Goal: Transaction & Acquisition: Purchase product/service

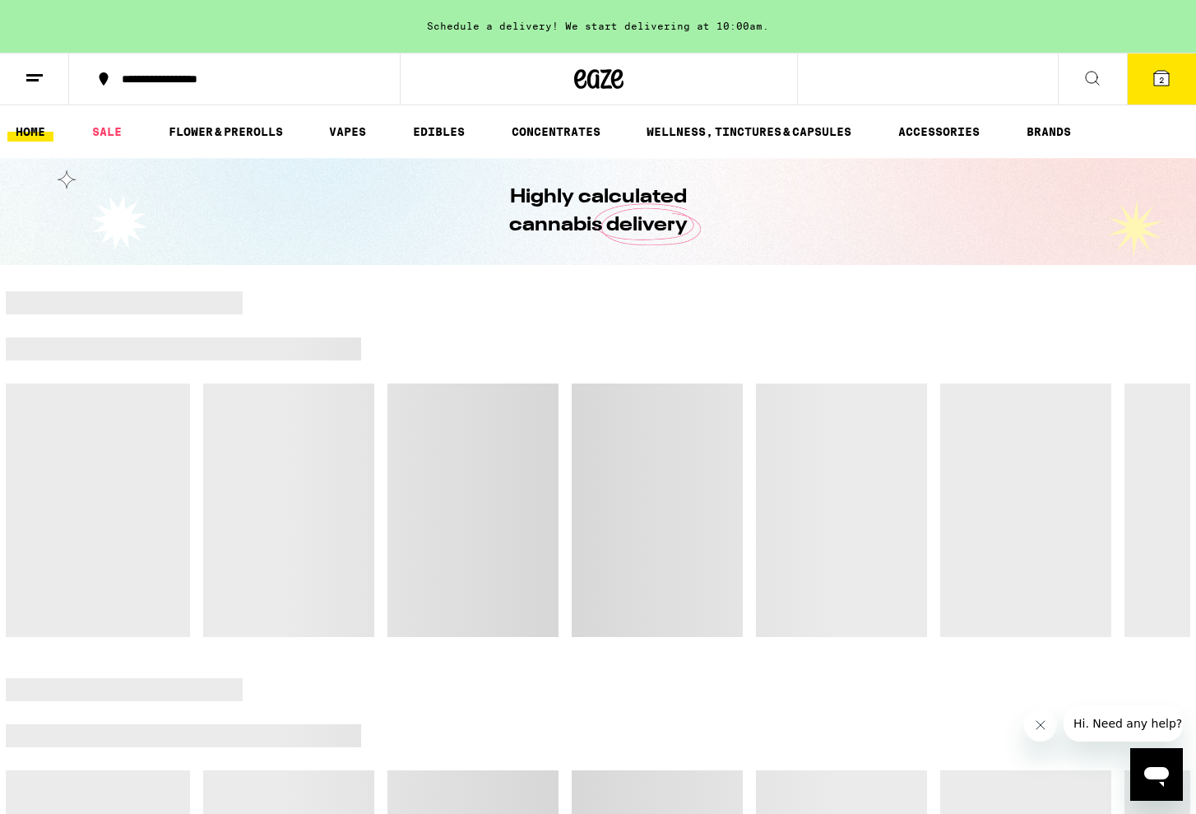
click at [1164, 79] on span "2" at bounding box center [1161, 80] width 5 height 10
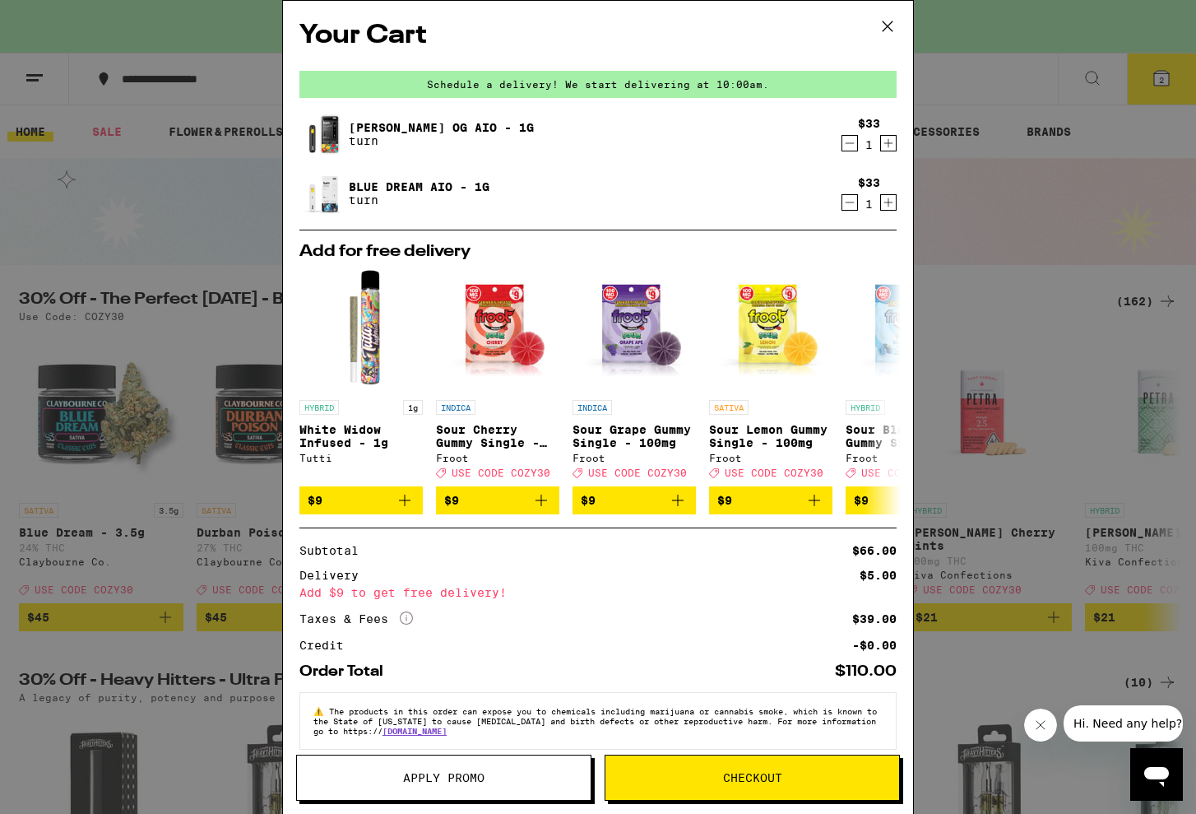
click at [185, 555] on div "Your Cart Schedule a delivery! We start delivering at 10:00am. Mango Guava OG A…" at bounding box center [598, 407] width 1196 height 814
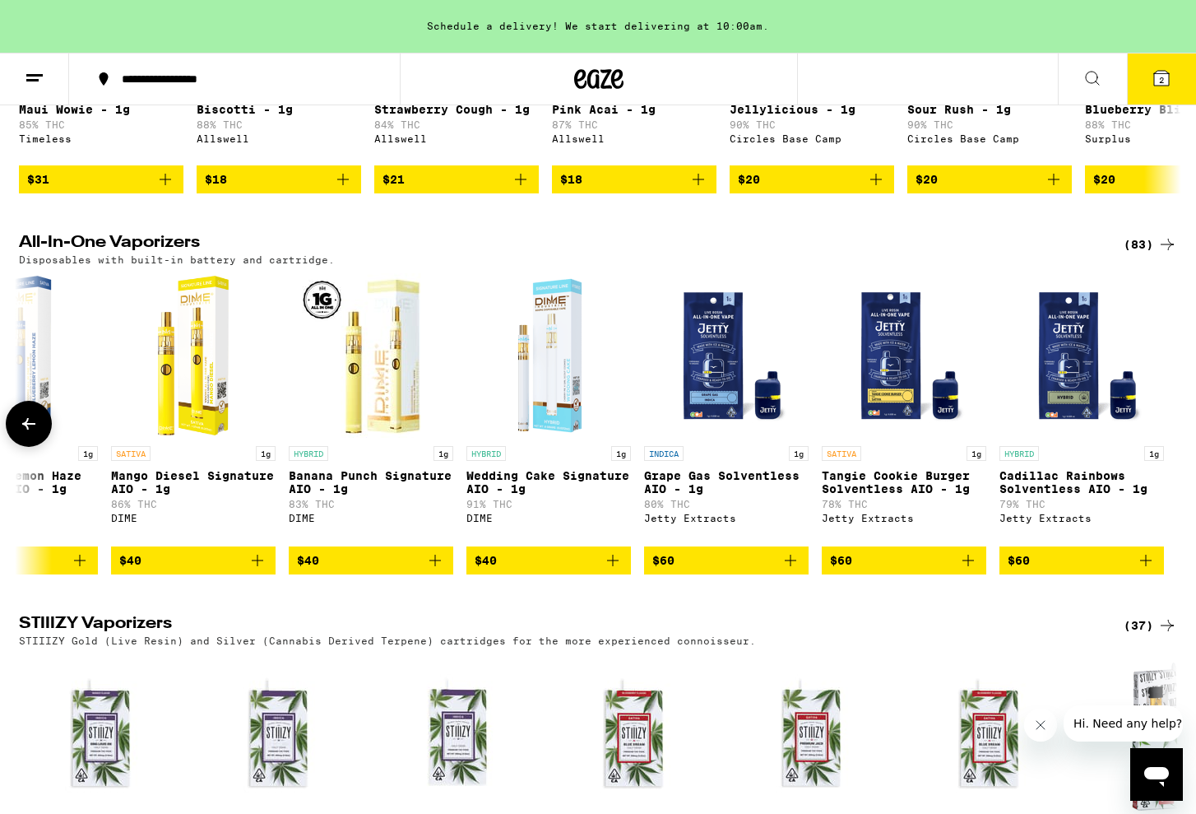
scroll to position [2844, 0]
click at [1158, 76] on icon at bounding box center [1161, 78] width 15 height 15
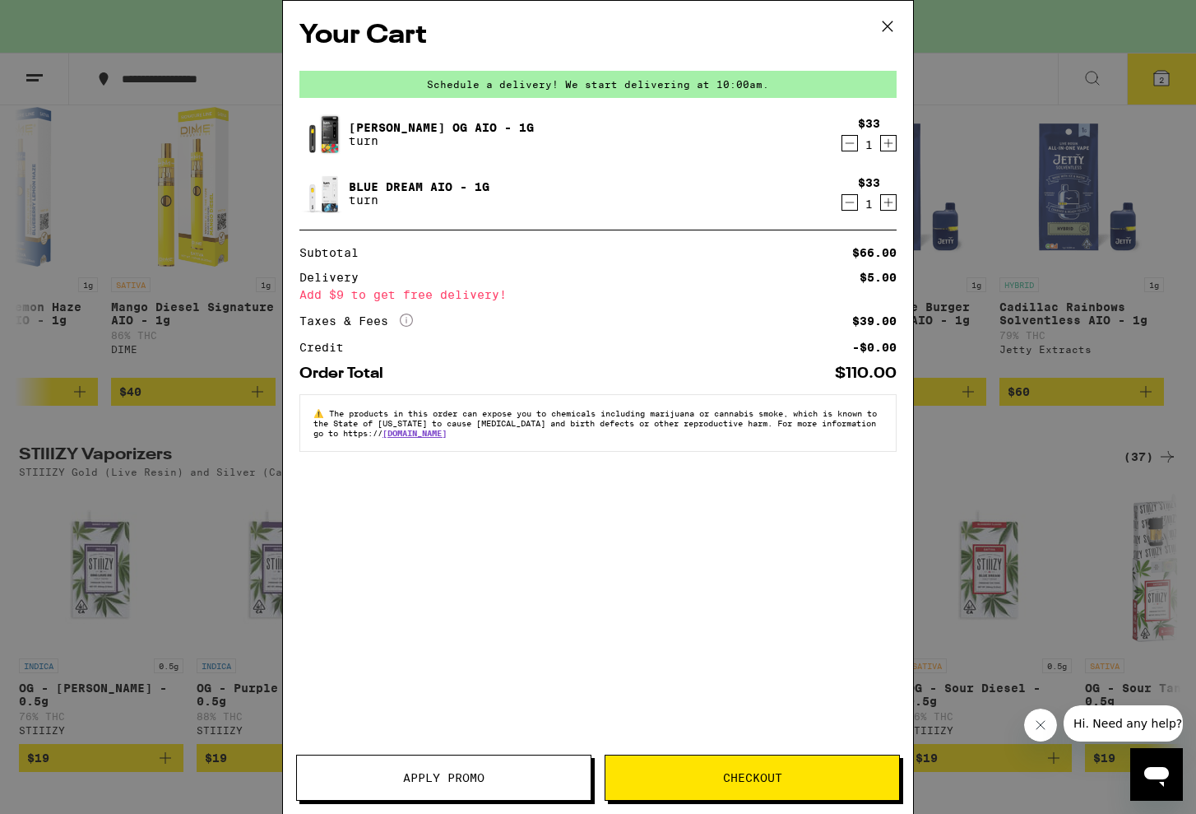
click at [463, 780] on span "Apply Promo" at bounding box center [443, 778] width 81 height 12
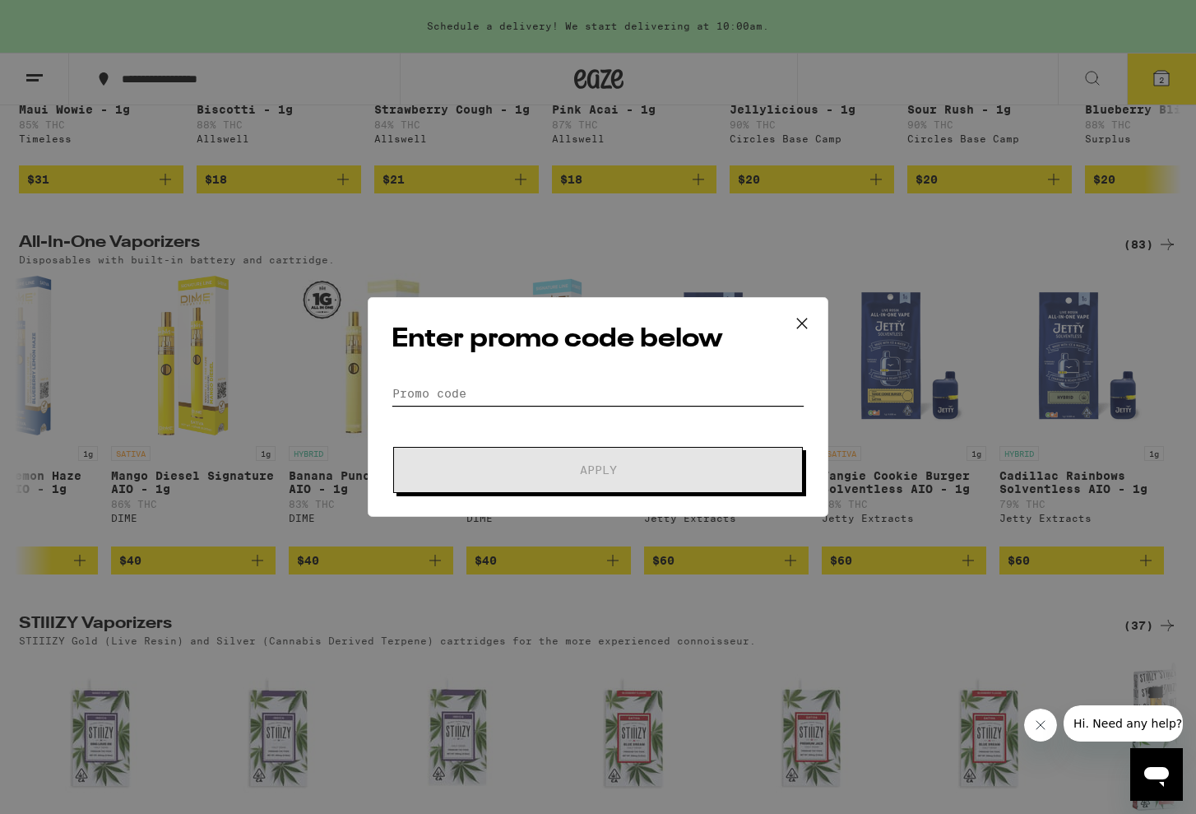
click at [484, 390] on input "Promo Code" at bounding box center [598, 393] width 413 height 25
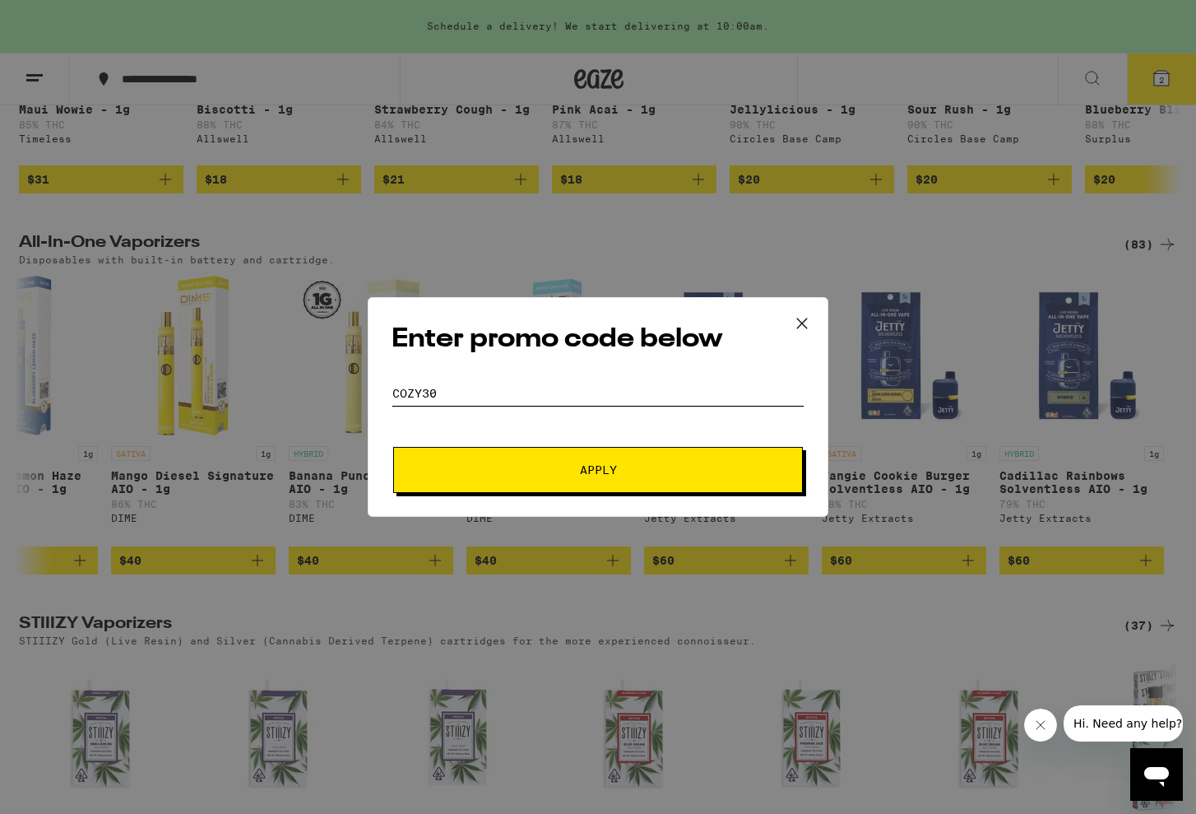
type input "cozy30"
click at [640, 474] on span "Apply" at bounding box center [598, 470] width 296 height 12
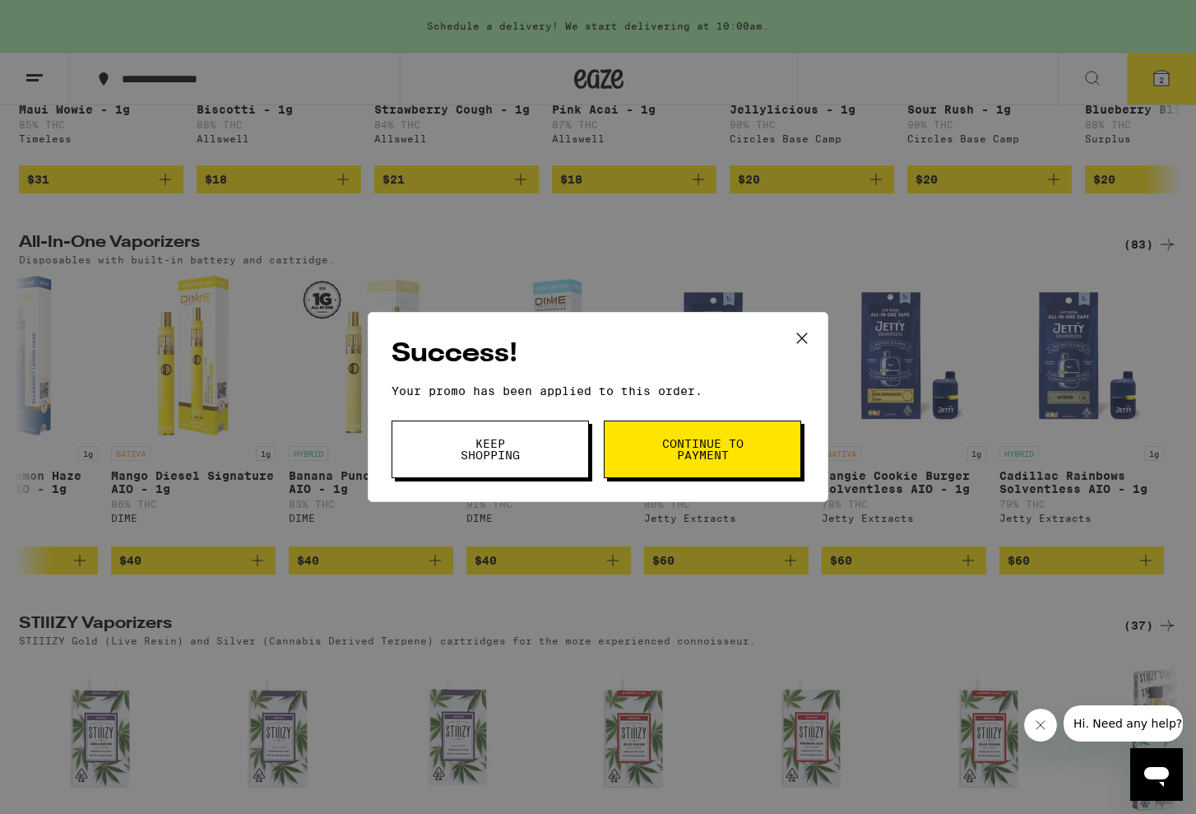
click at [684, 446] on span "Continue to payment" at bounding box center [703, 449] width 84 height 23
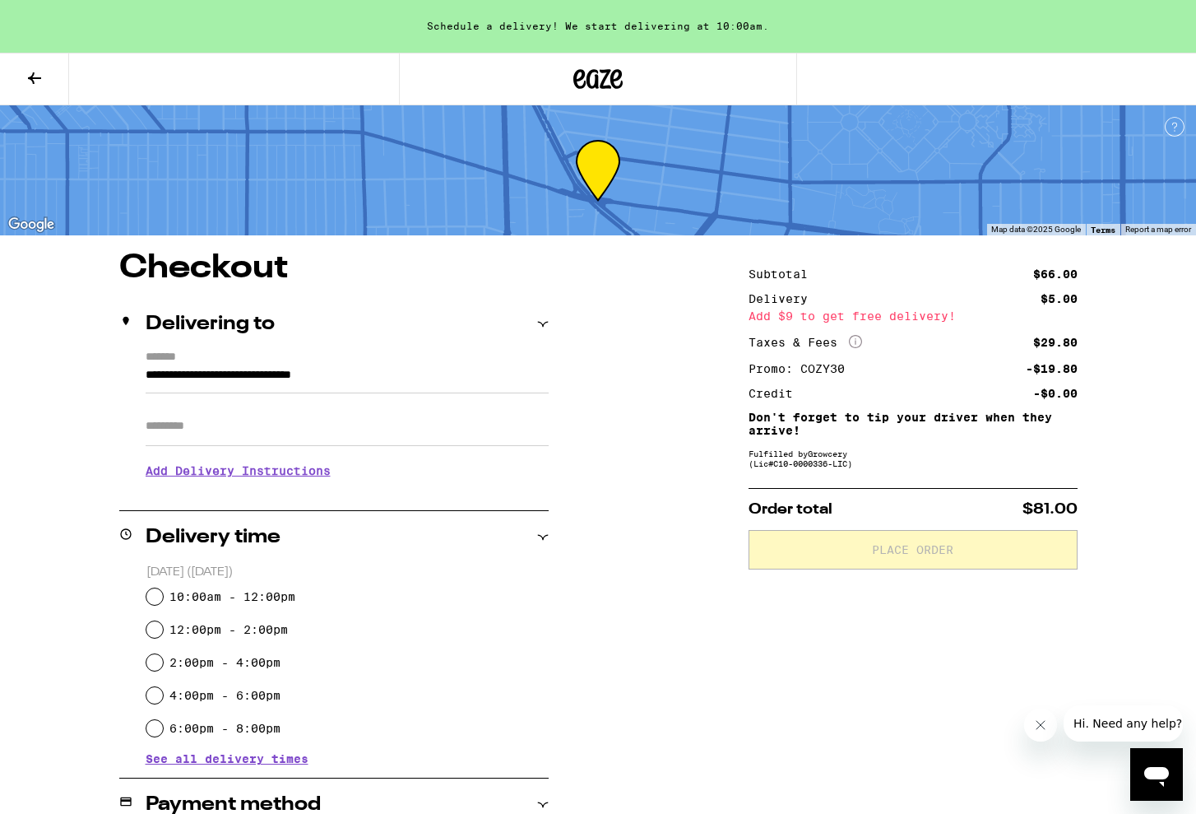
click at [39, 77] on icon at bounding box center [34, 78] width 13 height 12
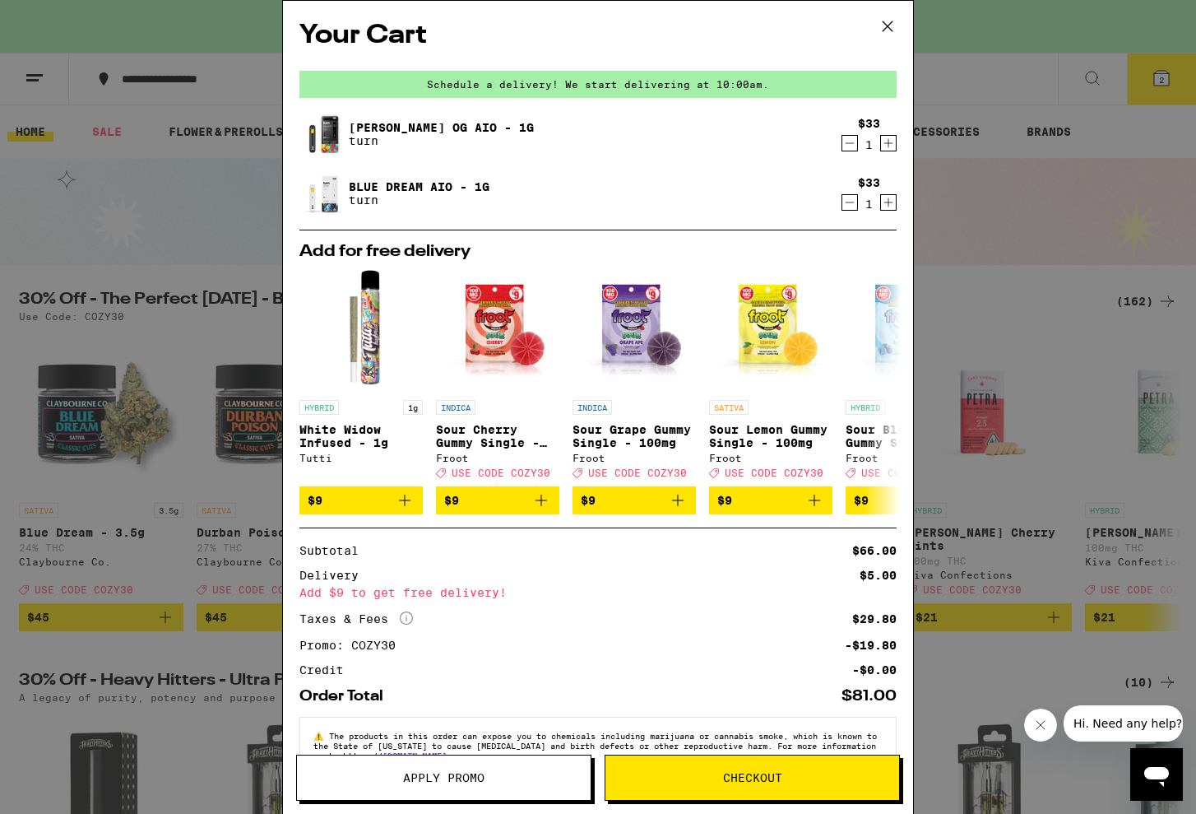
click at [888, 28] on icon at bounding box center [887, 26] width 25 height 25
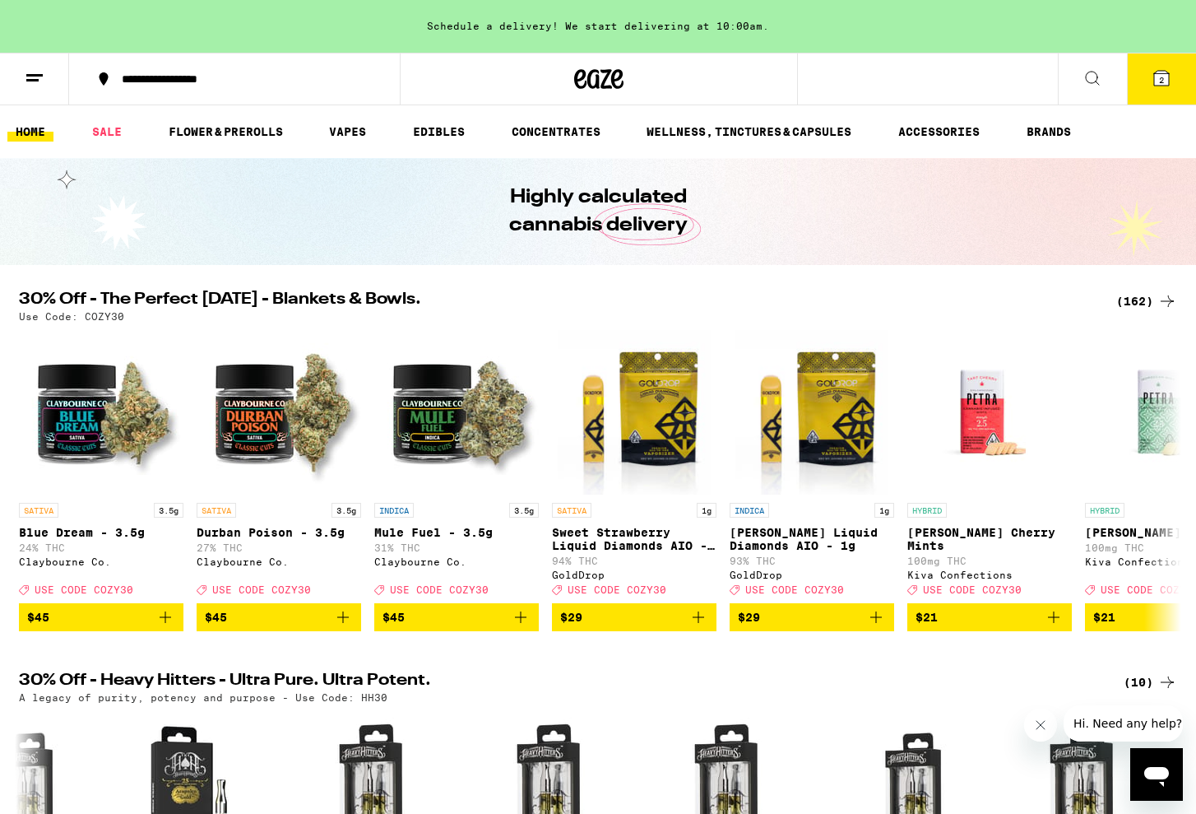
click at [1165, 80] on icon at bounding box center [1161, 78] width 15 height 15
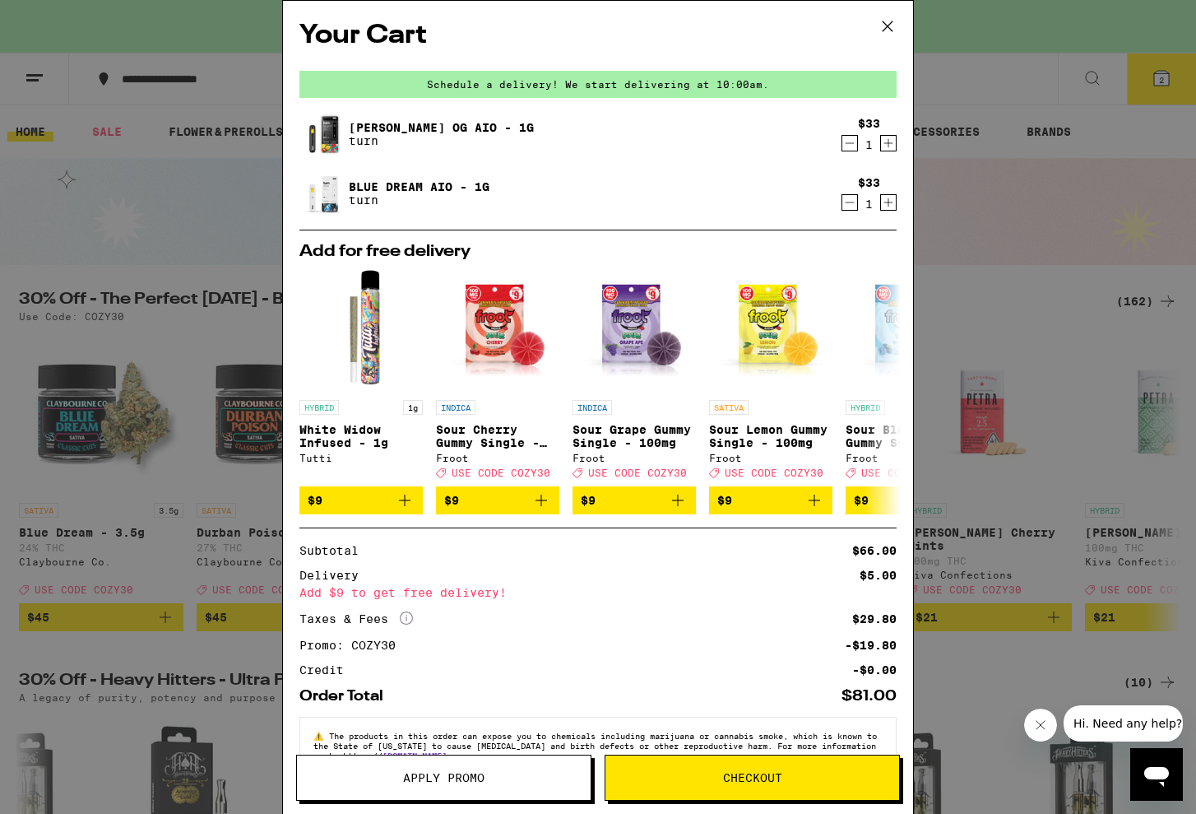
click at [734, 782] on span "Checkout" at bounding box center [752, 778] width 59 height 12
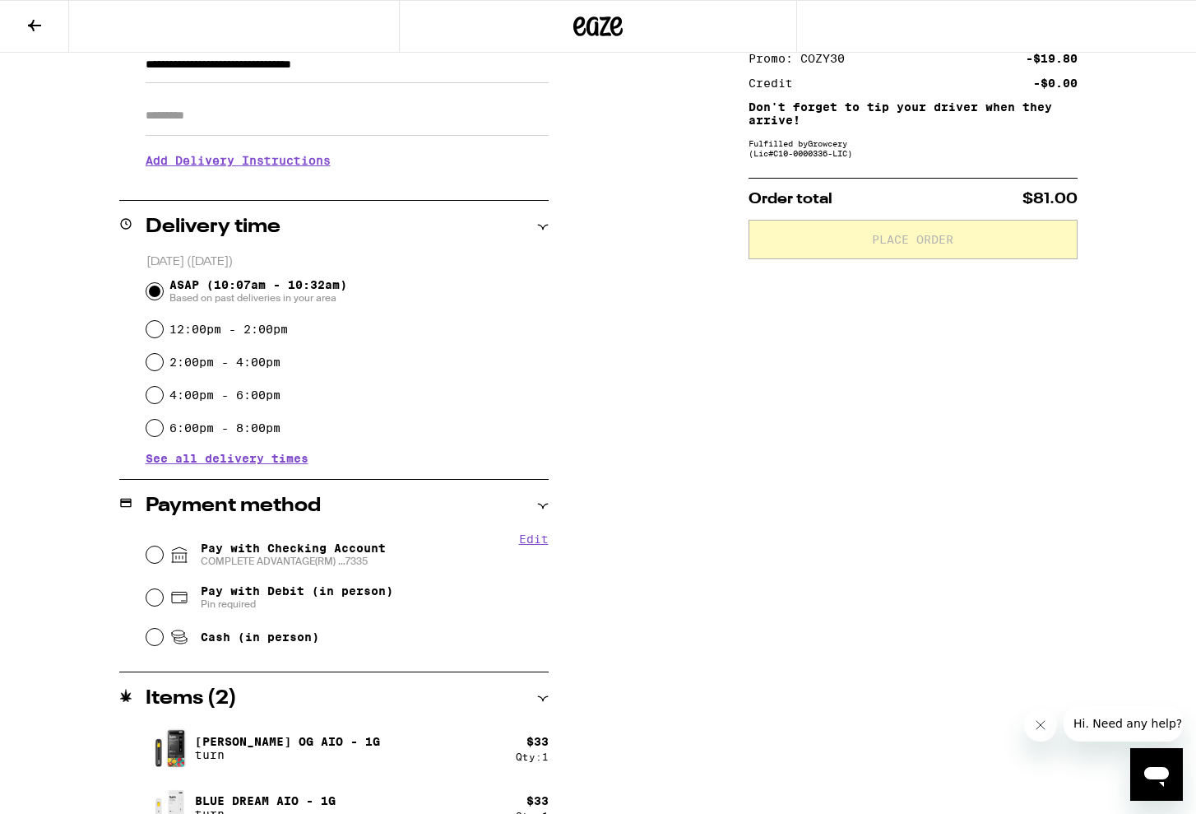
scroll to position [286, 0]
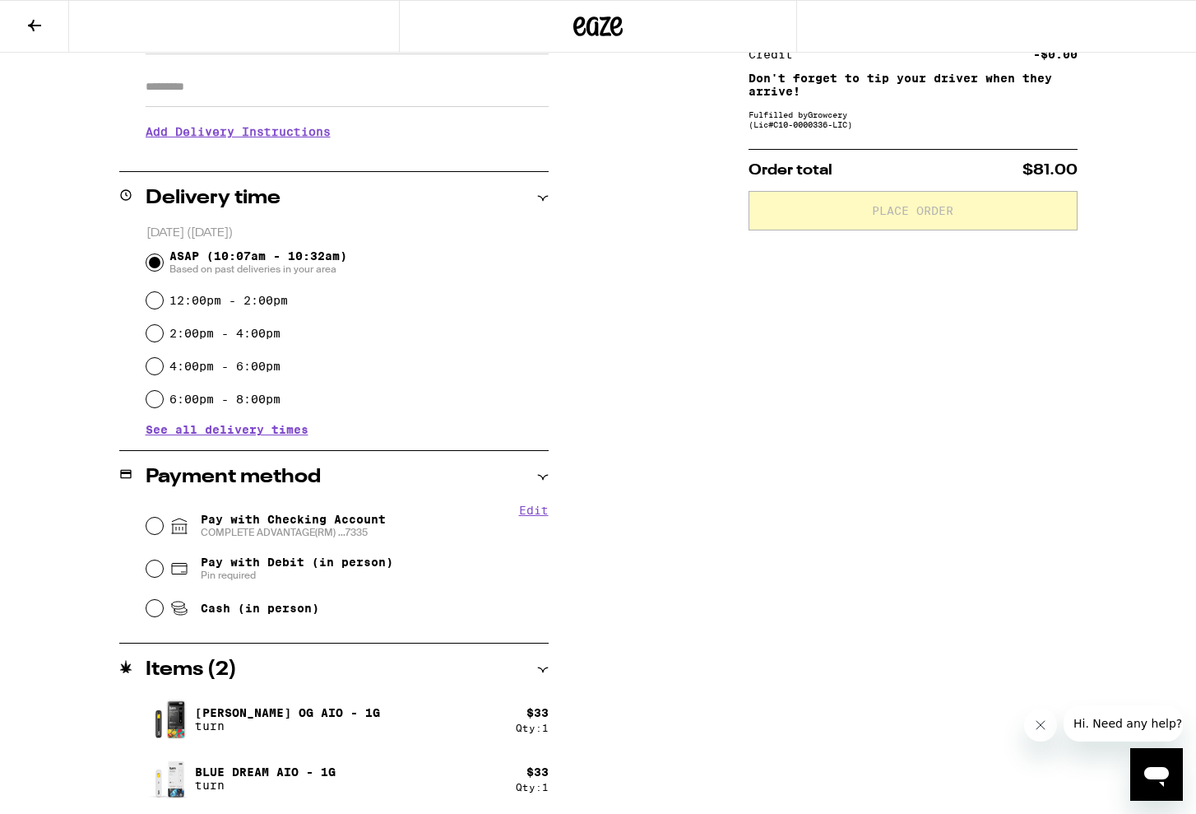
click at [155, 527] on input "Pay with Checking Account COMPLETE ADVANTAGE(RM) ...7335" at bounding box center [154, 525] width 16 height 16
radio input "true"
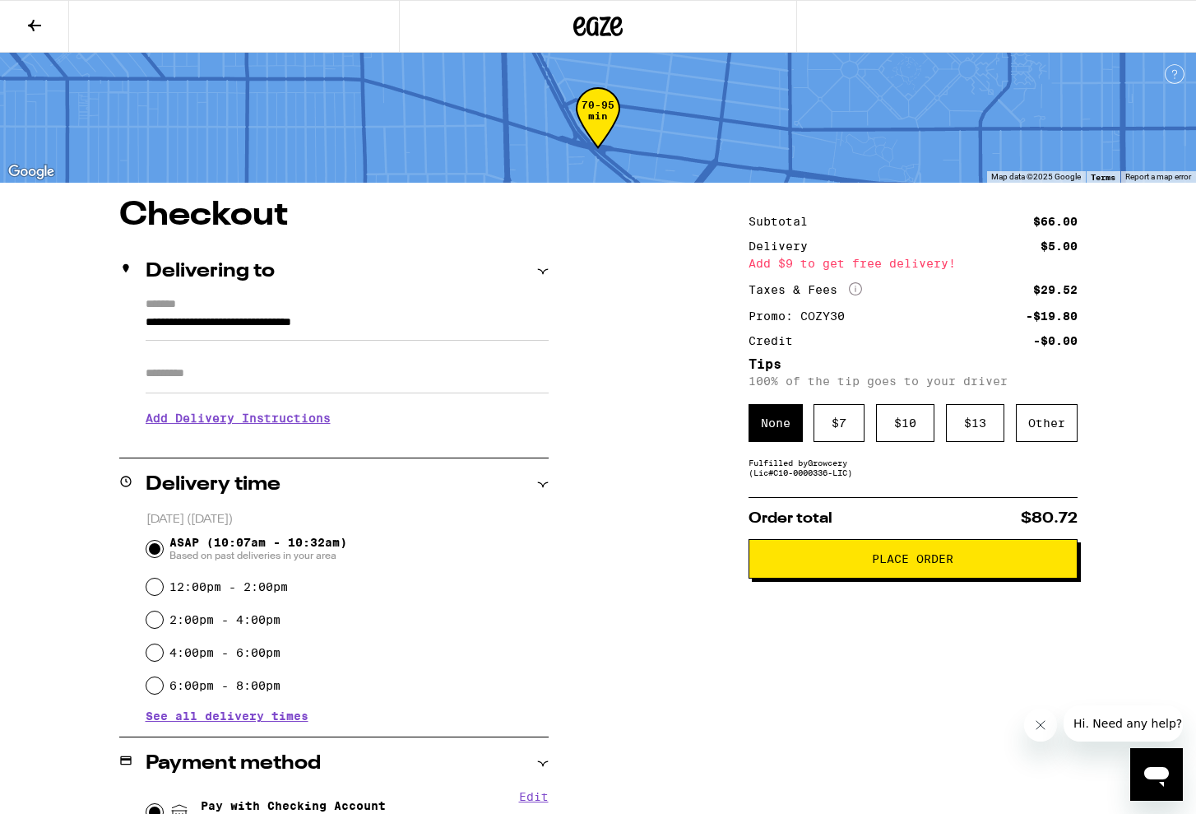
scroll to position [0, 0]
click at [877, 564] on span "Place Order" at bounding box center [912, 559] width 81 height 12
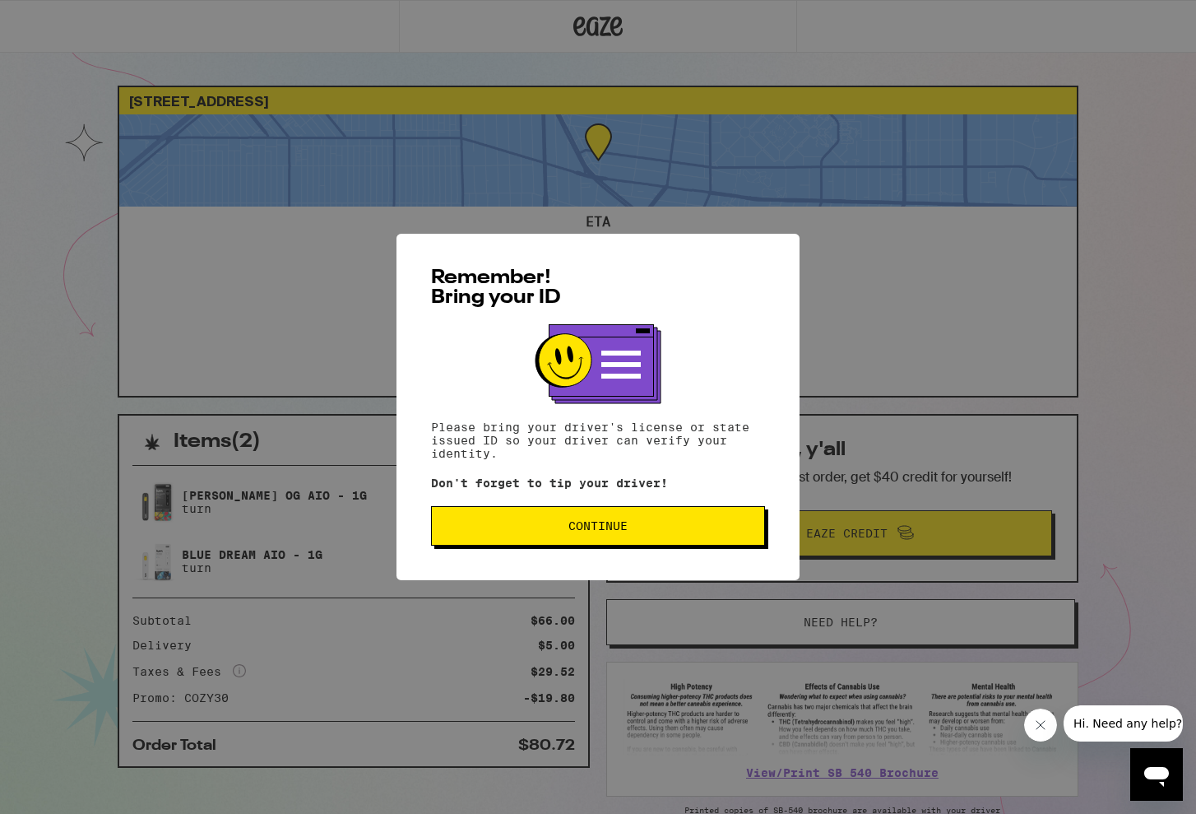
click at [615, 536] on button "Continue" at bounding box center [598, 525] width 334 height 39
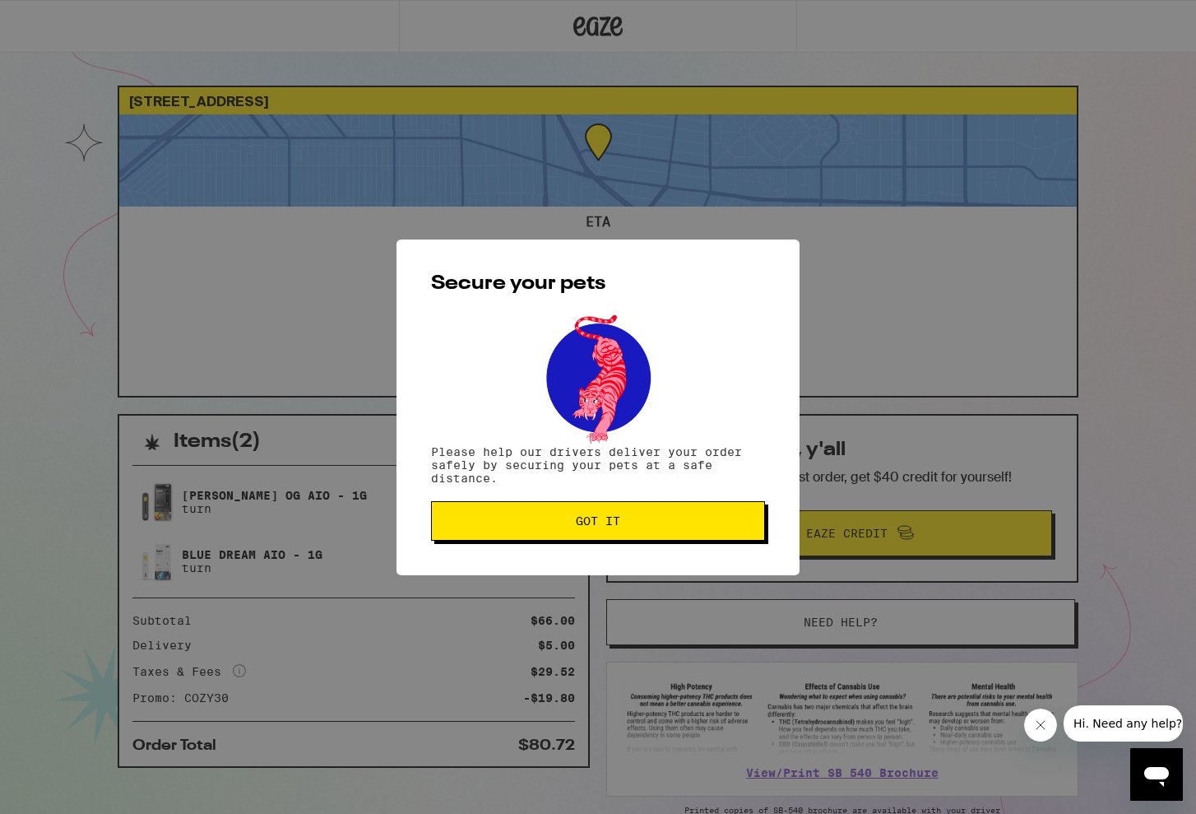
click at [615, 536] on button "Got it" at bounding box center [598, 520] width 334 height 39
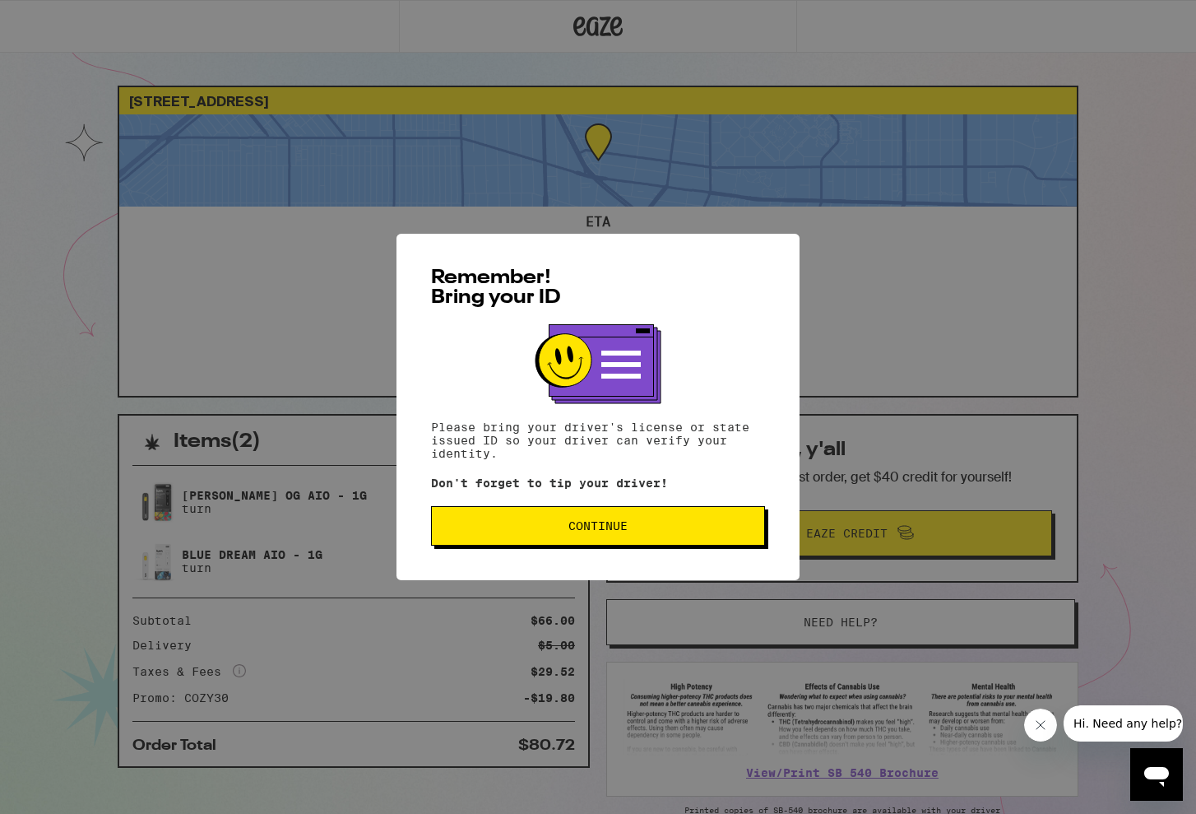
click at [581, 524] on span "Continue" at bounding box center [597, 526] width 59 height 12
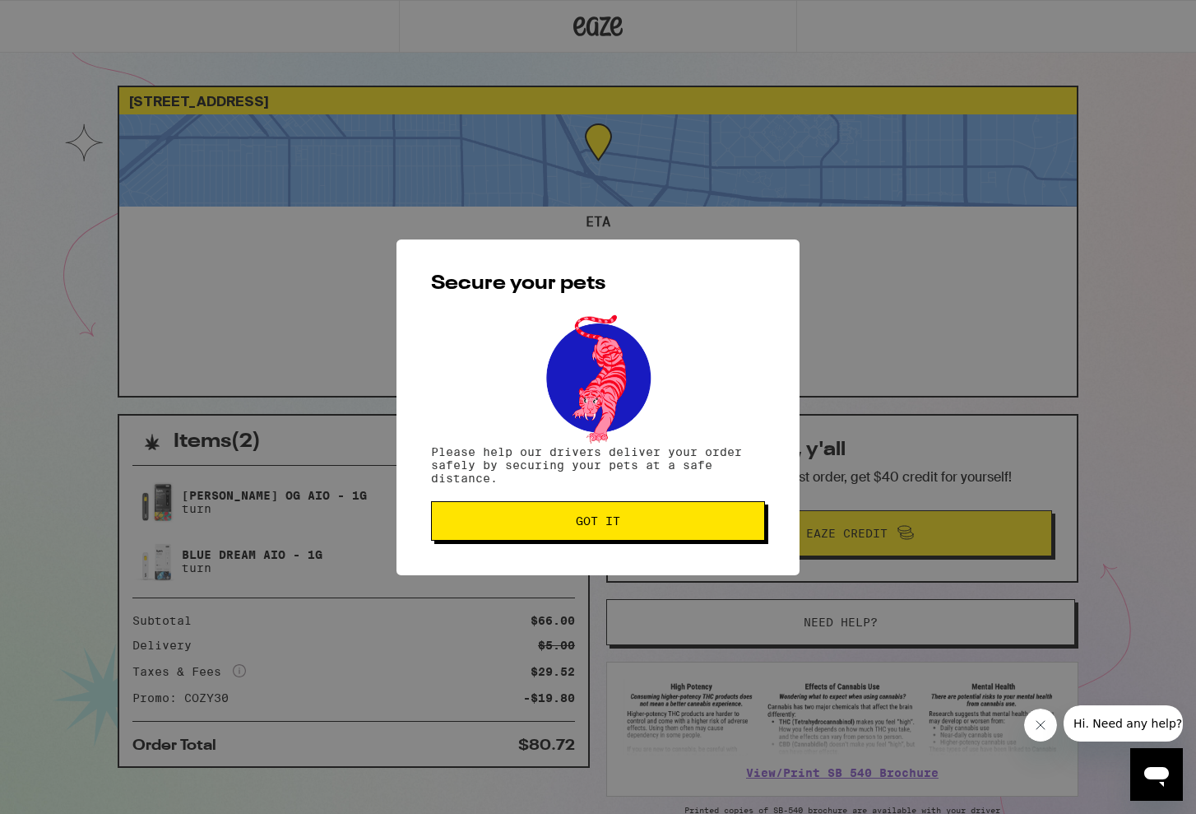
click at [580, 524] on span "Got it" at bounding box center [598, 521] width 44 height 12
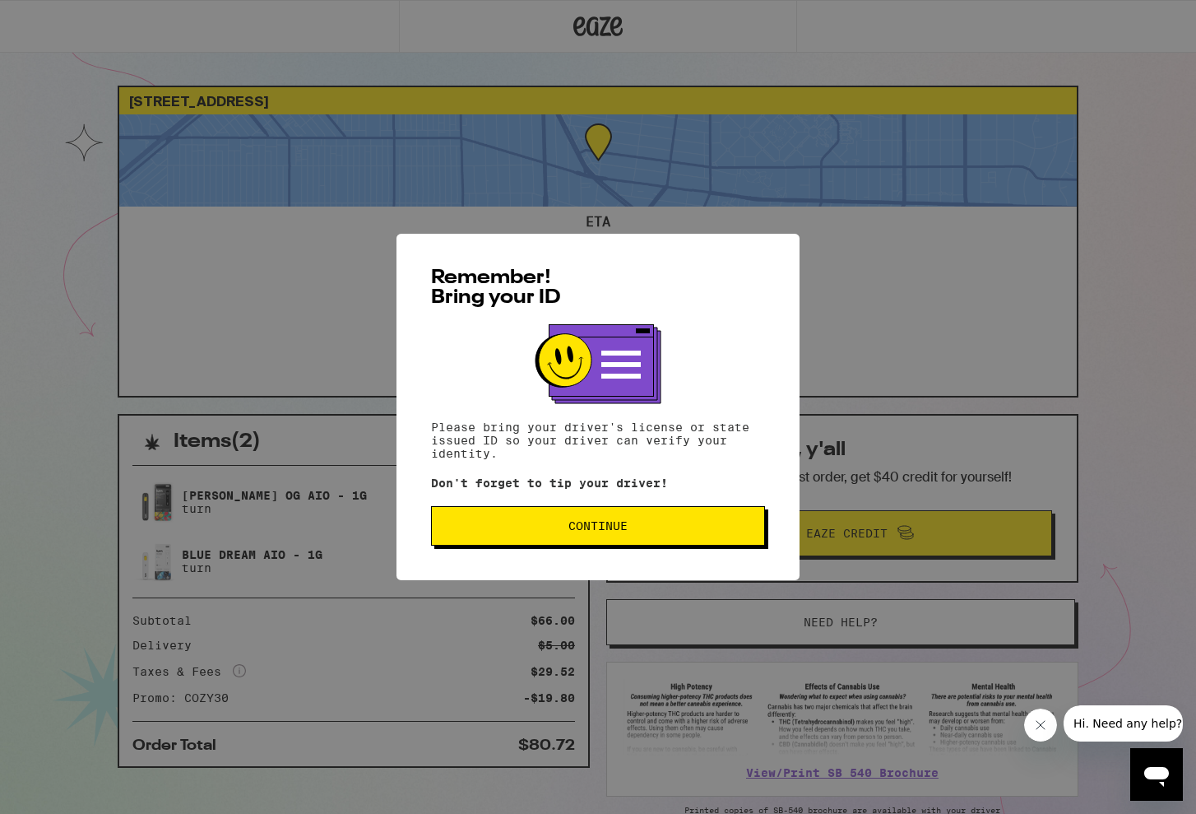
click at [594, 530] on span "Continue" at bounding box center [597, 526] width 59 height 12
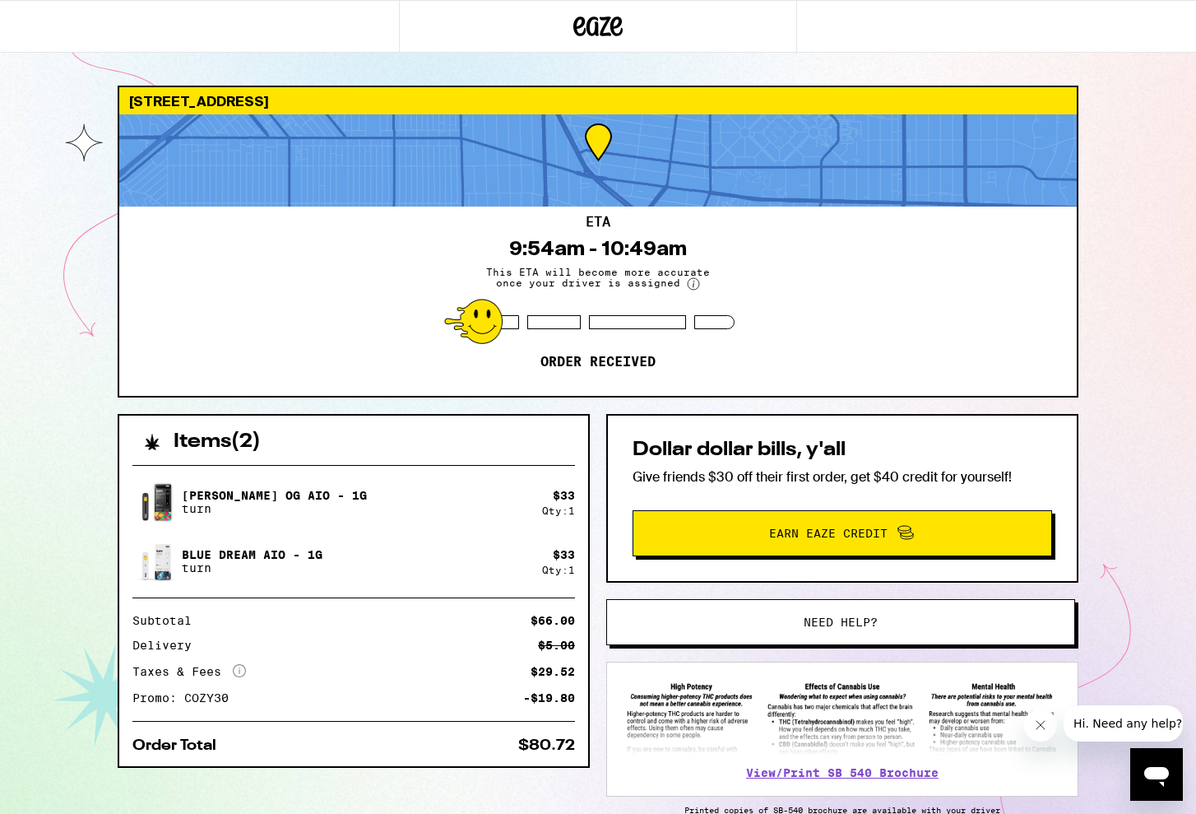
click at [817, 302] on div "ETA 9:54am - 10:49am This ETA will become more accurate once your driver is ass…" at bounding box center [598, 300] width 958 height 189
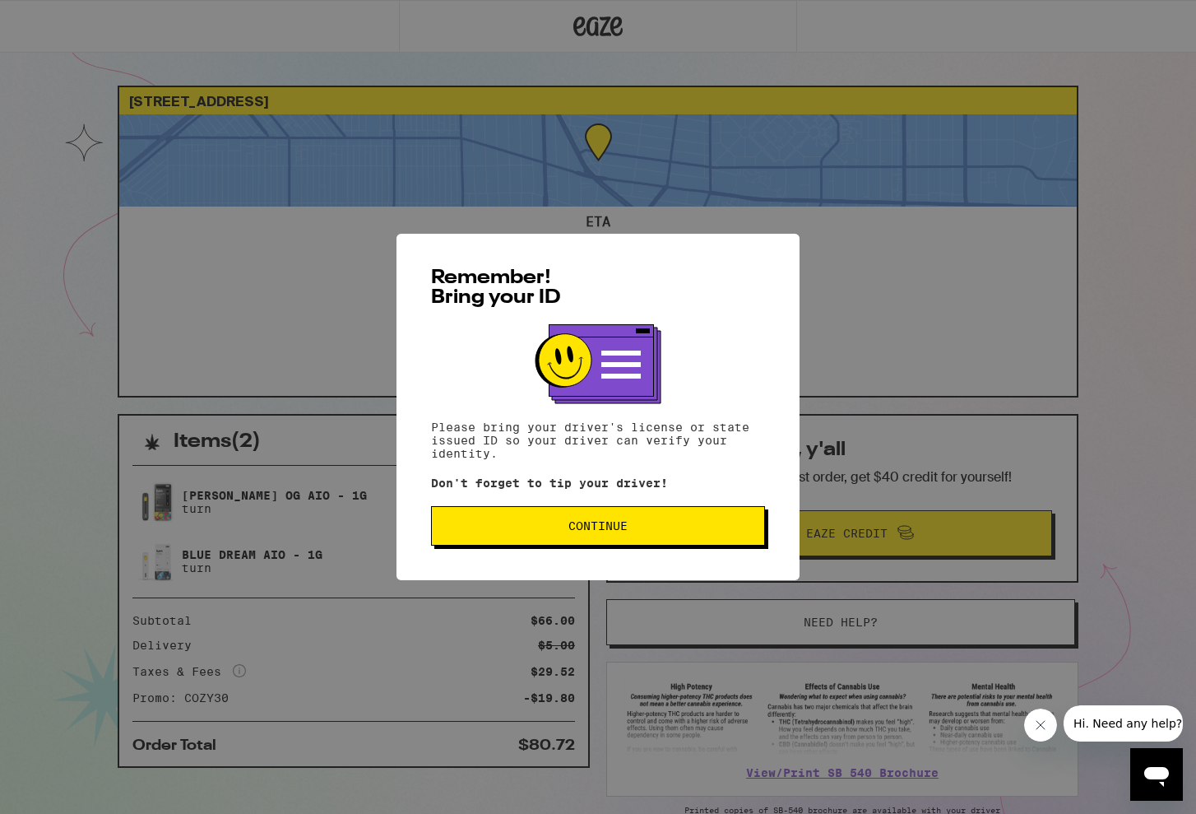
click at [554, 525] on span "Continue" at bounding box center [598, 526] width 306 height 12
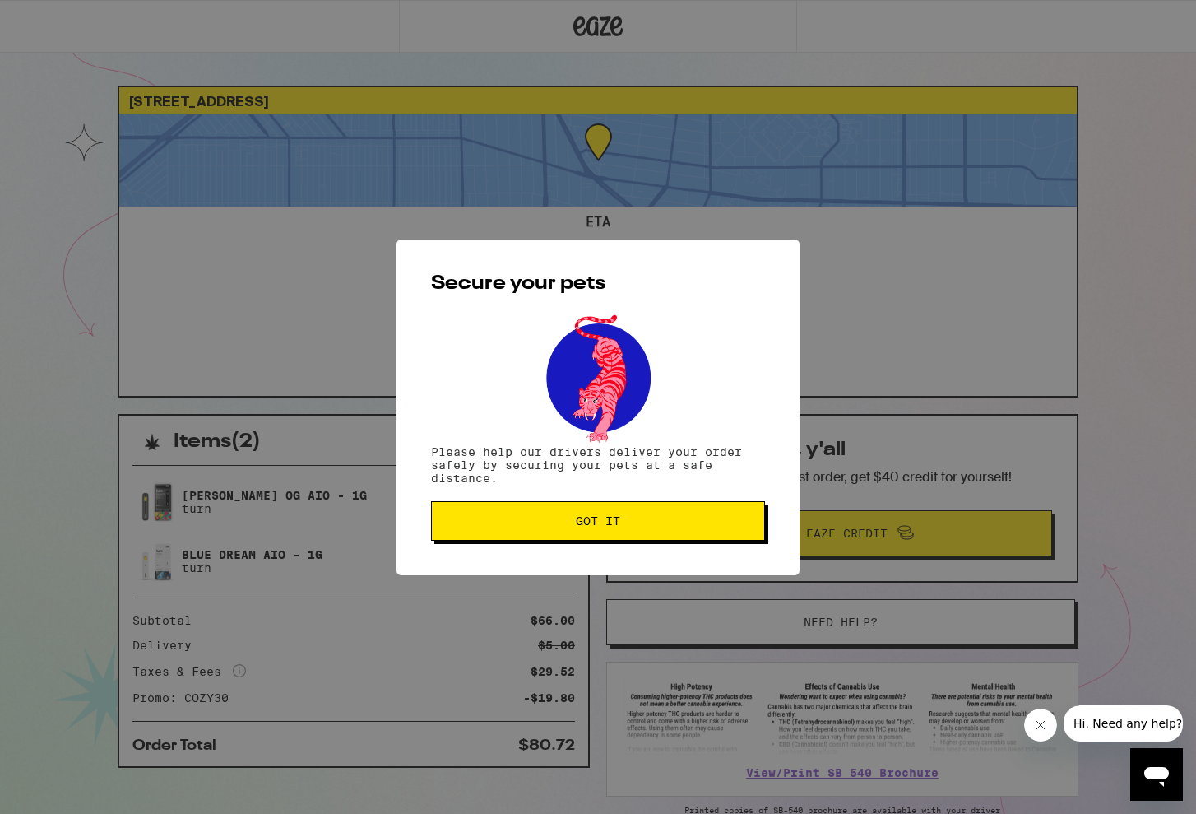
click at [554, 525] on span "Got it" at bounding box center [598, 521] width 306 height 12
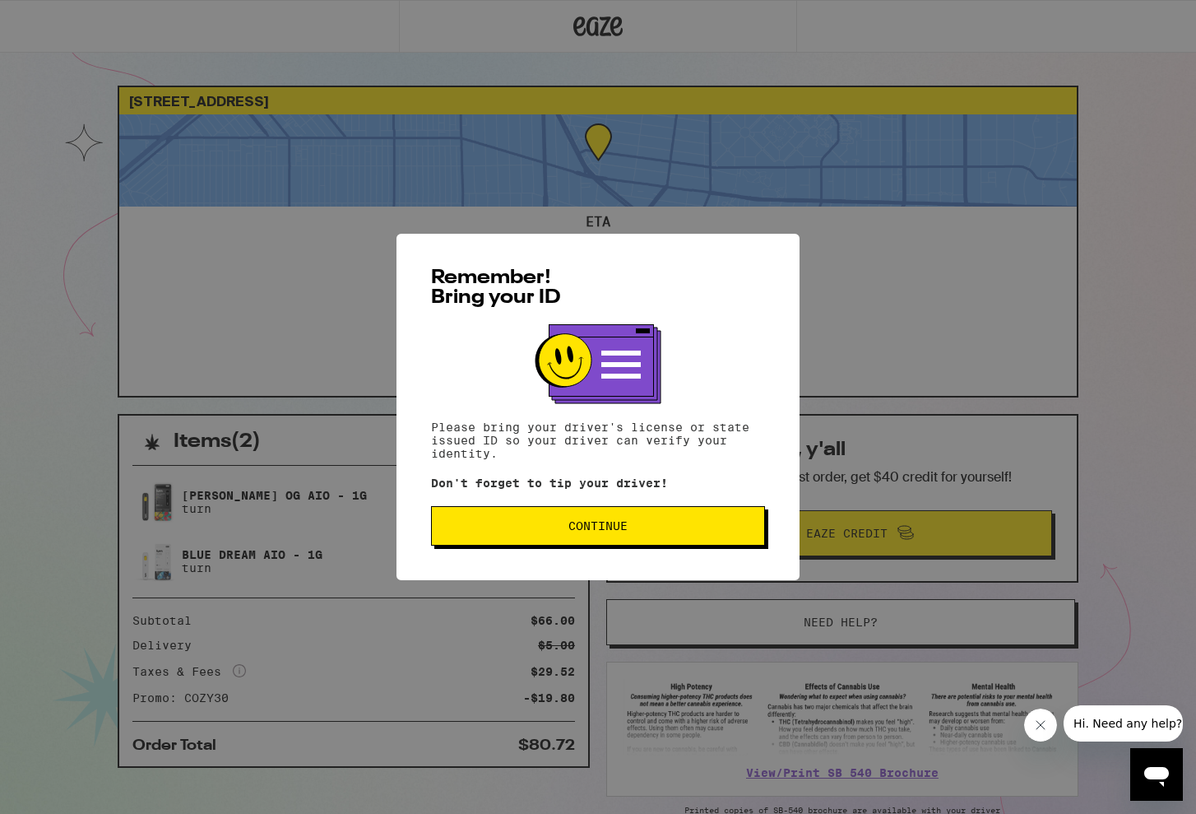
click at [593, 521] on button "Continue" at bounding box center [598, 525] width 334 height 39
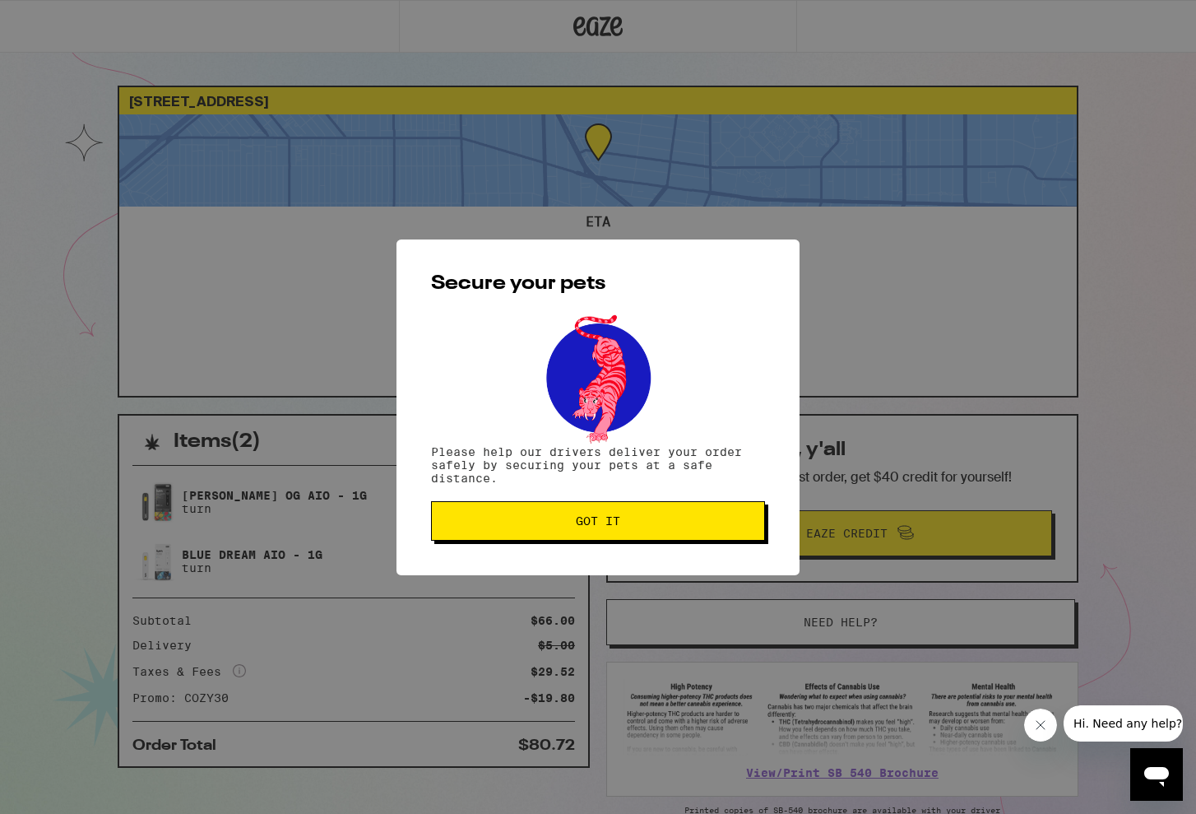
click at [594, 527] on span "Got it" at bounding box center [598, 521] width 44 height 12
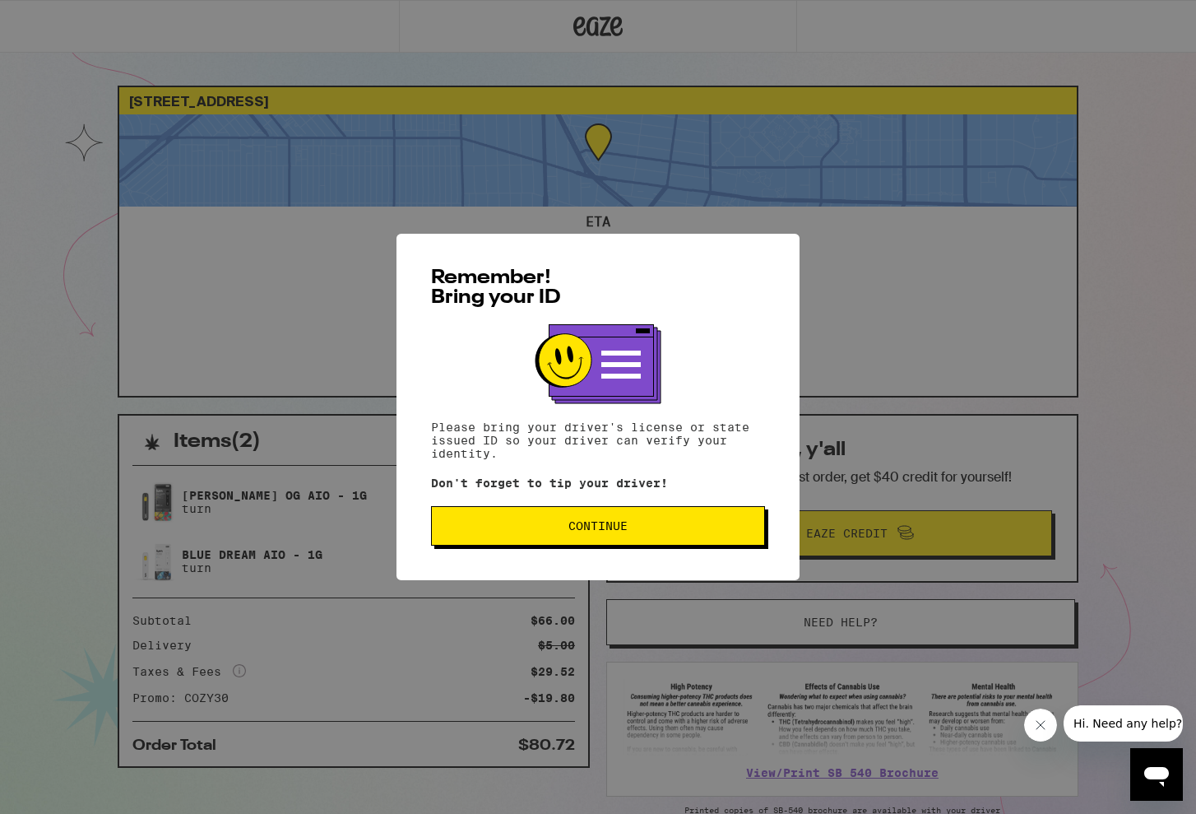
click at [581, 531] on span "Continue" at bounding box center [597, 526] width 59 height 12
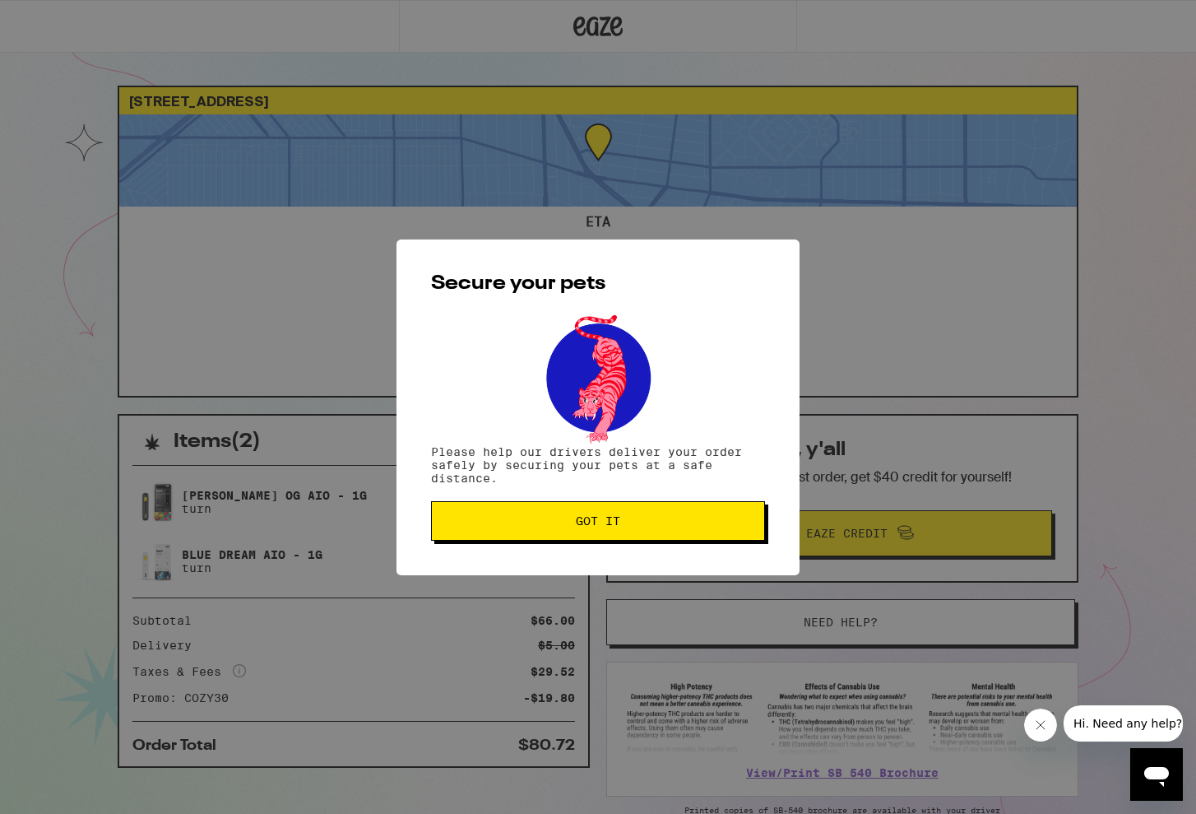
click at [578, 531] on button "Got it" at bounding box center [598, 520] width 334 height 39
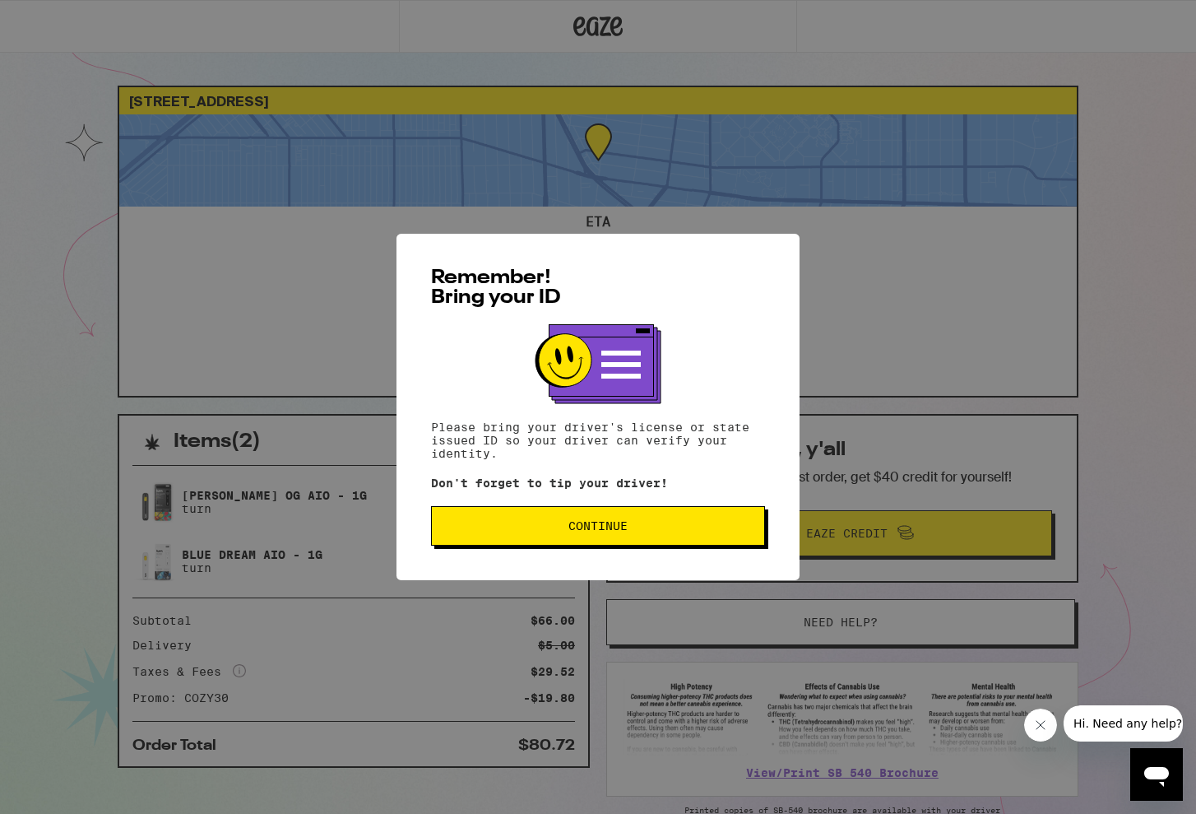
click at [615, 530] on span "Continue" at bounding box center [597, 526] width 59 height 12
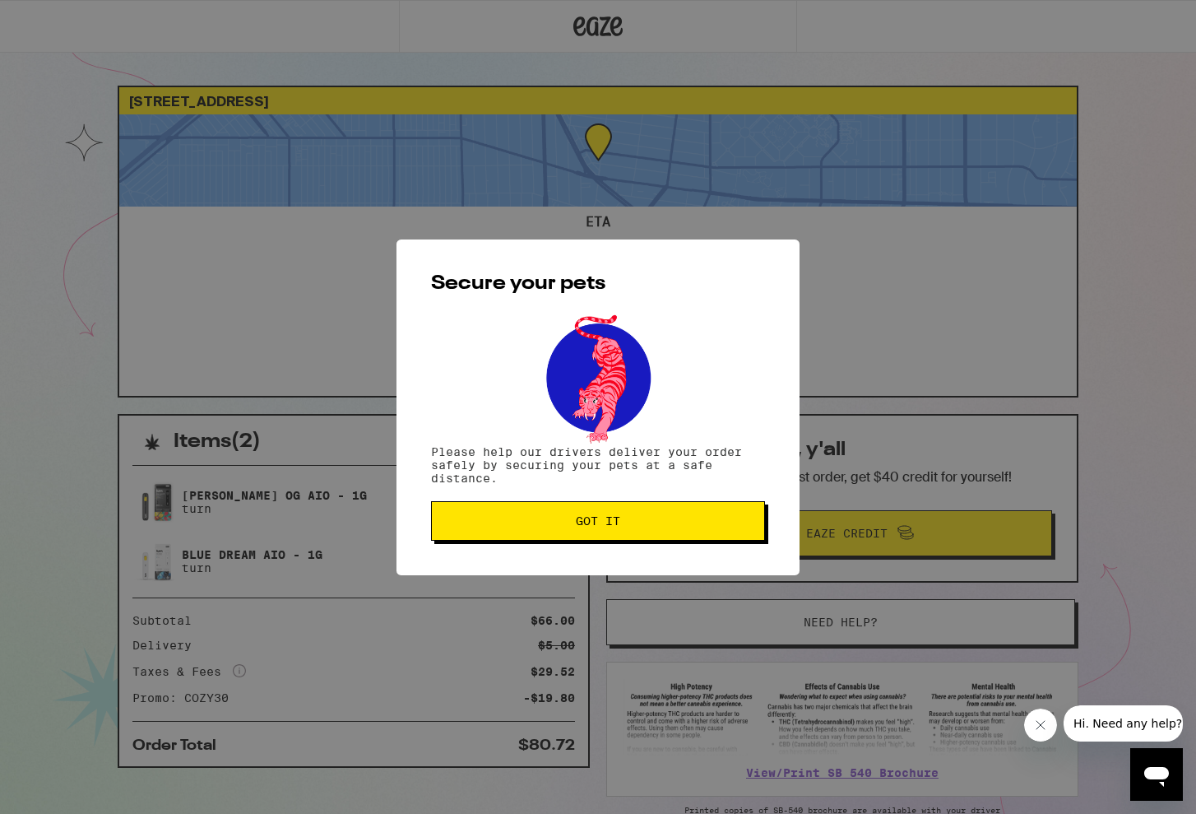
click at [571, 522] on span "Got it" at bounding box center [598, 521] width 306 height 12
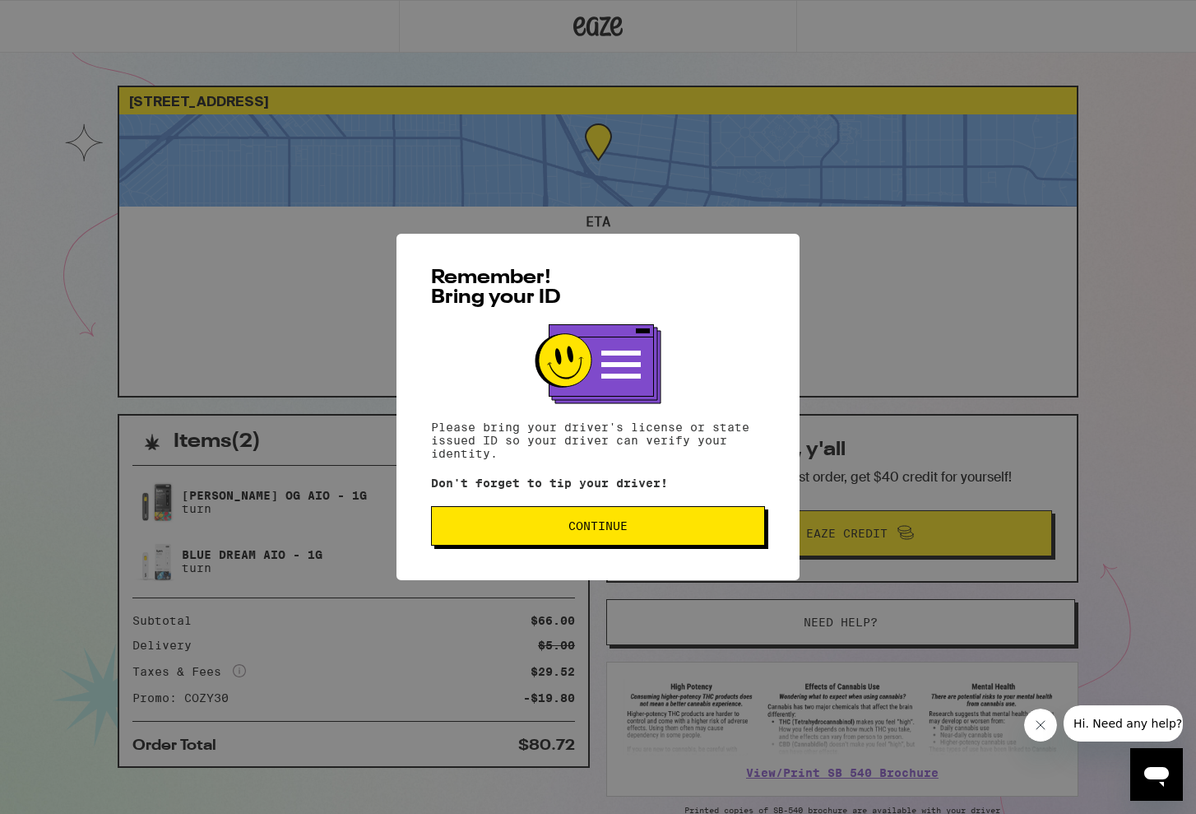
click at [554, 526] on span "Continue" at bounding box center [598, 526] width 306 height 12
click at [680, 528] on span "Continue" at bounding box center [598, 526] width 306 height 12
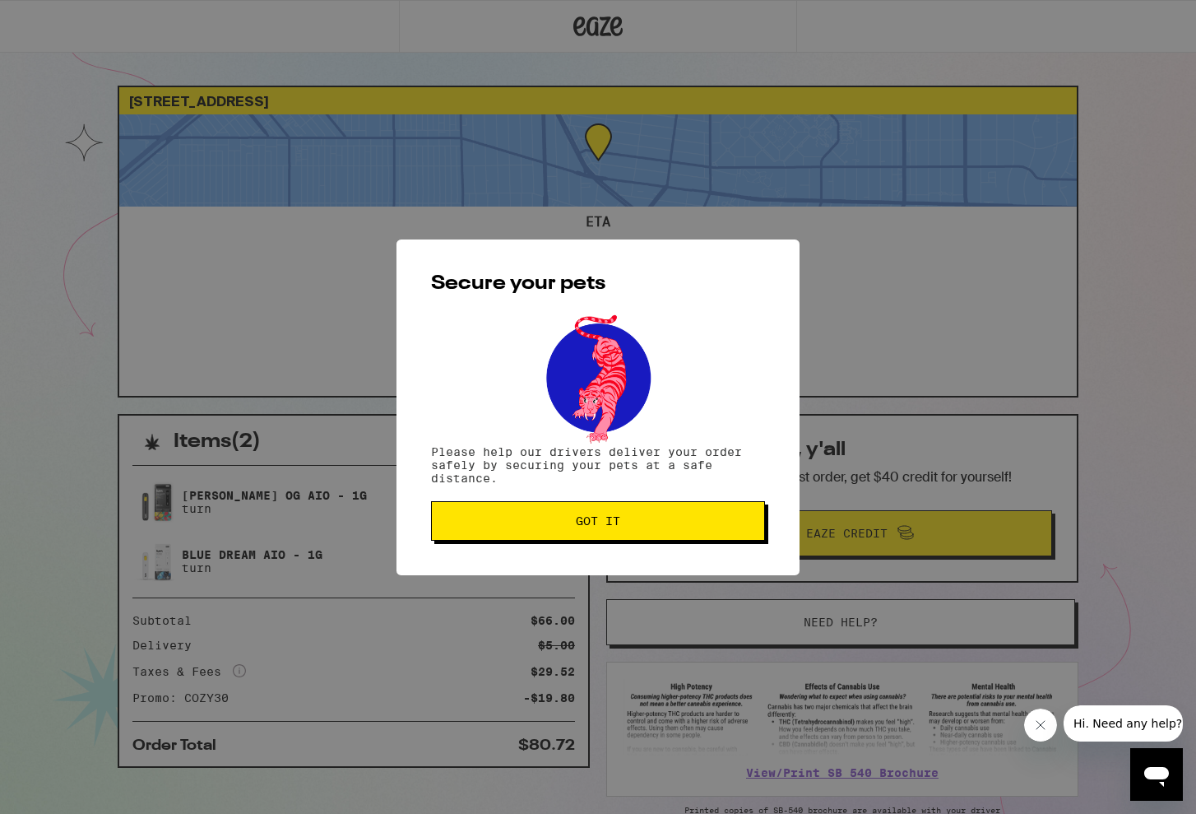
click at [680, 527] on span "Got it" at bounding box center [598, 521] width 306 height 12
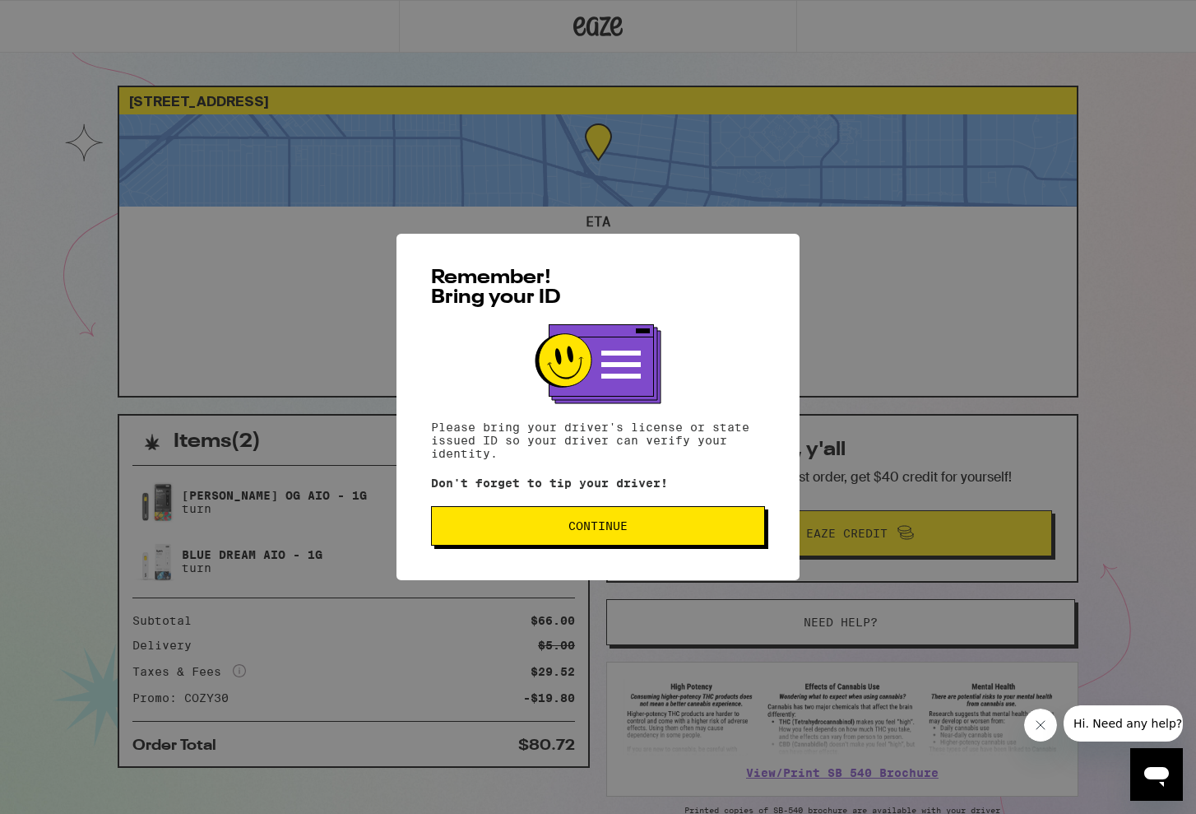
click at [636, 535] on button "Continue" at bounding box center [598, 525] width 334 height 39
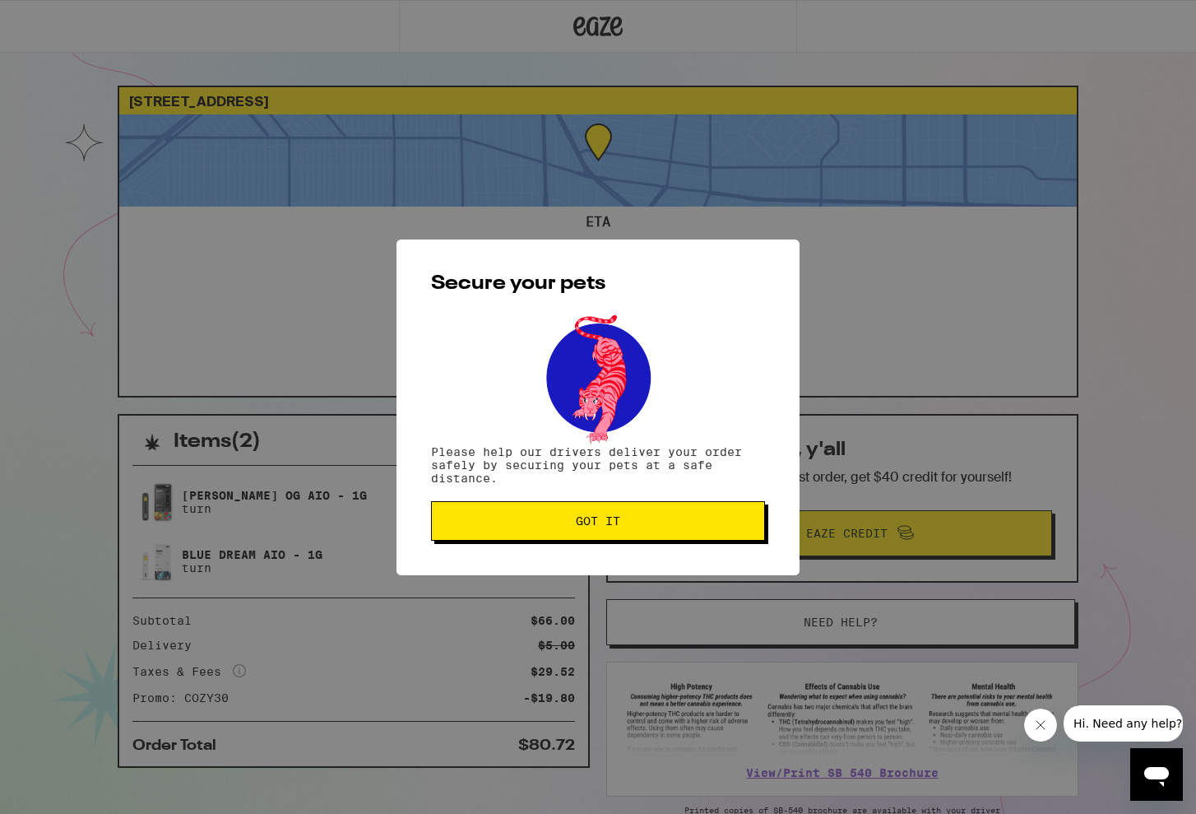
click at [636, 535] on button "Got it" at bounding box center [598, 520] width 334 height 39
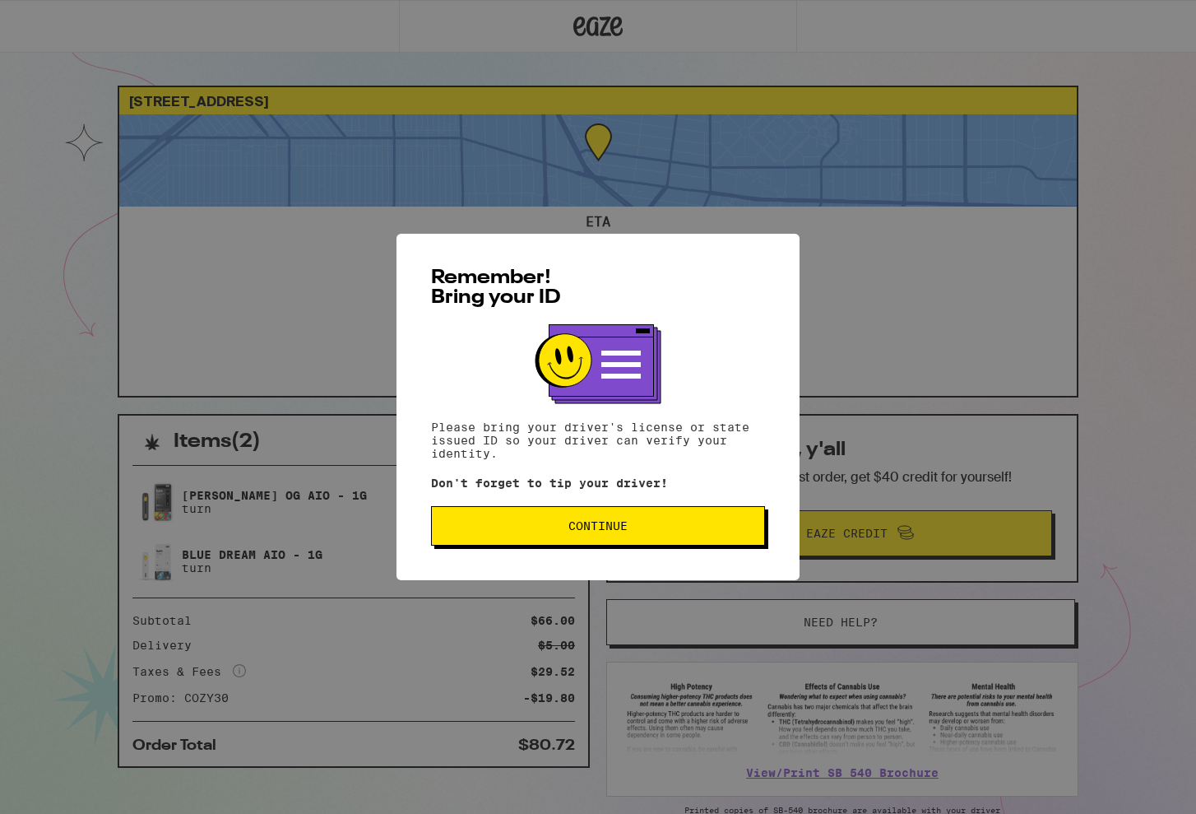
click at [619, 527] on span "Continue" at bounding box center [597, 526] width 59 height 12
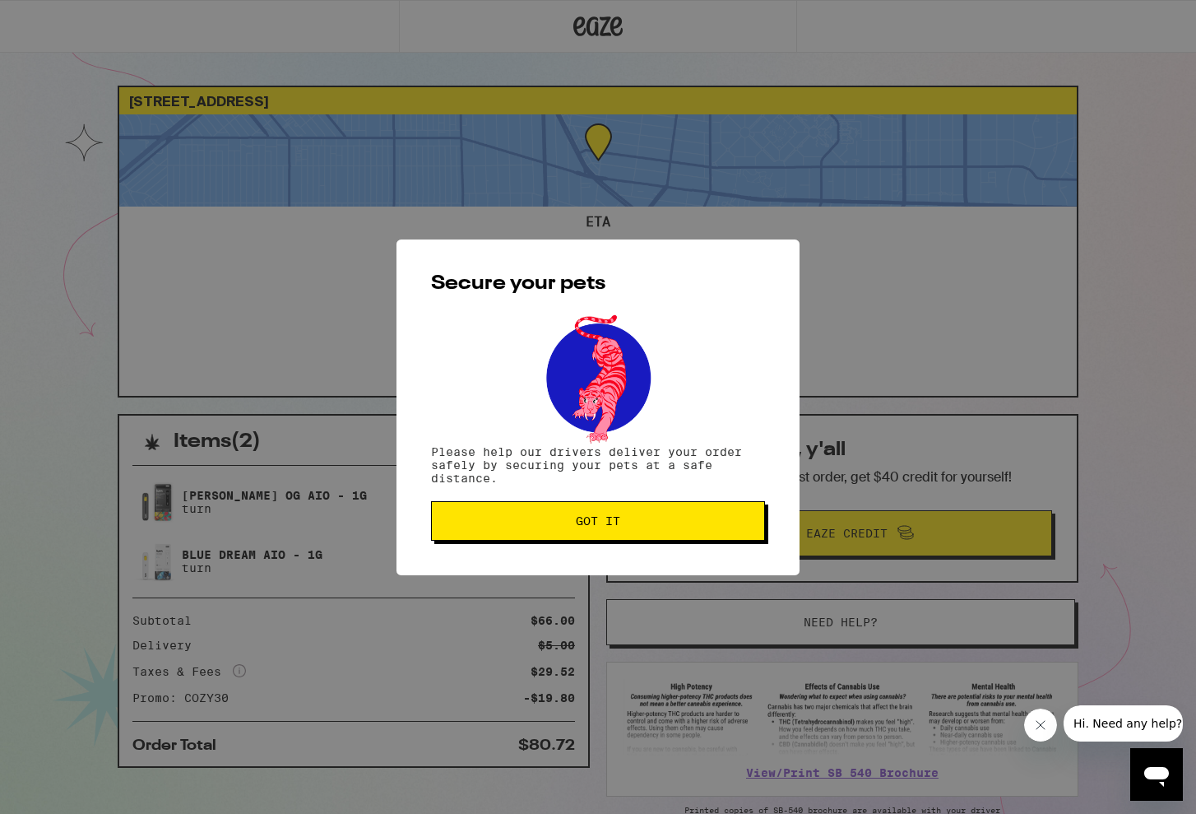
click at [619, 527] on span "Got it" at bounding box center [598, 521] width 44 height 12
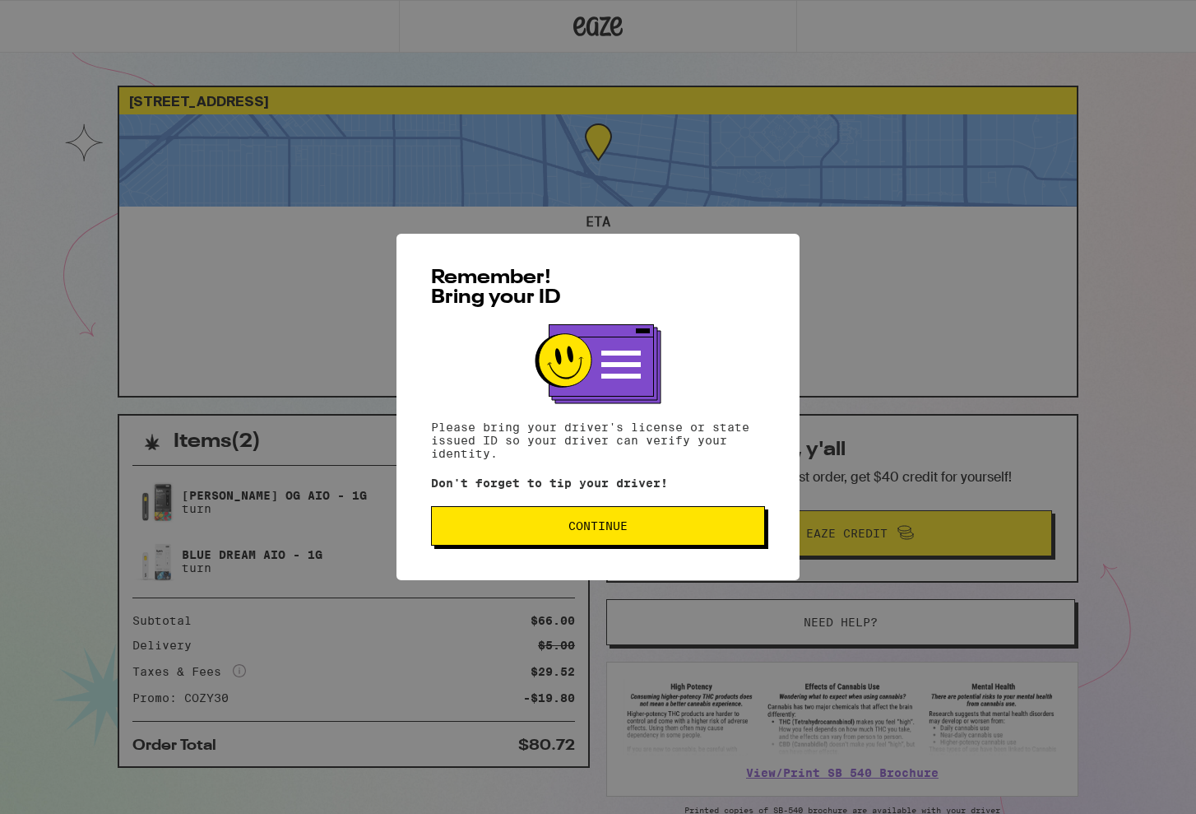
click at [635, 538] on button "Continue" at bounding box center [598, 525] width 334 height 39
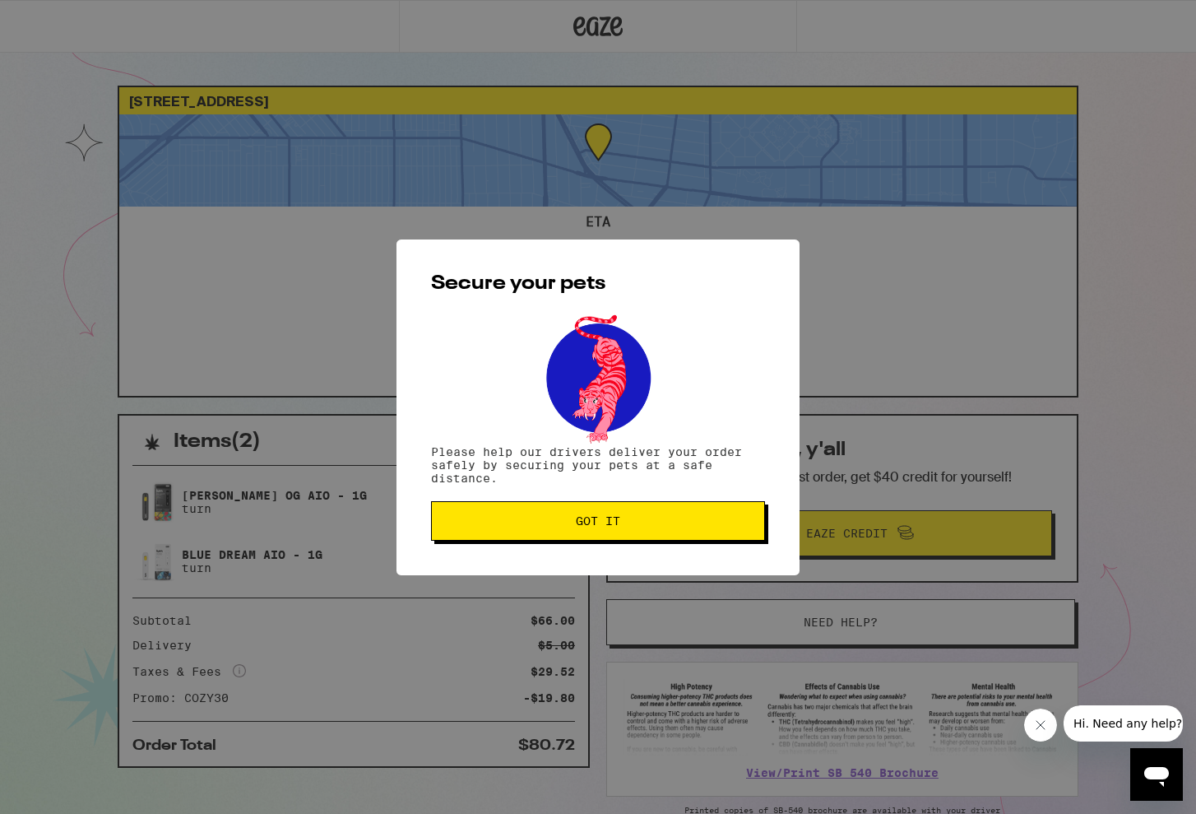
click at [637, 531] on button "Got it" at bounding box center [598, 520] width 334 height 39
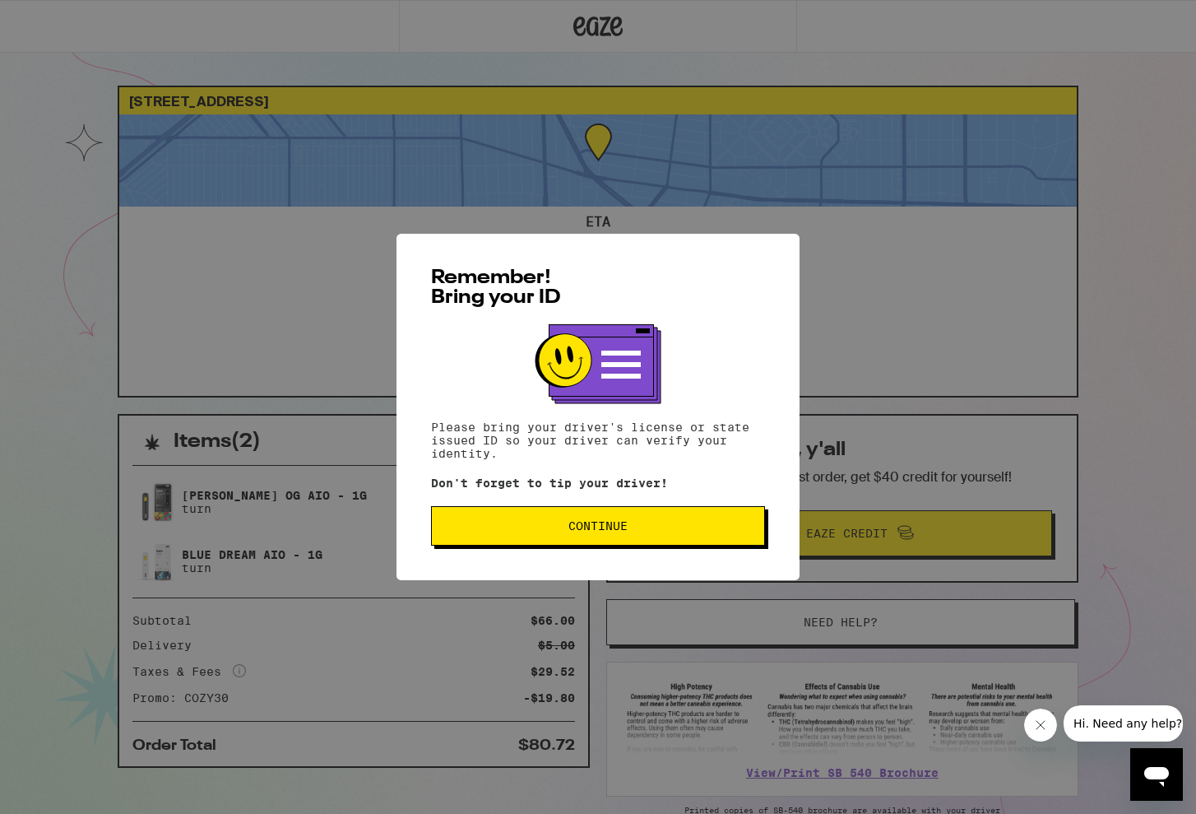
click at [654, 544] on button "Continue" at bounding box center [598, 525] width 334 height 39
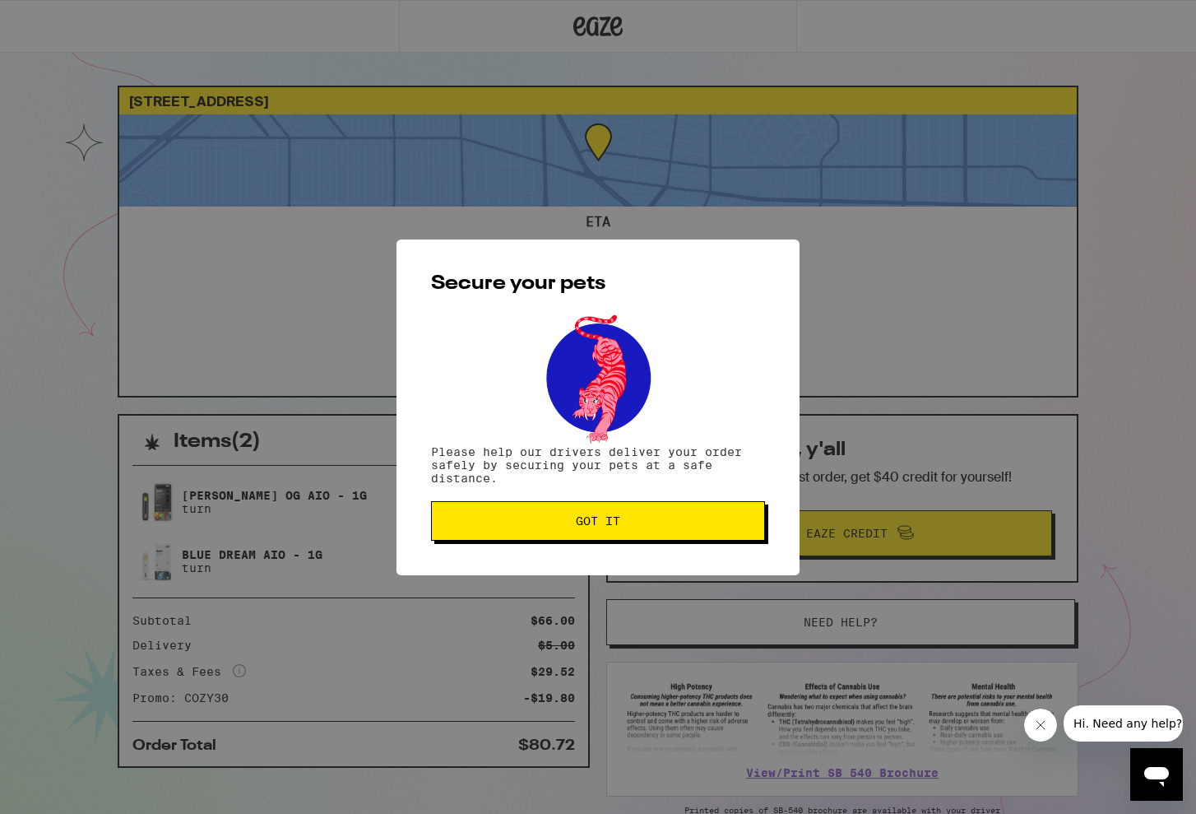
click at [656, 534] on button "Got it" at bounding box center [598, 520] width 334 height 39
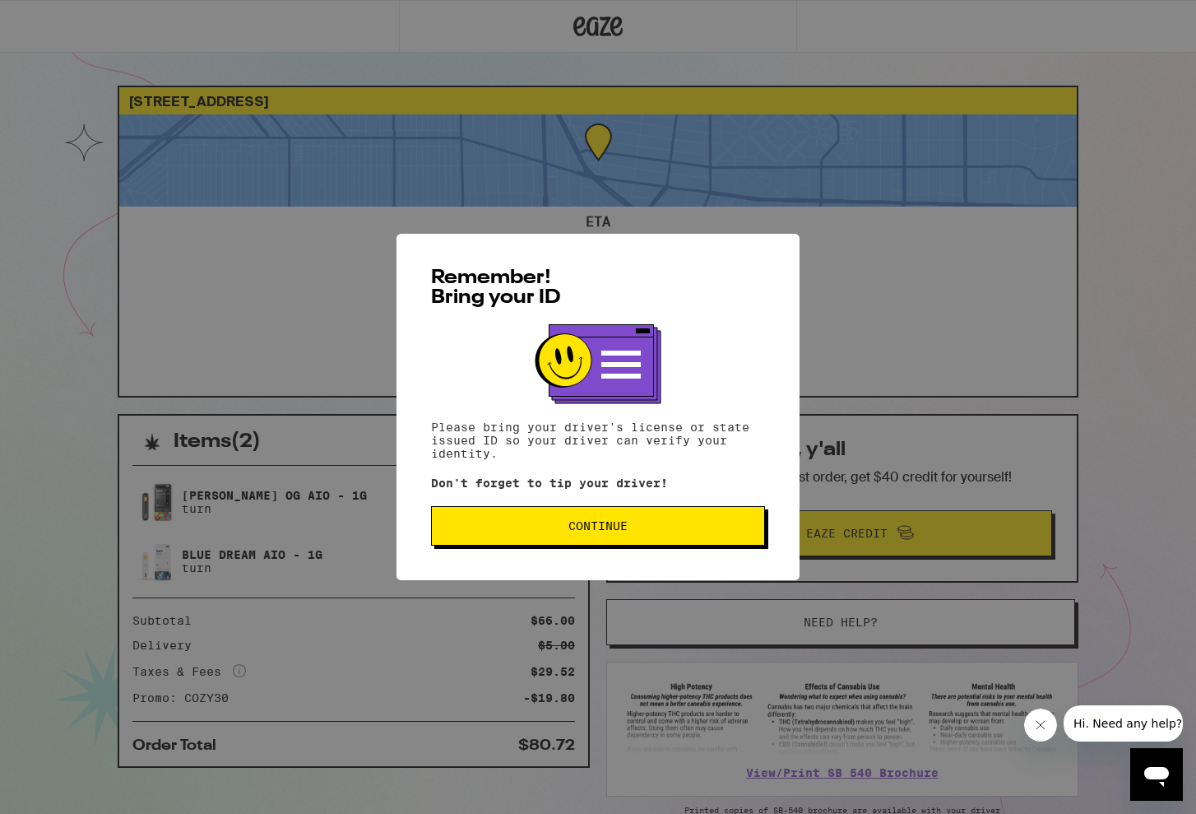
click at [656, 526] on span "Continue" at bounding box center [598, 526] width 306 height 12
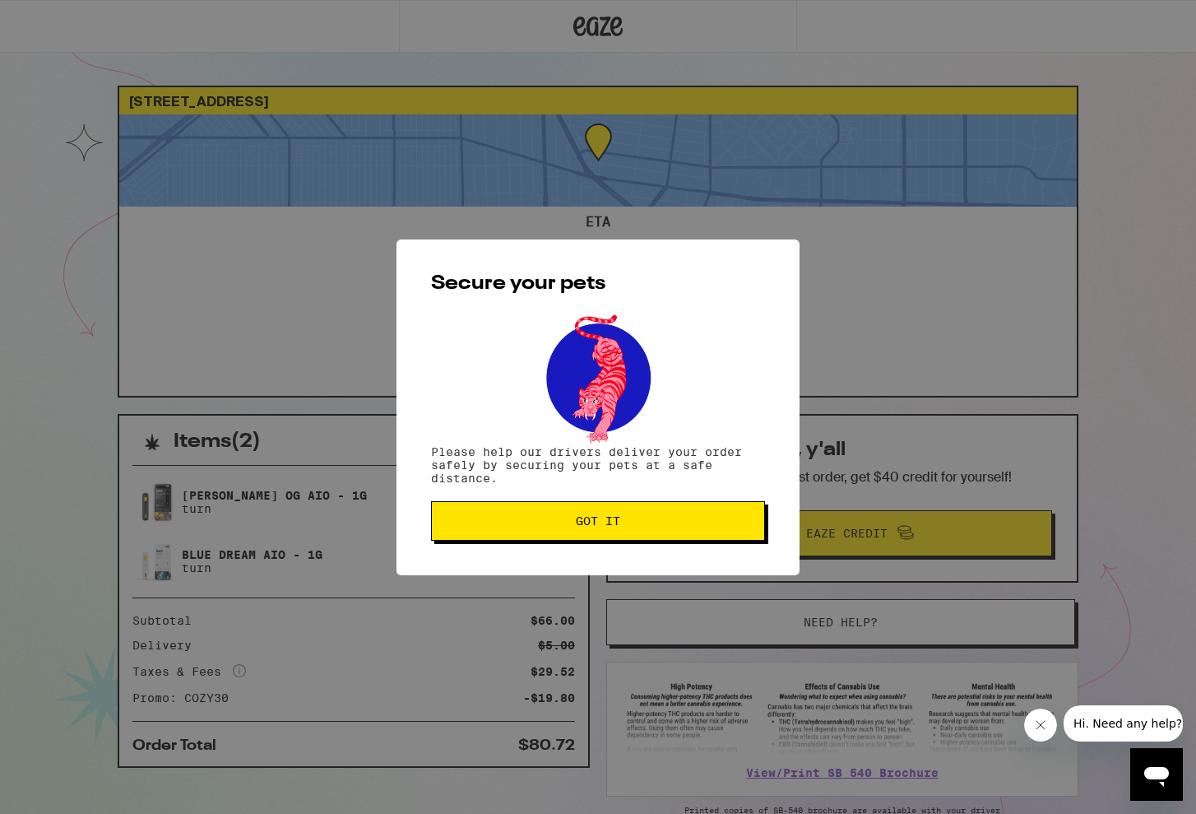
click at [681, 532] on button "Got it" at bounding box center [598, 520] width 334 height 39
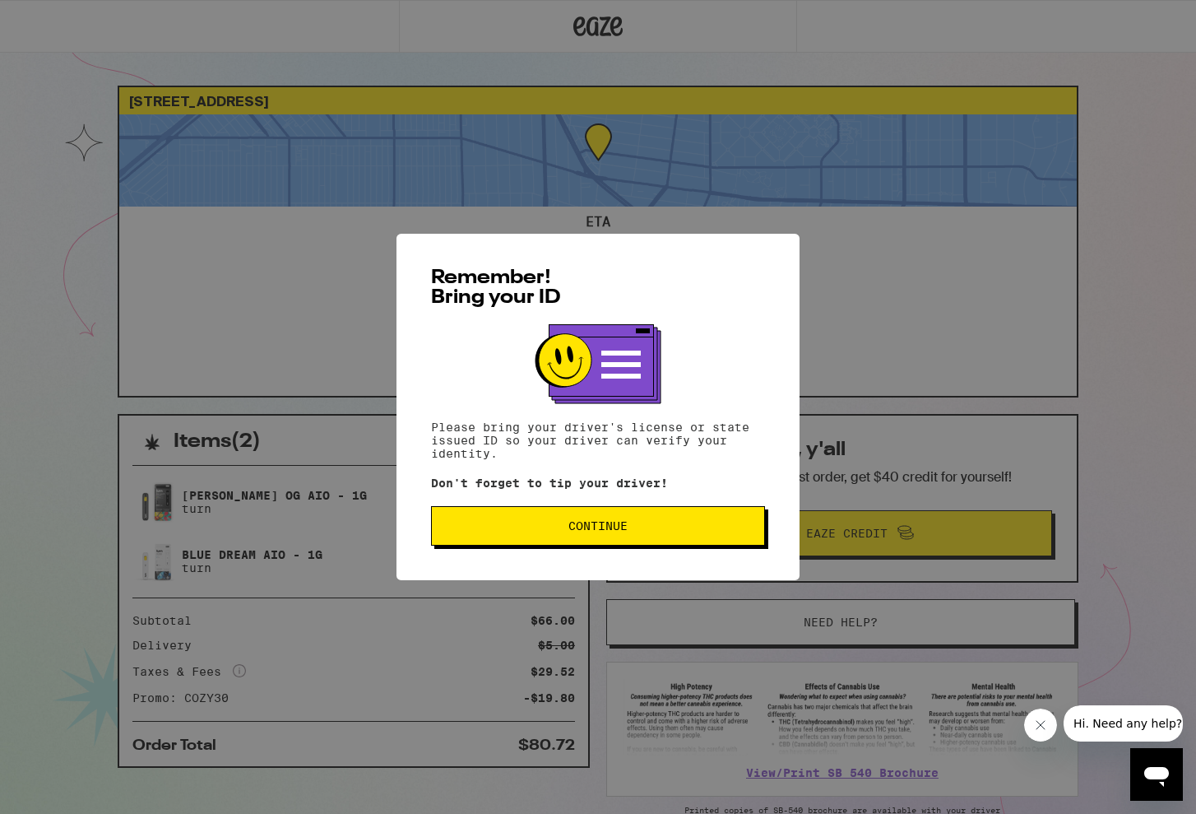
click at [681, 531] on span "Continue" at bounding box center [598, 526] width 306 height 12
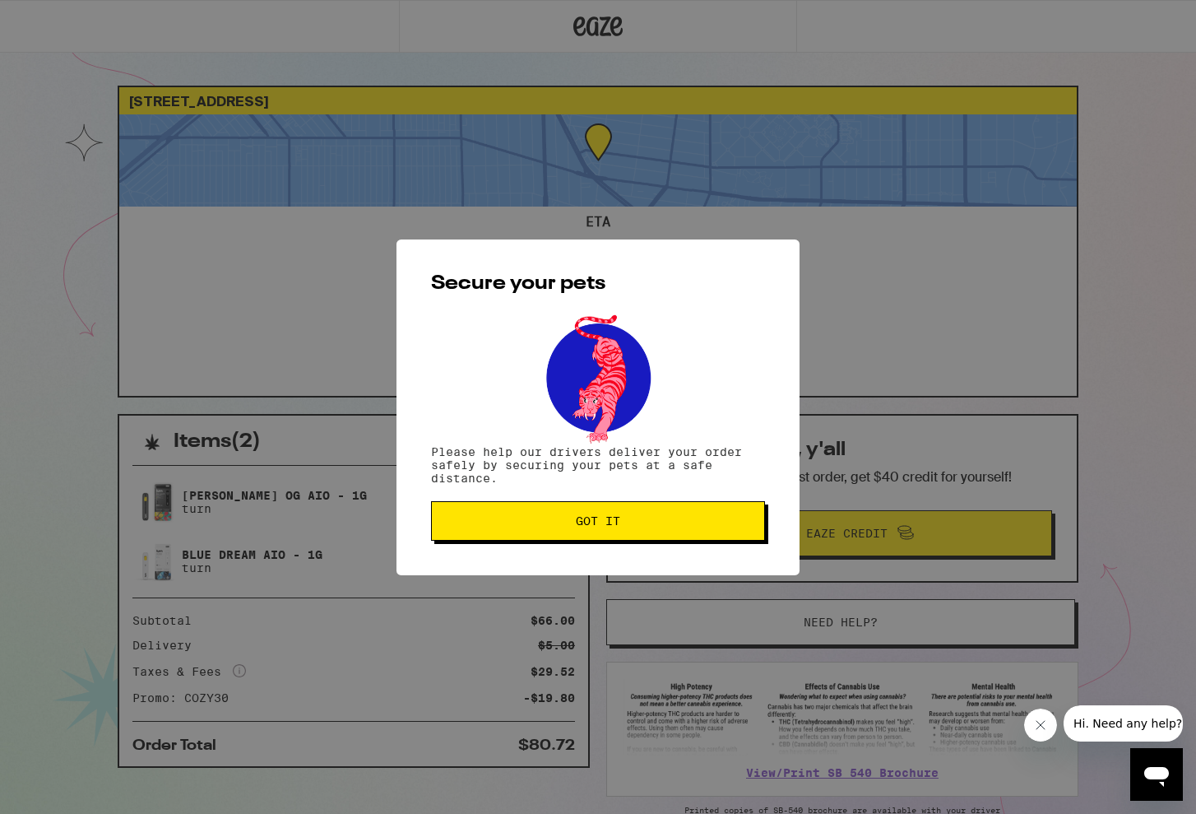
click at [681, 532] on button "Got it" at bounding box center [598, 520] width 334 height 39
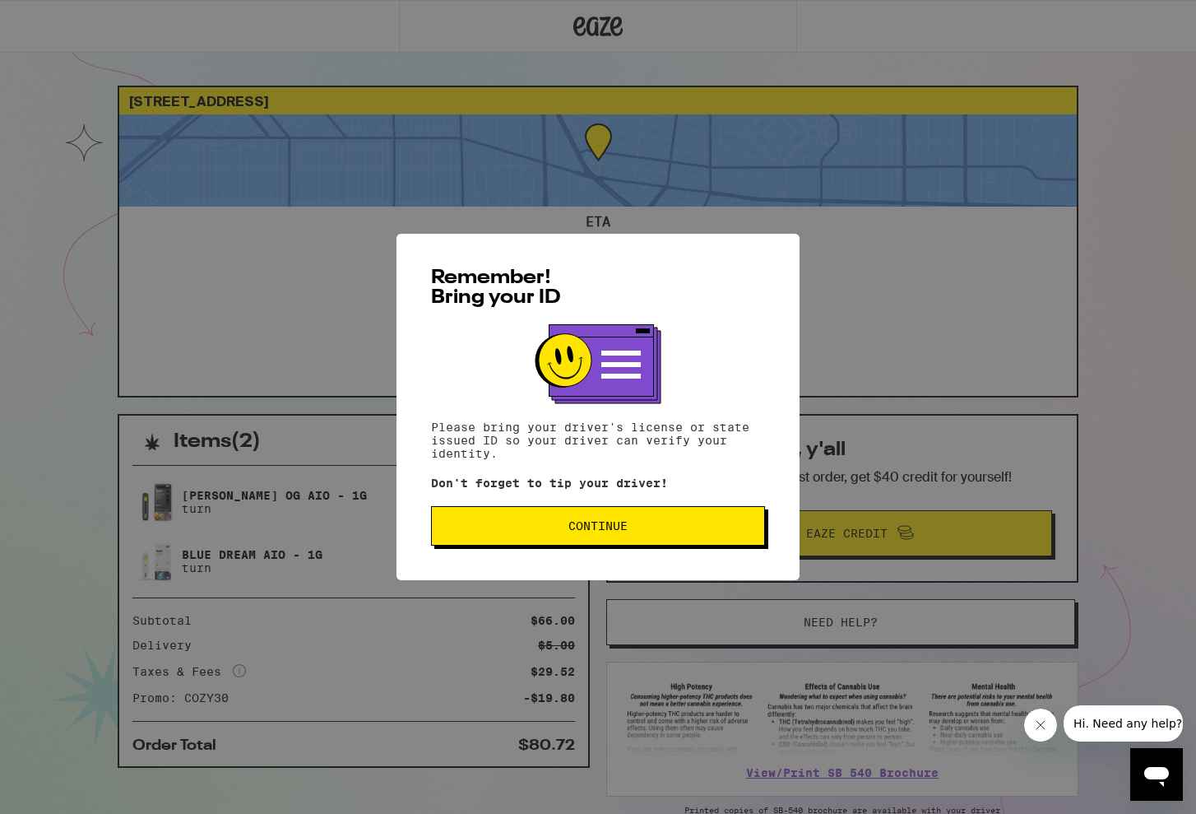
click at [629, 537] on button "Continue" at bounding box center [598, 525] width 334 height 39
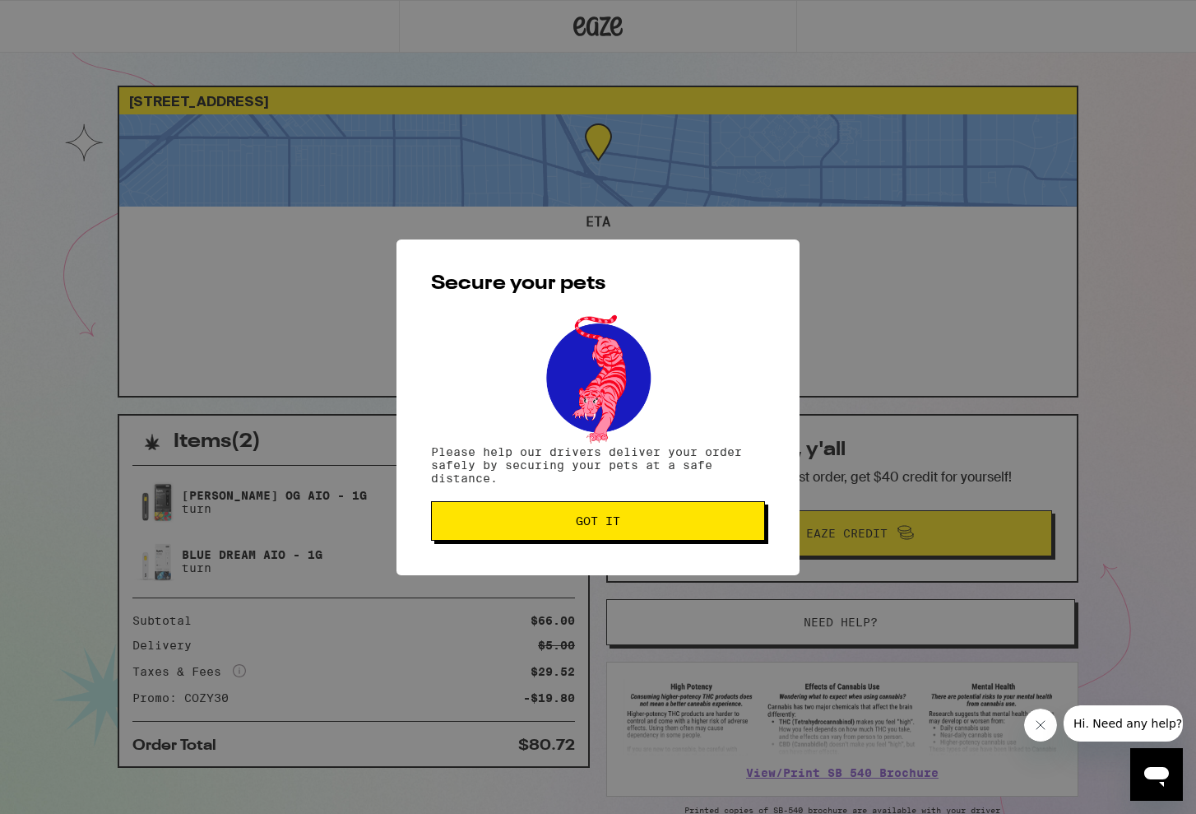
click at [629, 527] on span "Got it" at bounding box center [598, 521] width 306 height 12
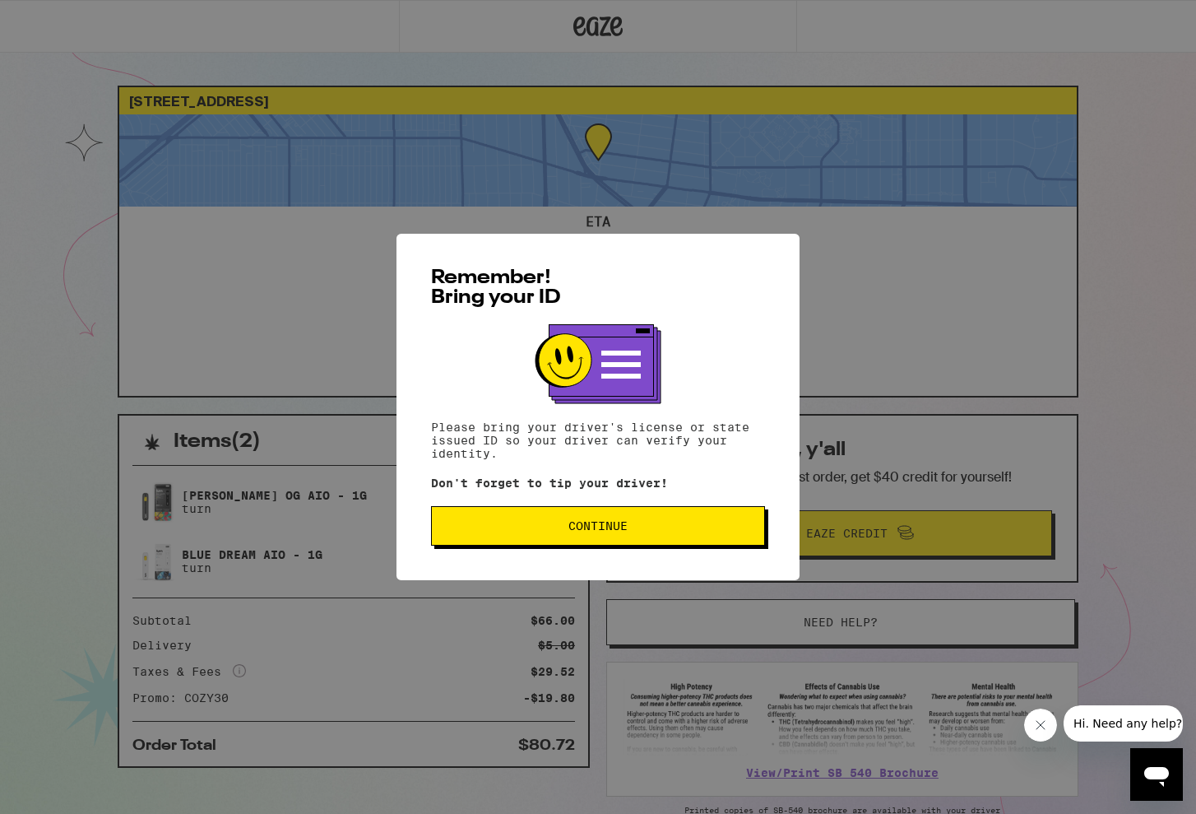
click at [643, 531] on span "Continue" at bounding box center [598, 526] width 306 height 12
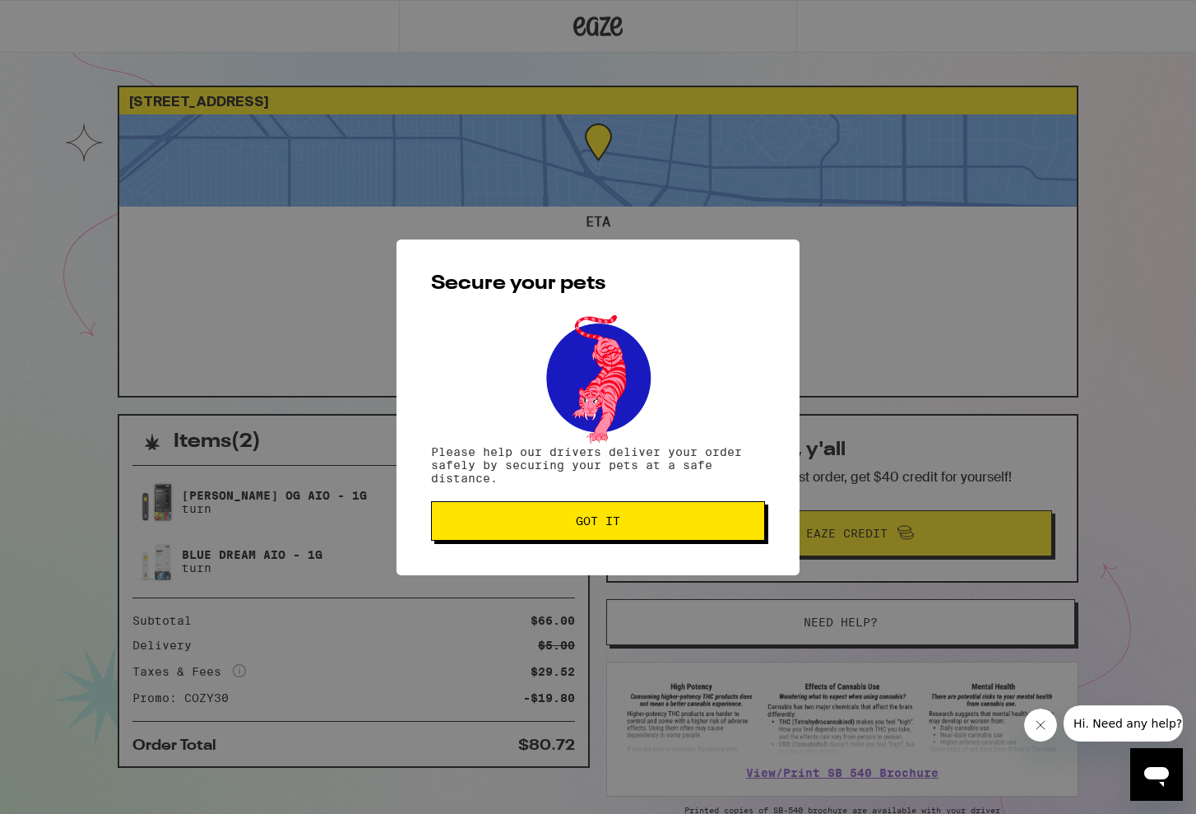
click at [634, 531] on button "Got it" at bounding box center [598, 520] width 334 height 39
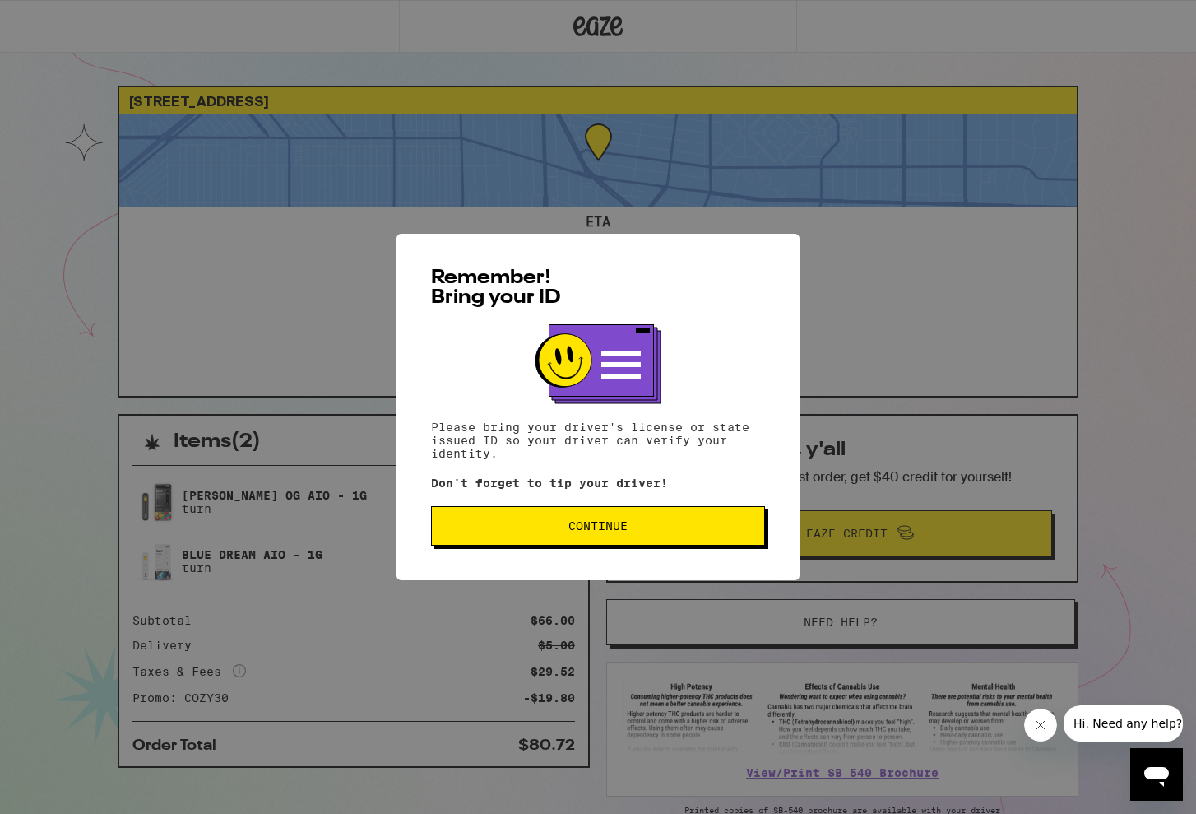
click at [596, 531] on span "Continue" at bounding box center [597, 526] width 59 height 12
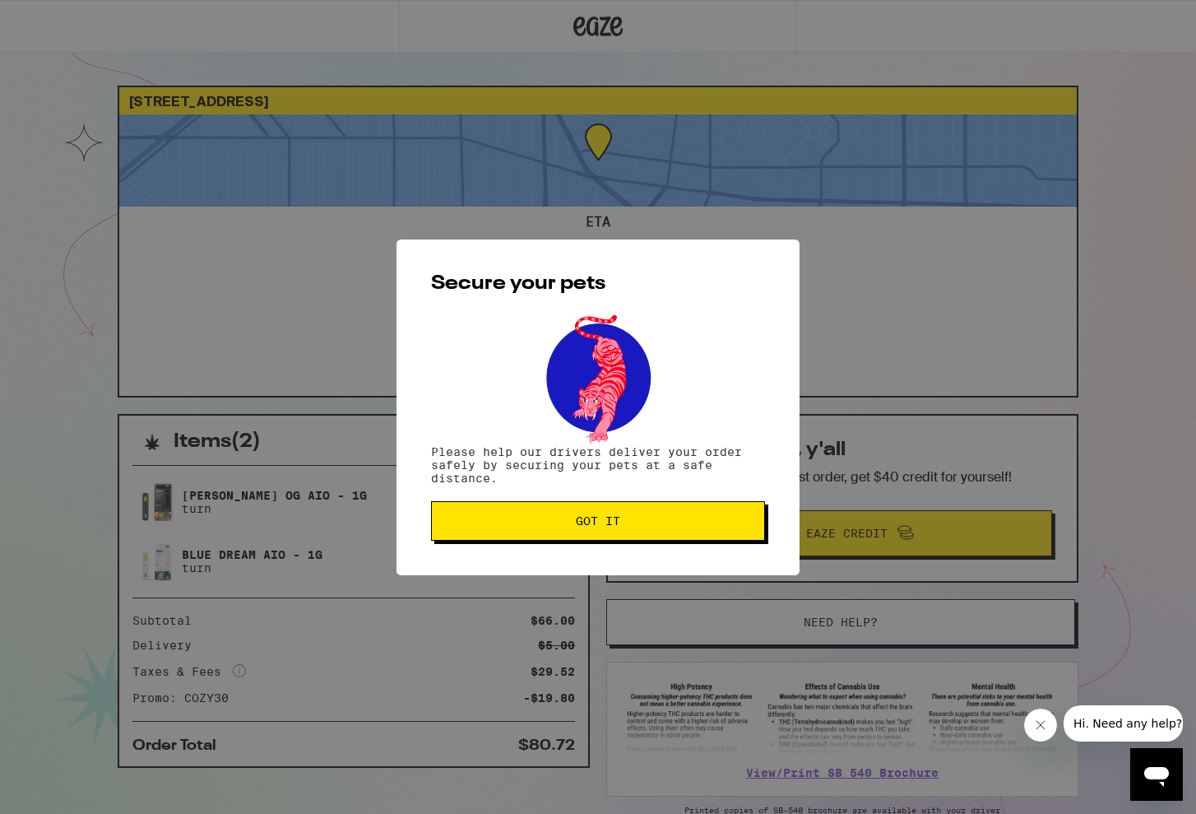
click at [610, 512] on button "Got it" at bounding box center [598, 520] width 334 height 39
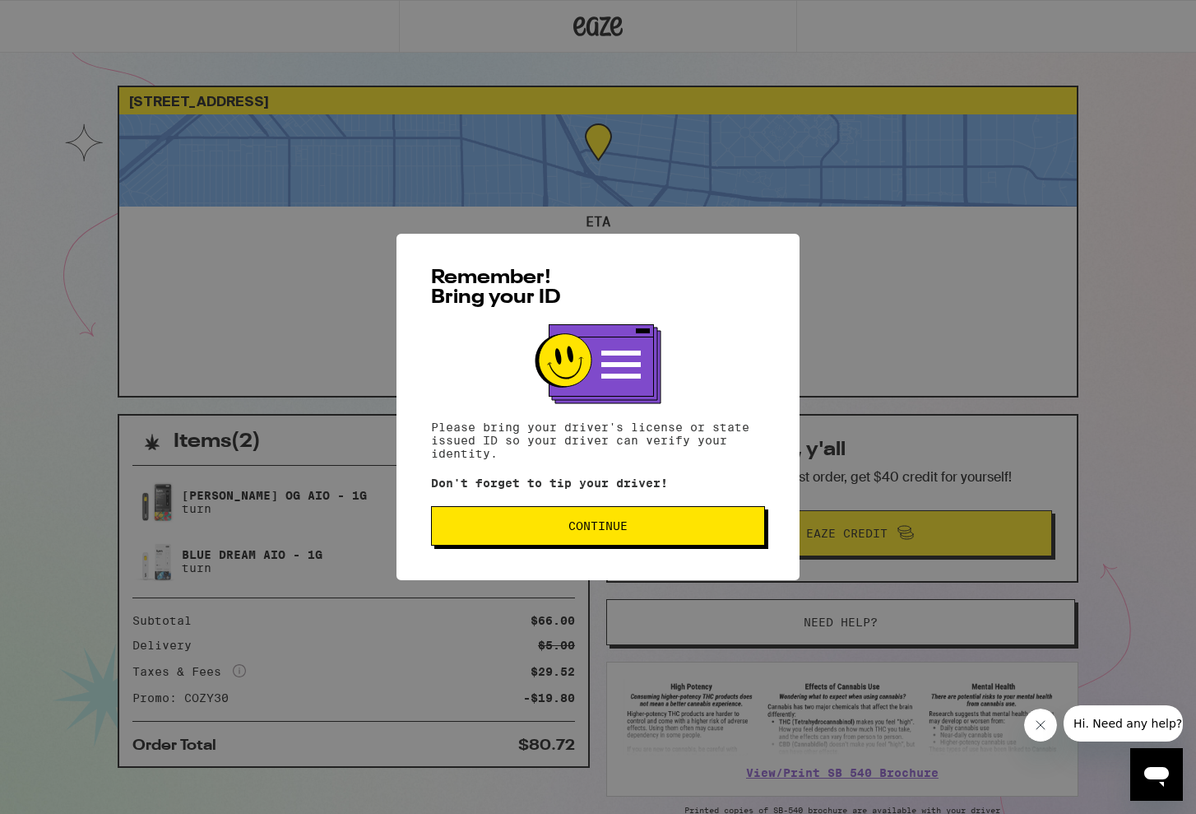
click at [634, 531] on span "Continue" at bounding box center [598, 526] width 306 height 12
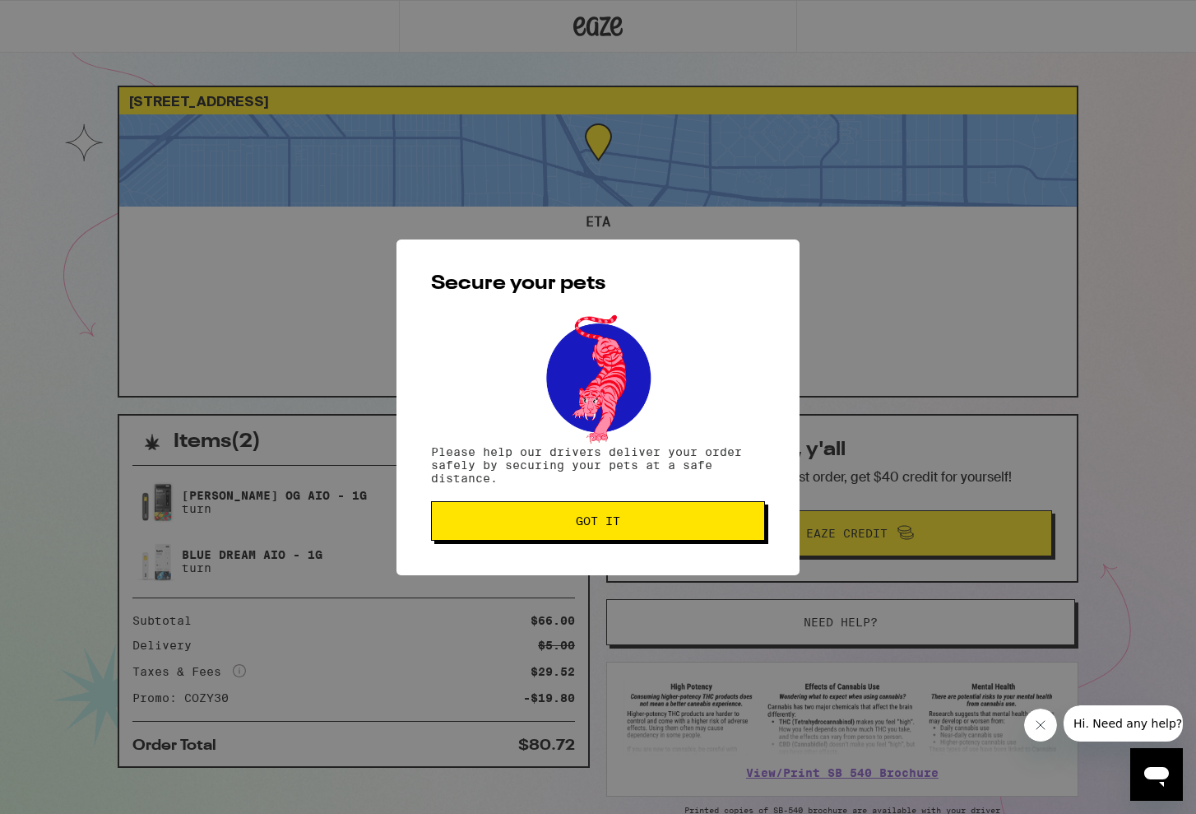
click at [634, 532] on button "Got it" at bounding box center [598, 520] width 334 height 39
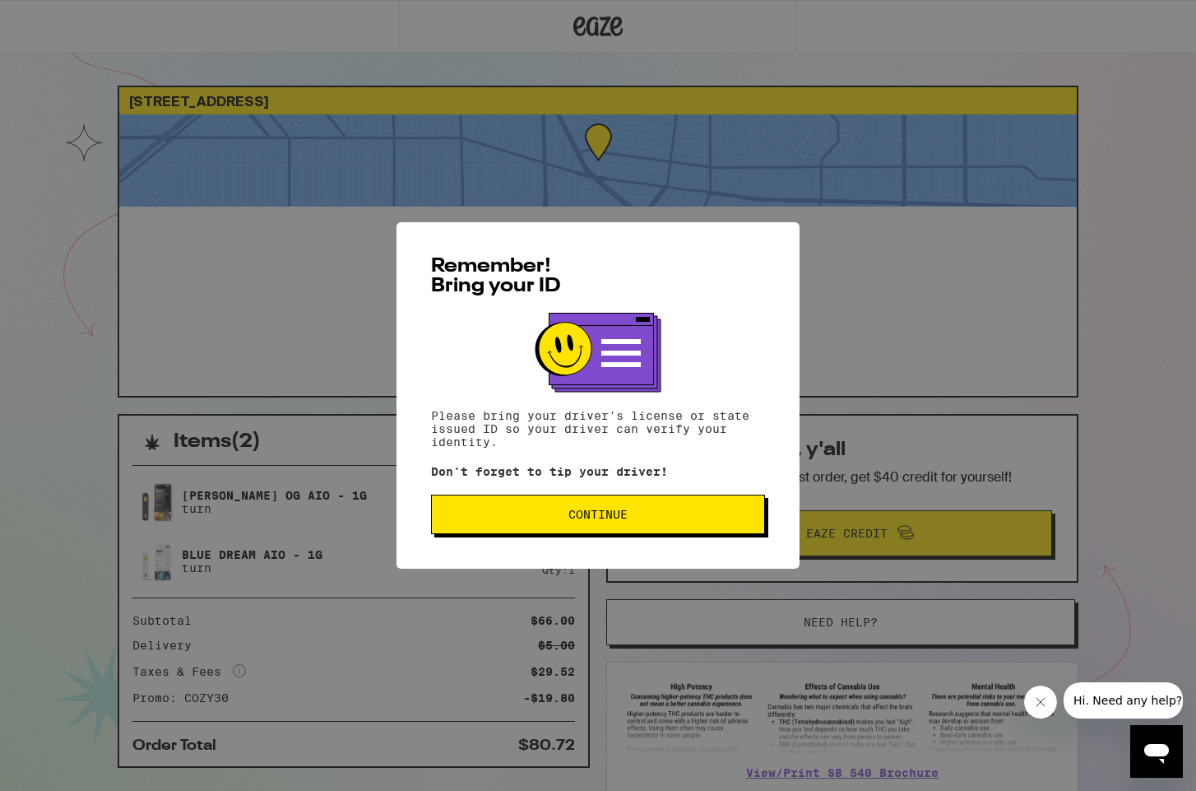
click at [671, 527] on button "Continue" at bounding box center [598, 513] width 334 height 39
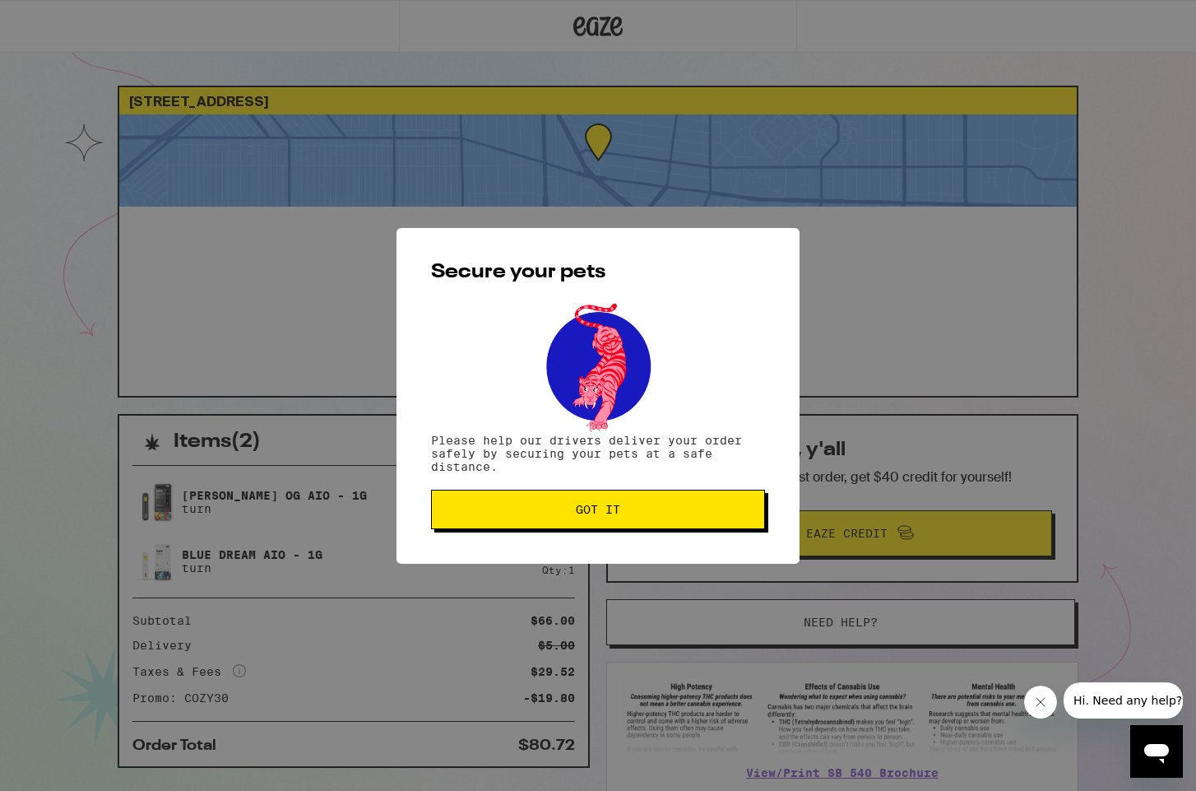
click at [672, 527] on button "Got it" at bounding box center [598, 509] width 334 height 39
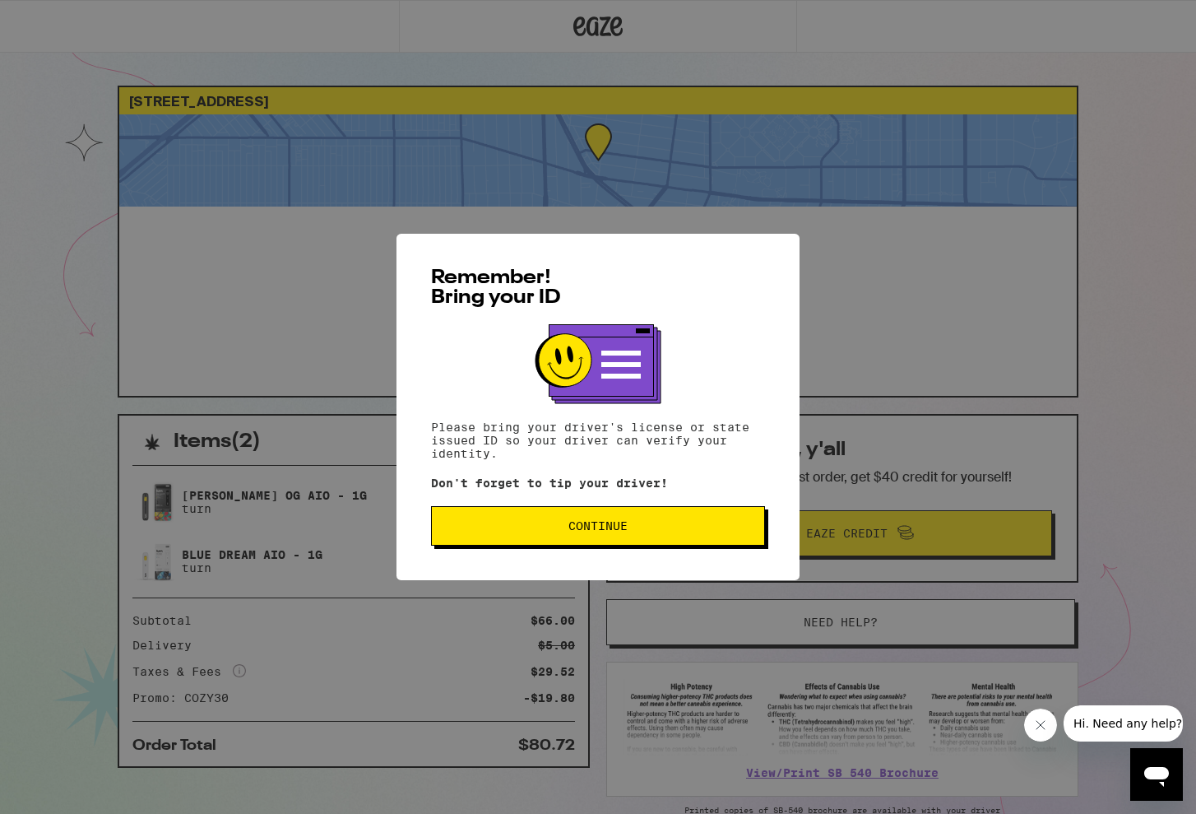
click at [596, 530] on span "Continue" at bounding box center [597, 526] width 59 height 12
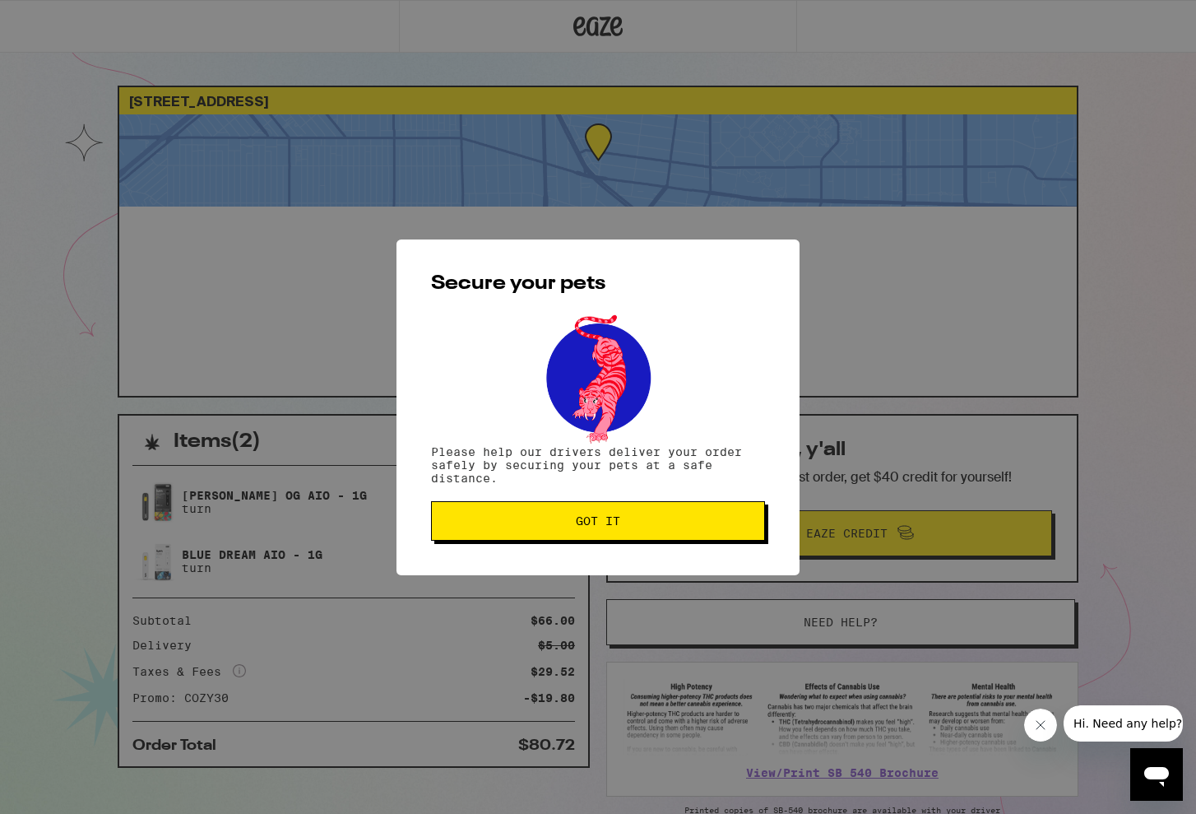
click at [595, 527] on span "Got it" at bounding box center [598, 521] width 44 height 12
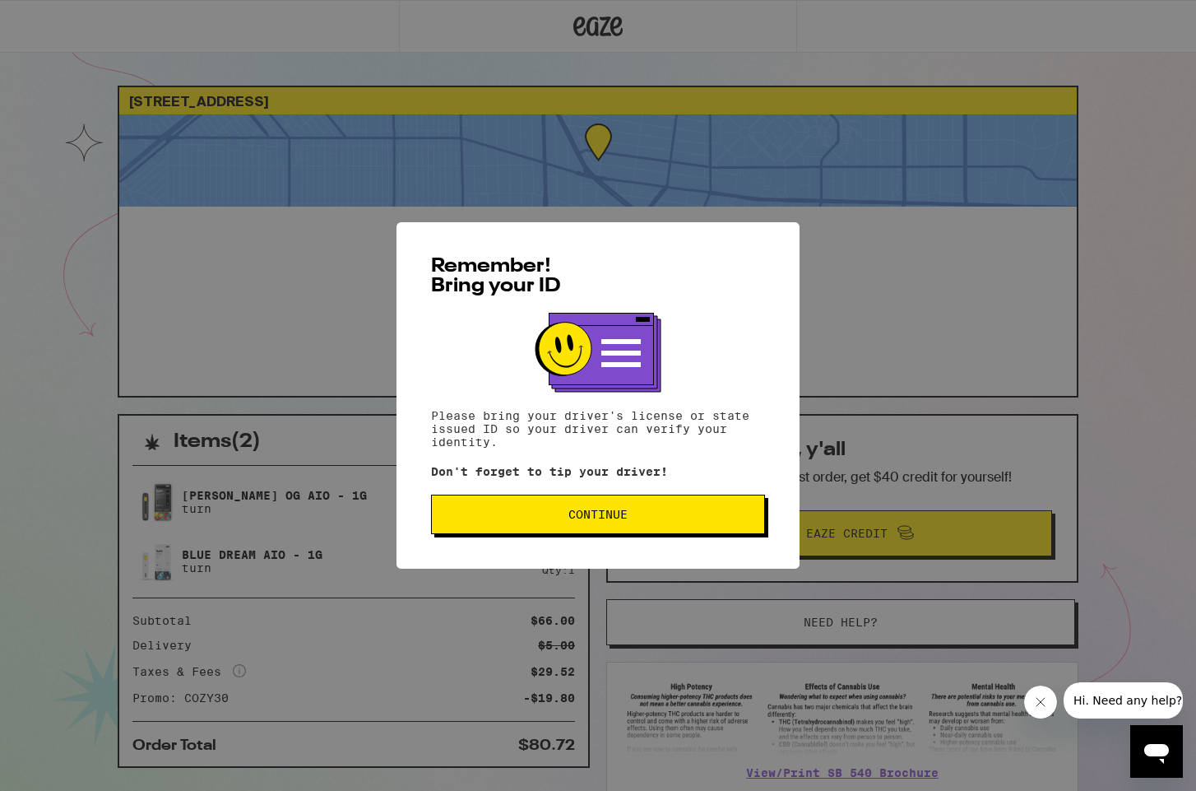
click at [522, 523] on button "Continue" at bounding box center [598, 513] width 334 height 39
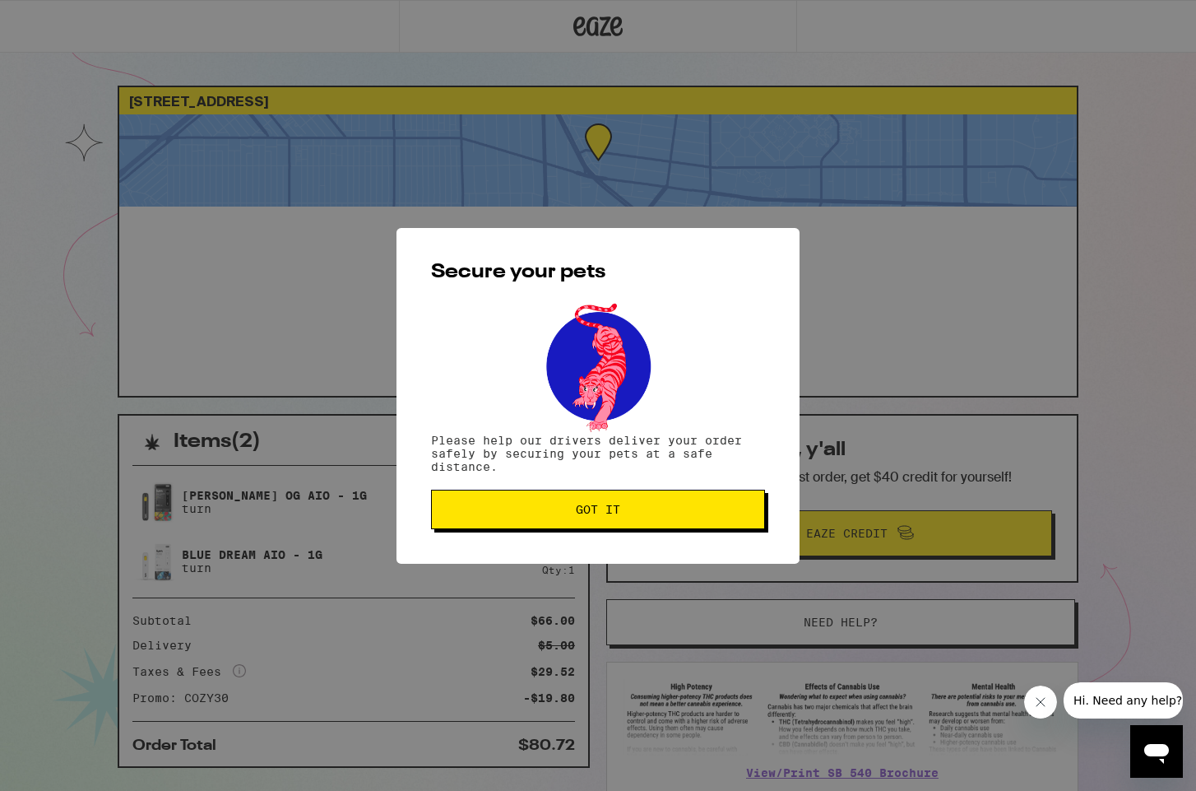
click at [522, 523] on button "Got it" at bounding box center [598, 509] width 334 height 39
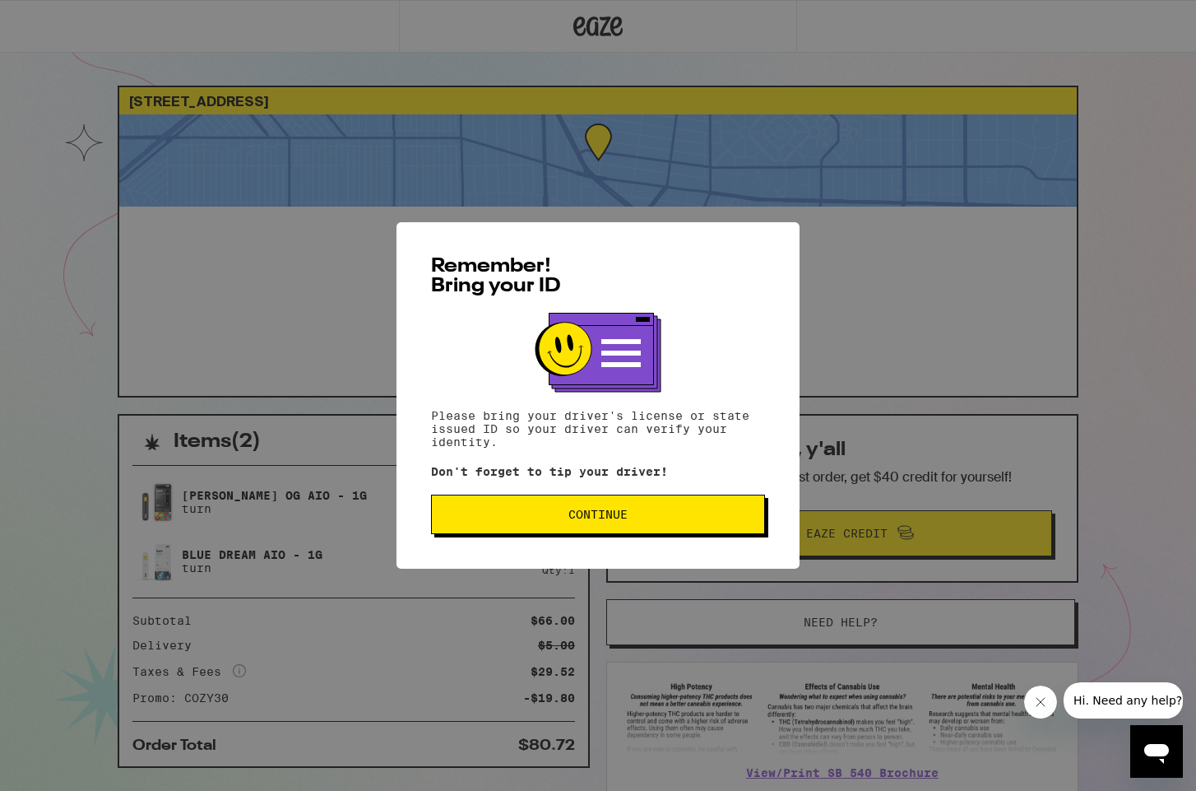
click at [618, 520] on span "Continue" at bounding box center [597, 514] width 59 height 12
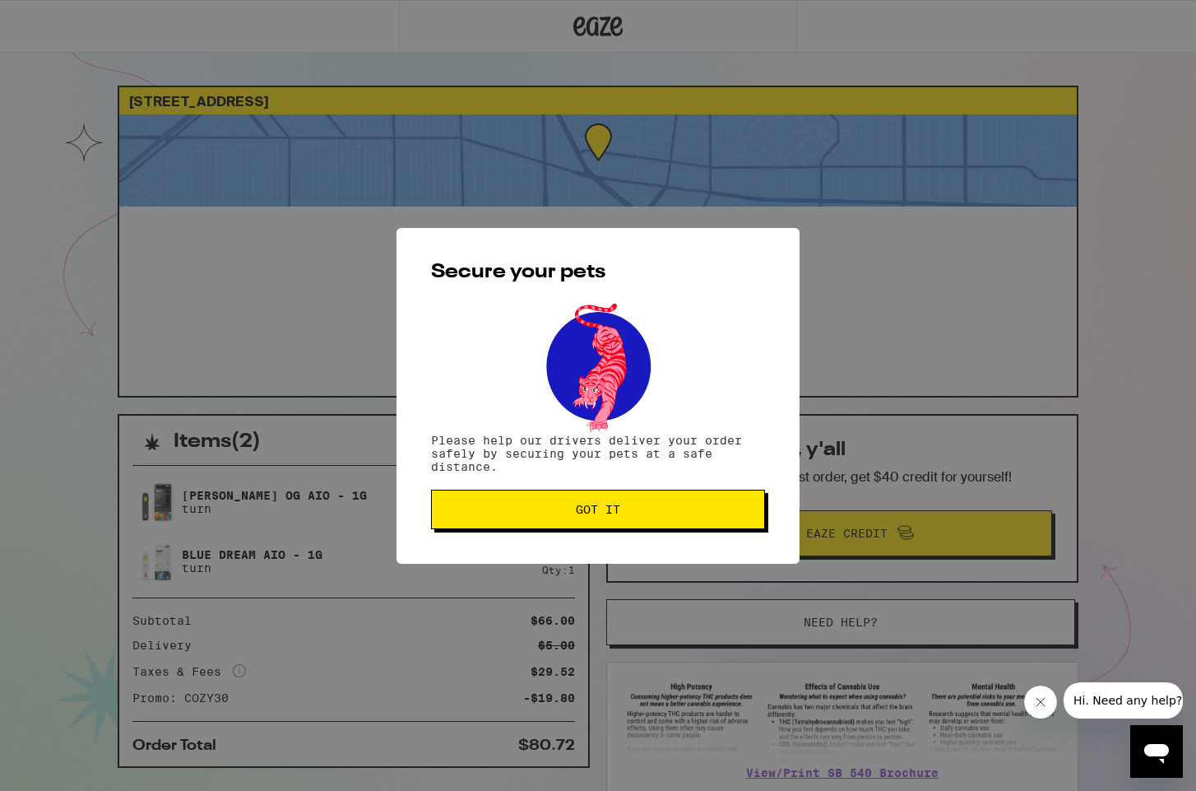
click at [628, 515] on span "Got it" at bounding box center [598, 509] width 306 height 12
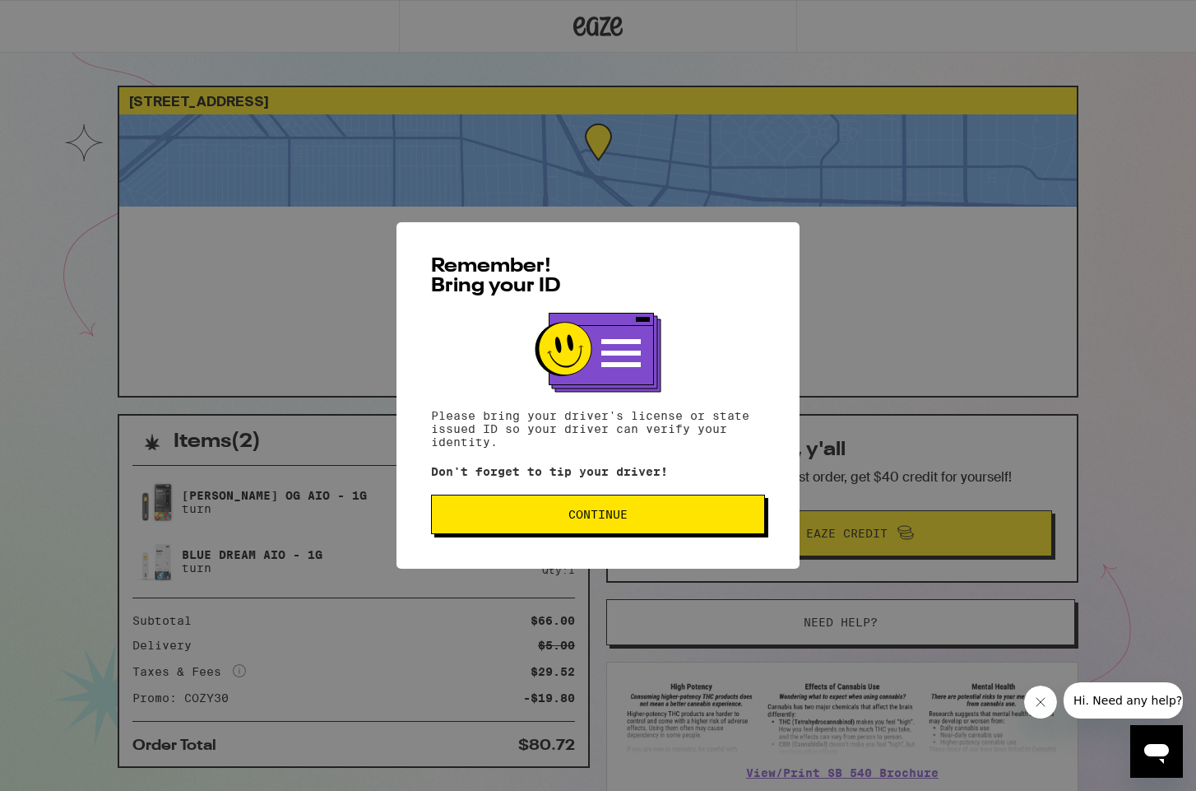
click at [643, 519] on span "Continue" at bounding box center [598, 514] width 306 height 12
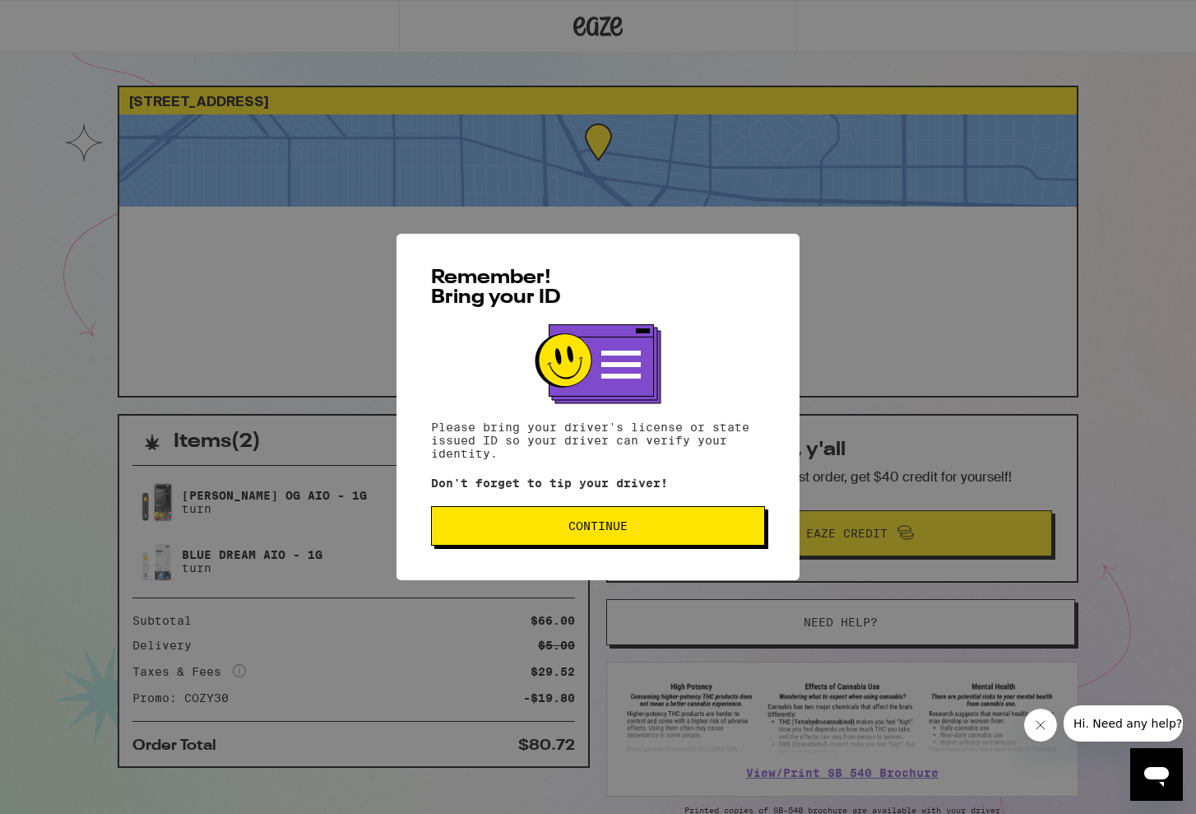
click at [619, 525] on span "Continue" at bounding box center [597, 526] width 59 height 12
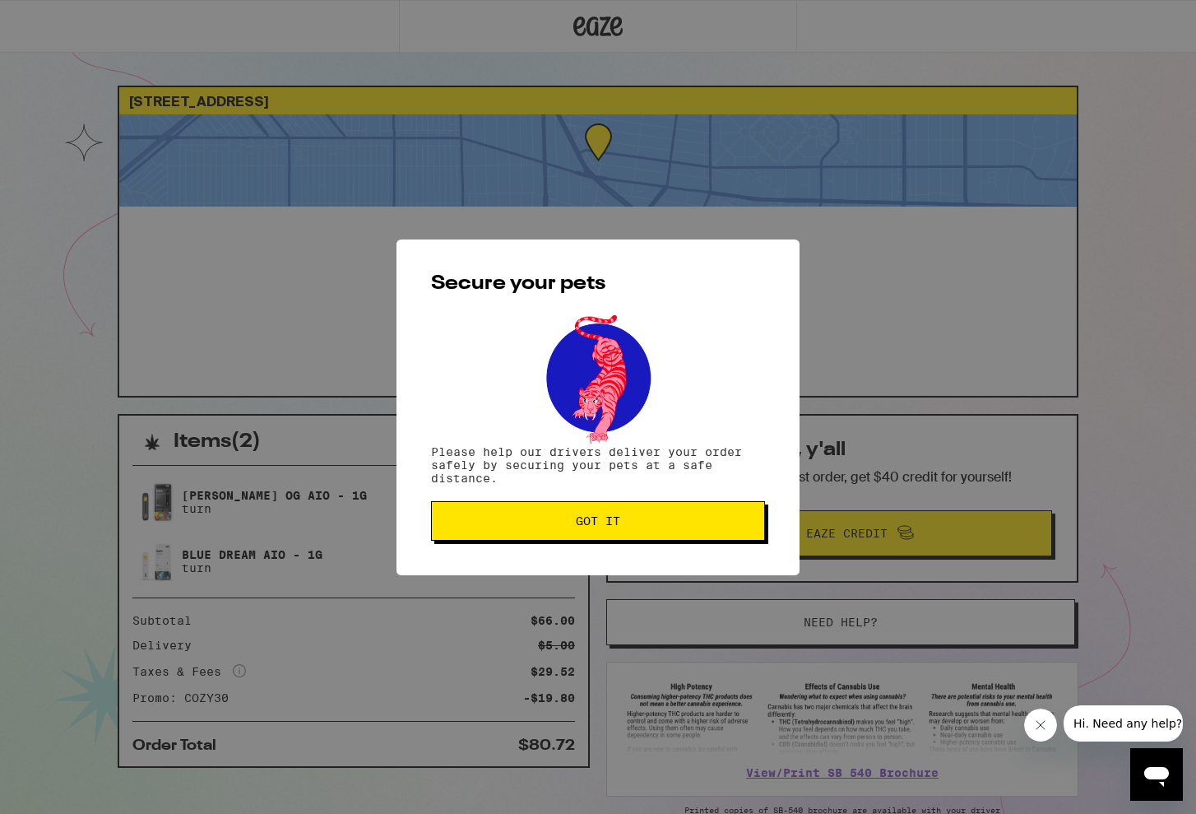
click at [619, 525] on span "Got it" at bounding box center [598, 521] width 44 height 12
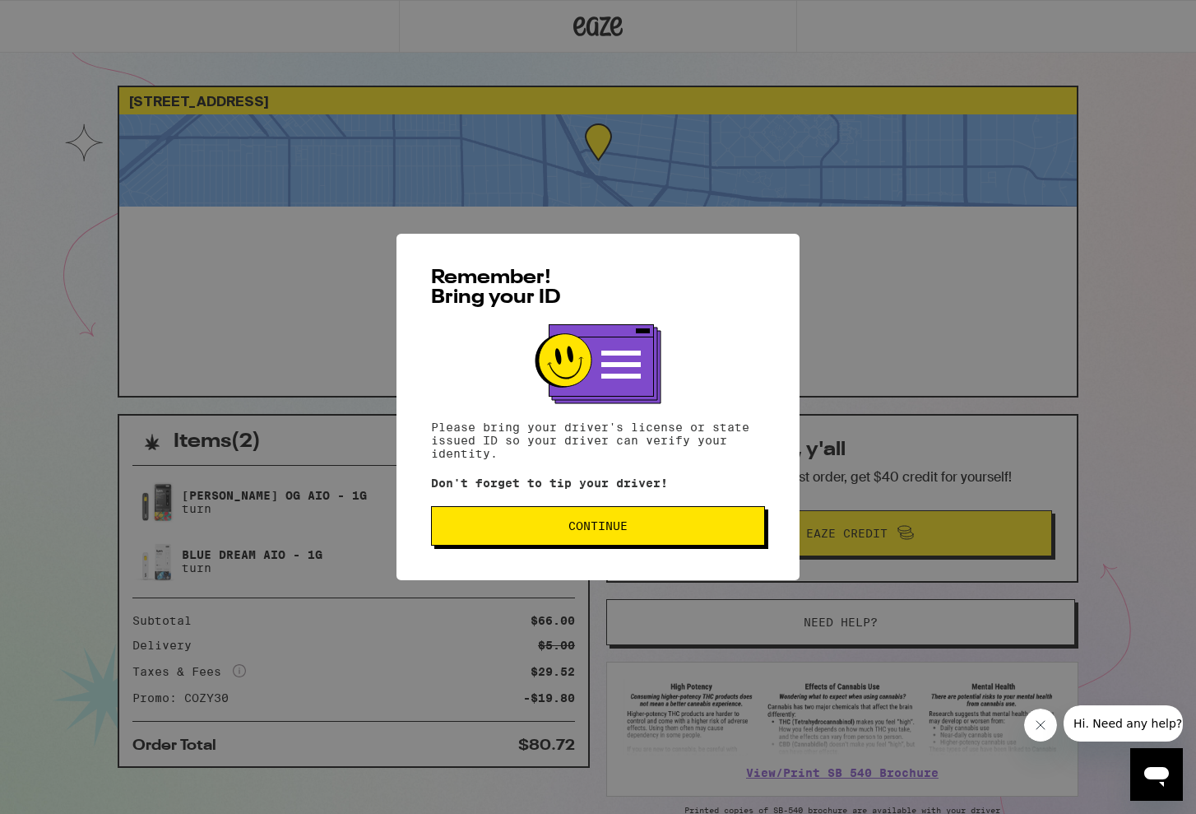
click at [619, 538] on button "Continue" at bounding box center [598, 525] width 334 height 39
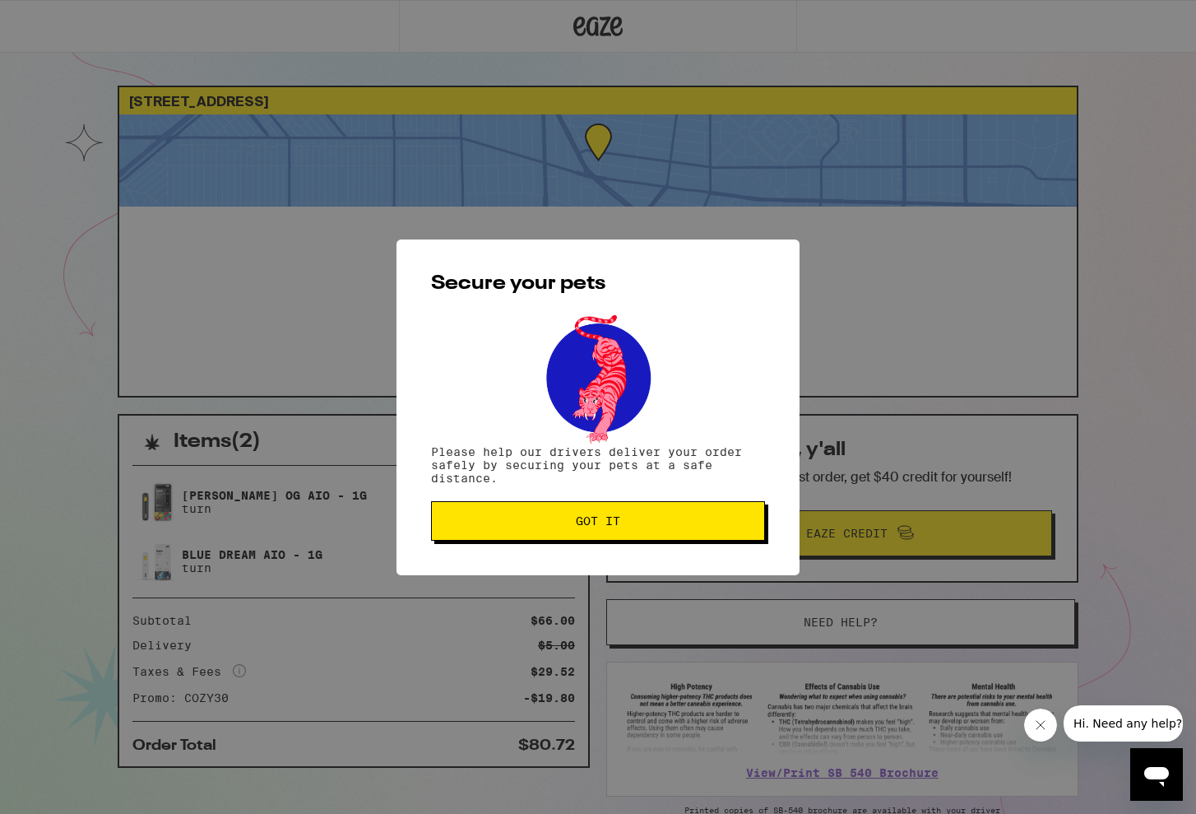
click at [612, 522] on span "Got it" at bounding box center [598, 521] width 44 height 12
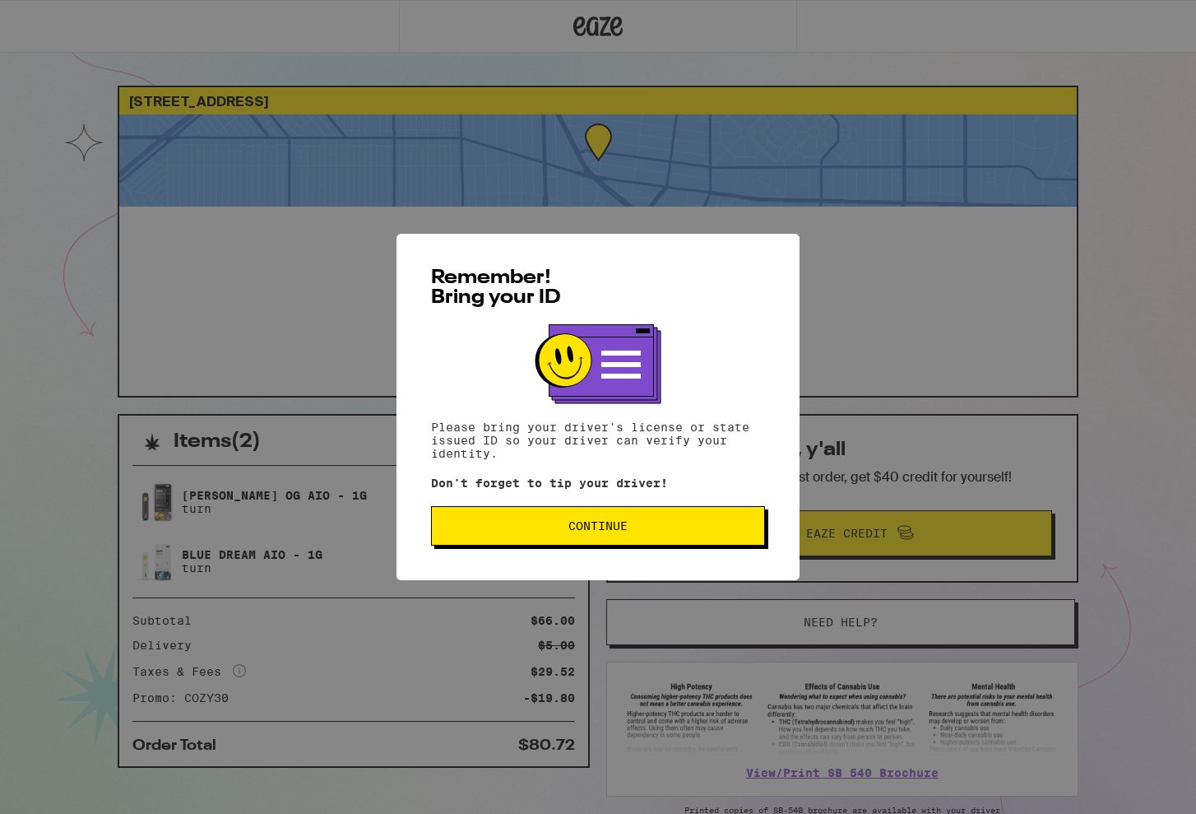
click at [618, 531] on span "Continue" at bounding box center [597, 526] width 59 height 12
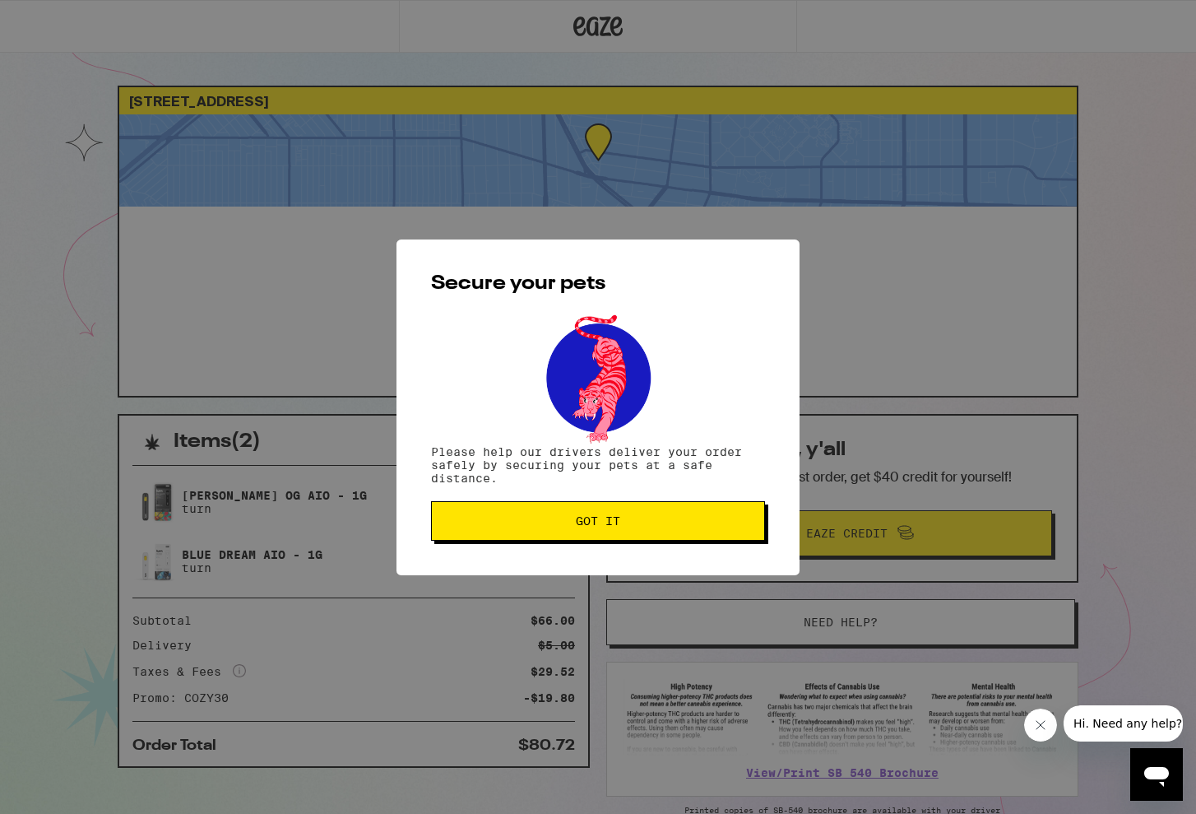
click at [615, 531] on button "Got it" at bounding box center [598, 520] width 334 height 39
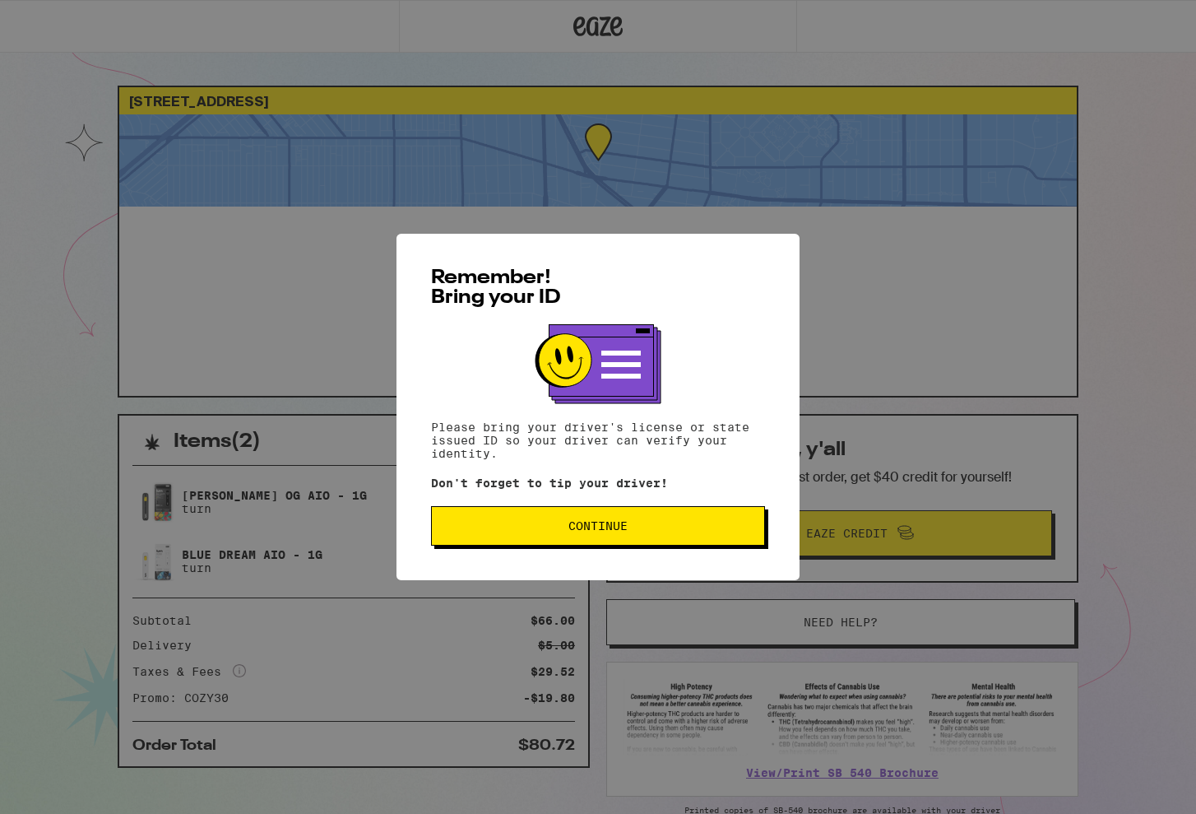
click at [630, 513] on button "Continue" at bounding box center [598, 525] width 334 height 39
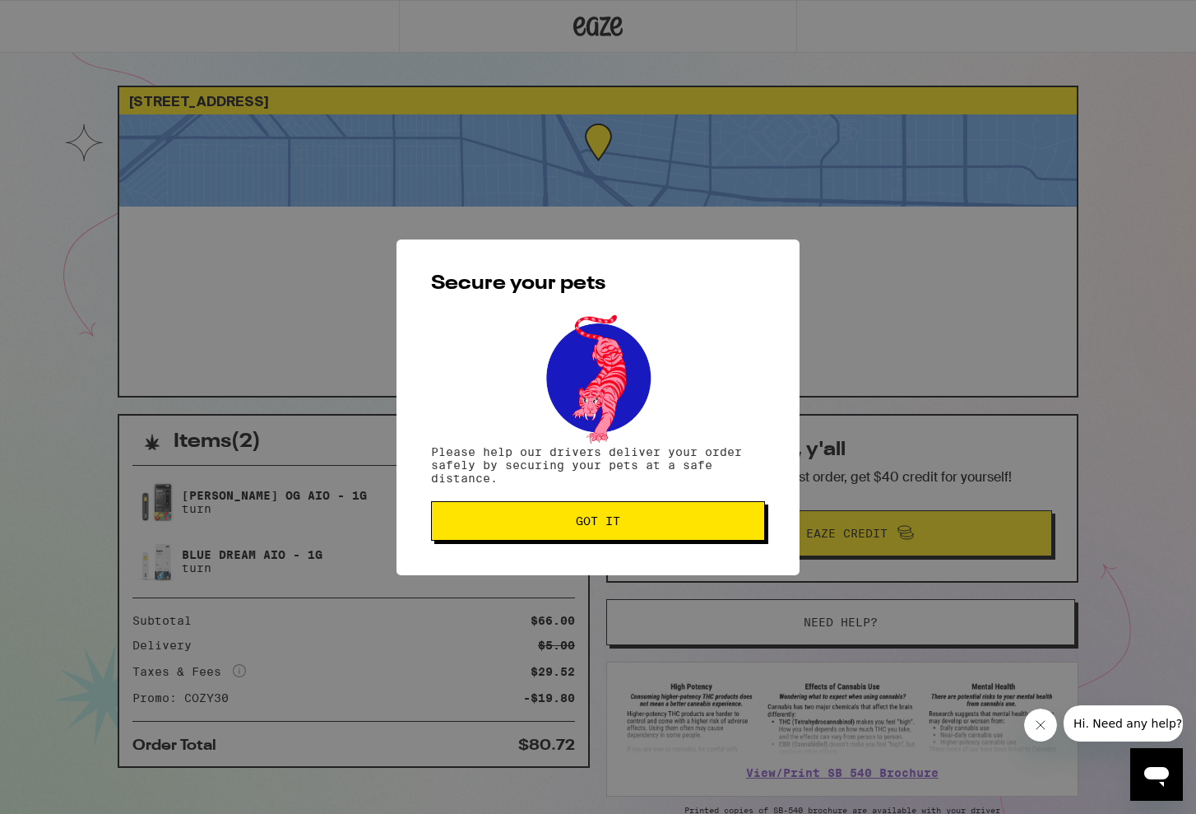
click at [633, 530] on button "Got it" at bounding box center [598, 520] width 334 height 39
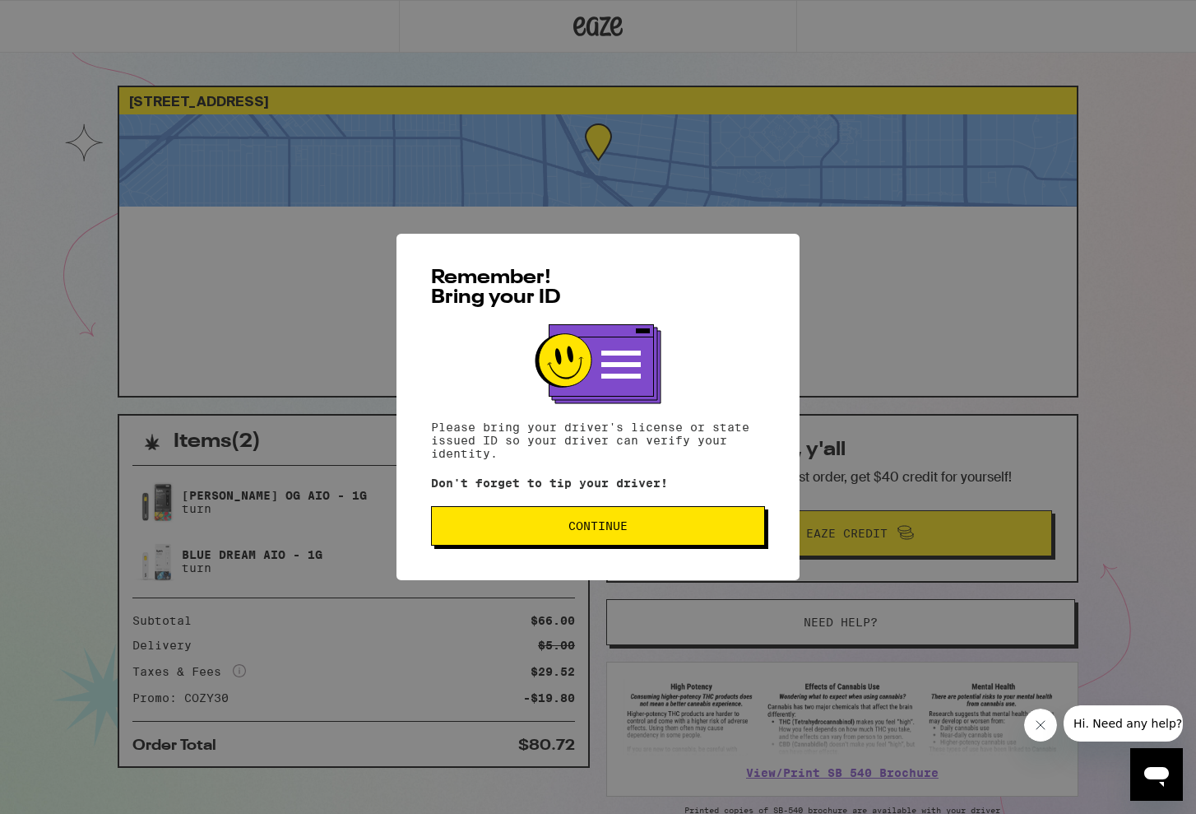
click at [701, 536] on button "Continue" at bounding box center [598, 525] width 334 height 39
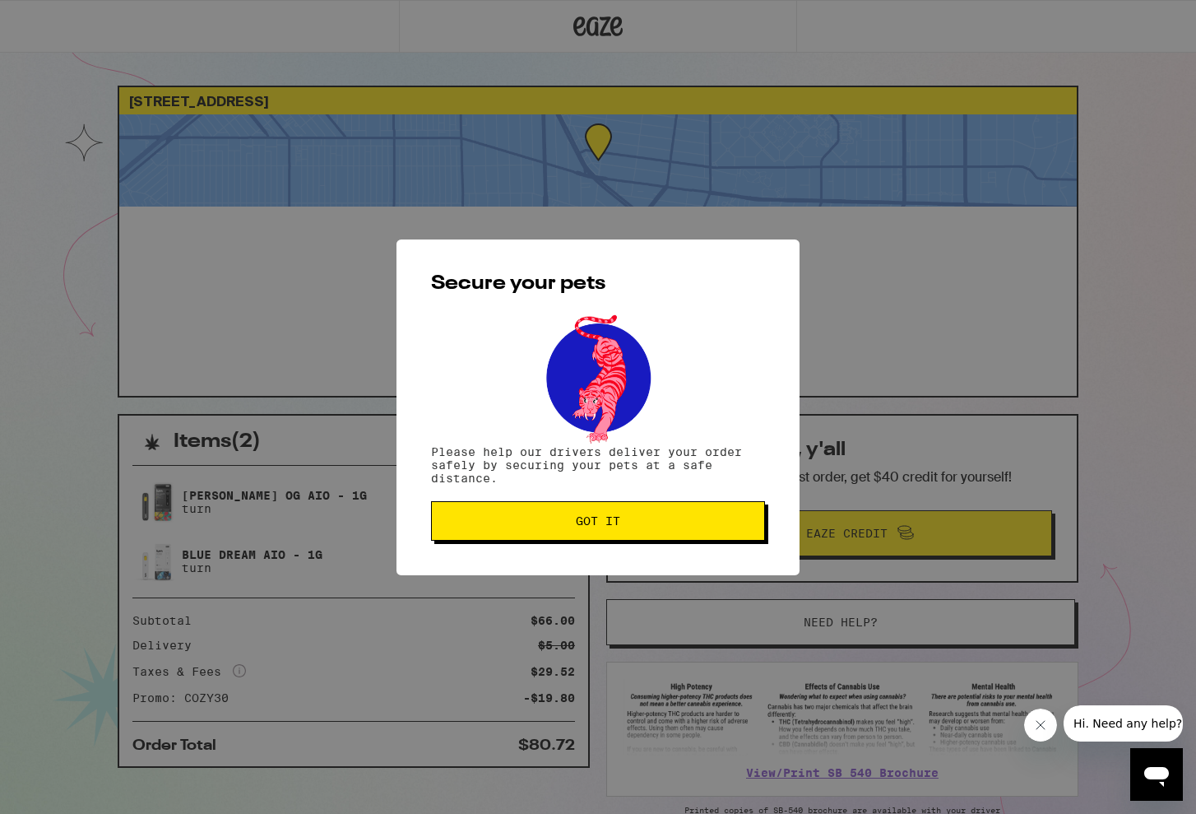
click at [701, 536] on button "Got it" at bounding box center [598, 520] width 334 height 39
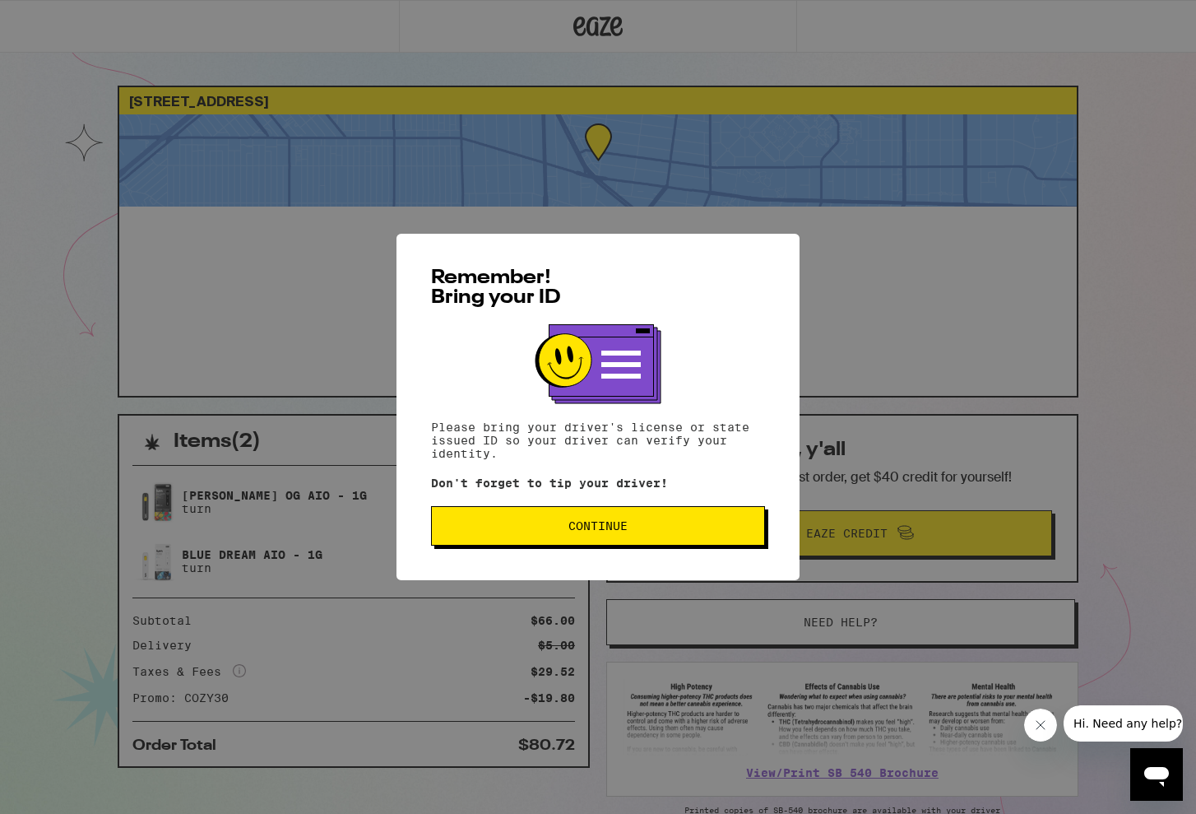
click at [647, 544] on button "Continue" at bounding box center [598, 525] width 334 height 39
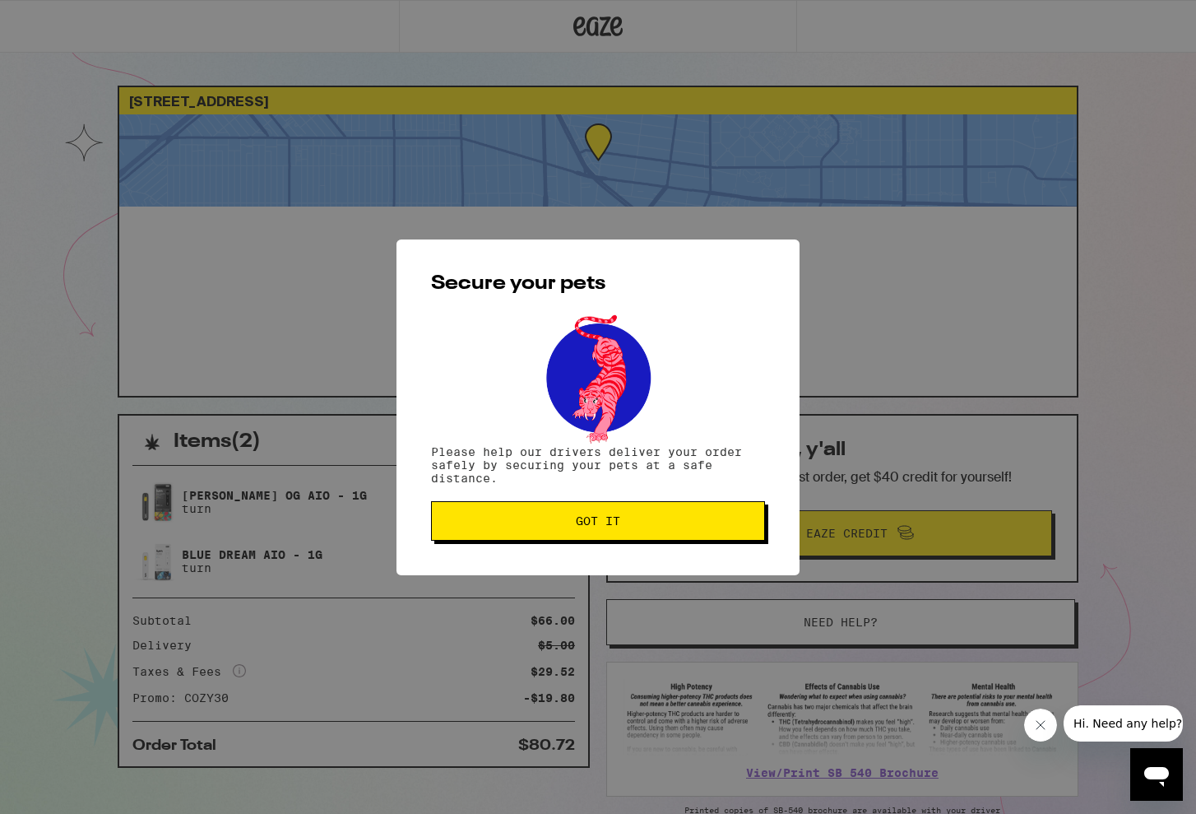
click at [645, 527] on span "Got it" at bounding box center [598, 521] width 306 height 12
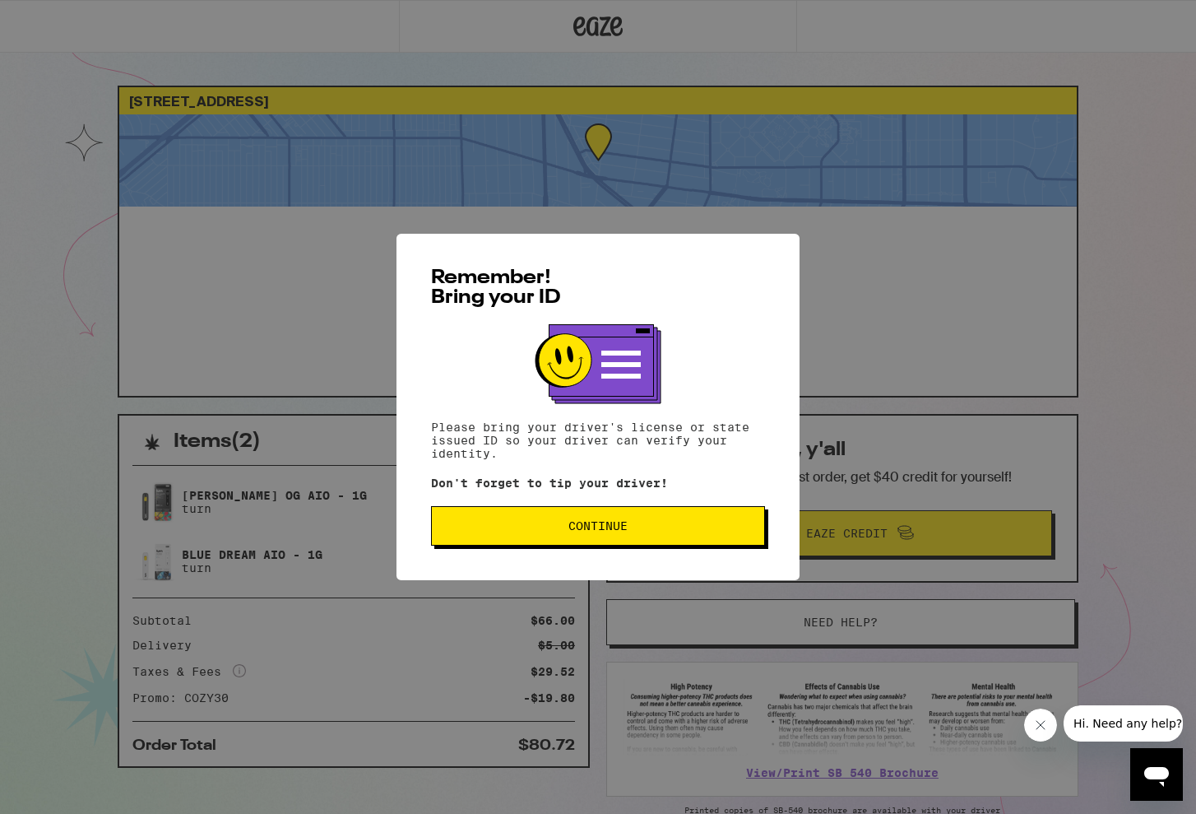
click at [608, 528] on span "Continue" at bounding box center [597, 526] width 59 height 12
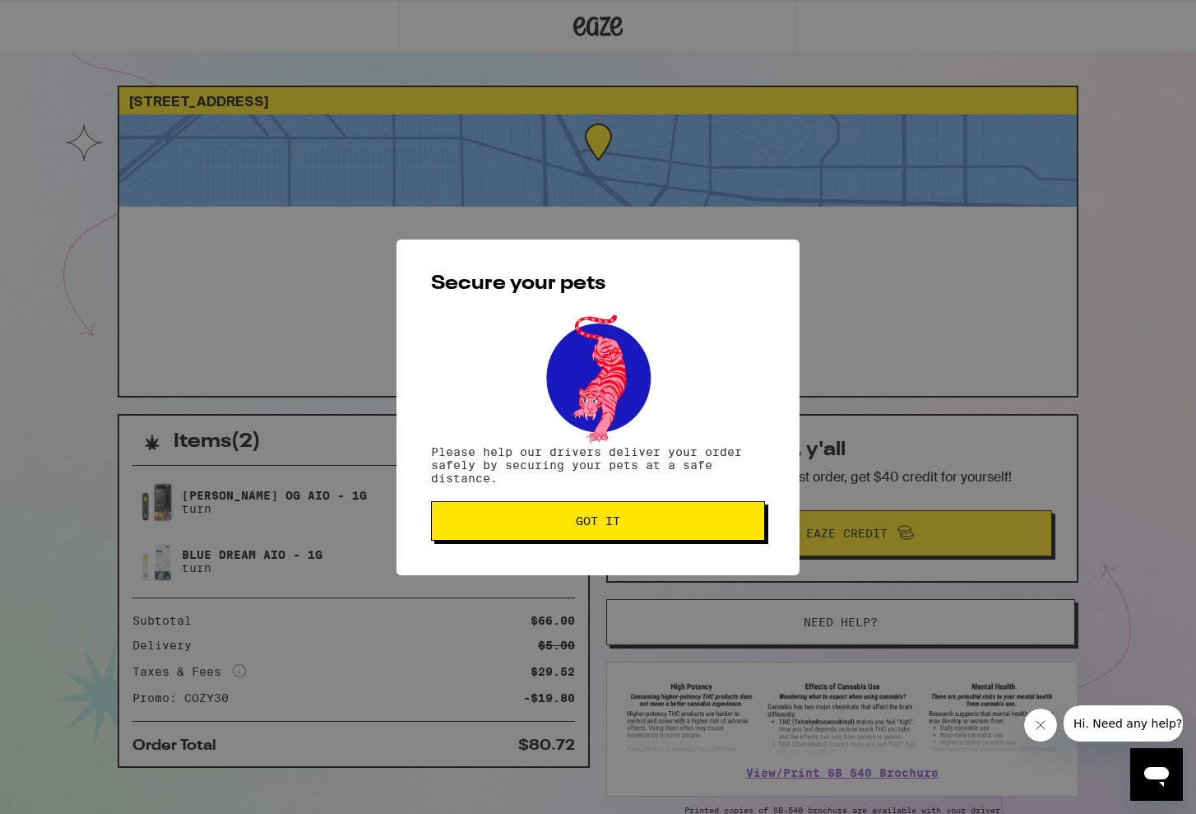
click at [608, 527] on span "Got it" at bounding box center [598, 521] width 44 height 12
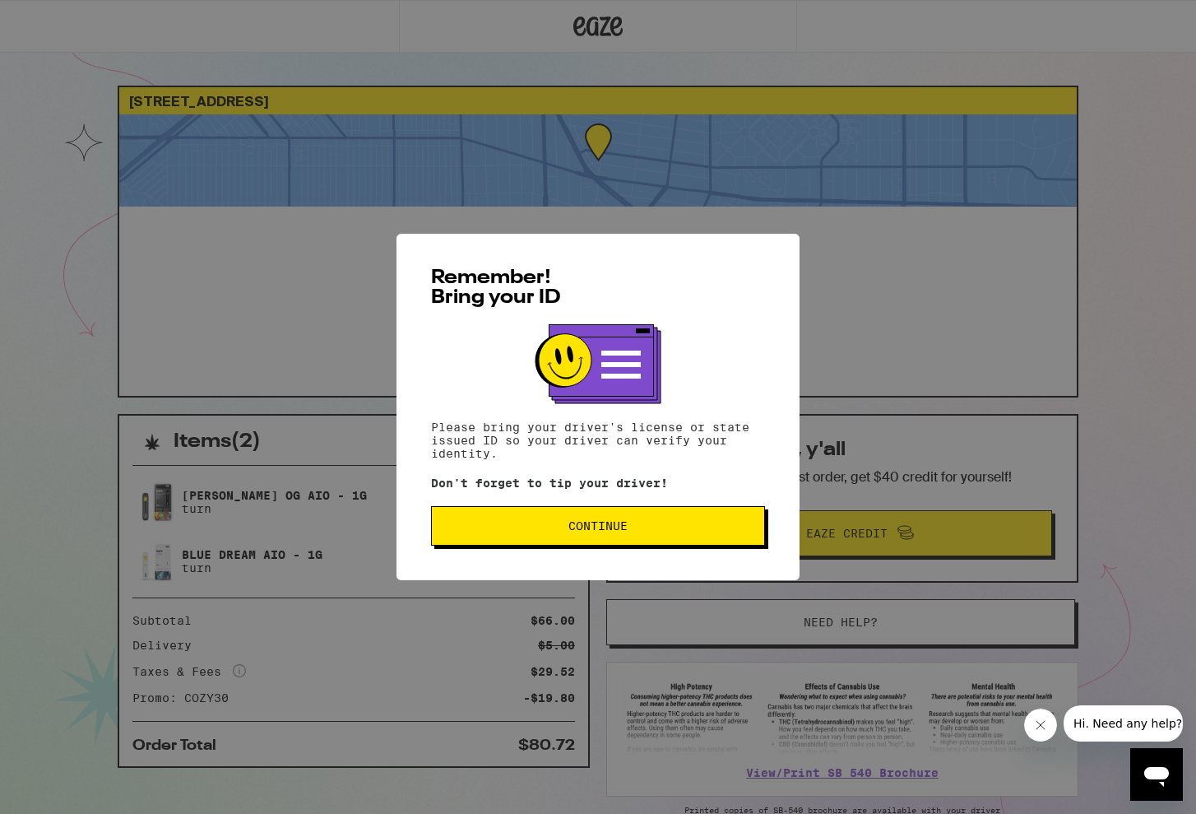
click at [674, 545] on button "Continue" at bounding box center [598, 525] width 334 height 39
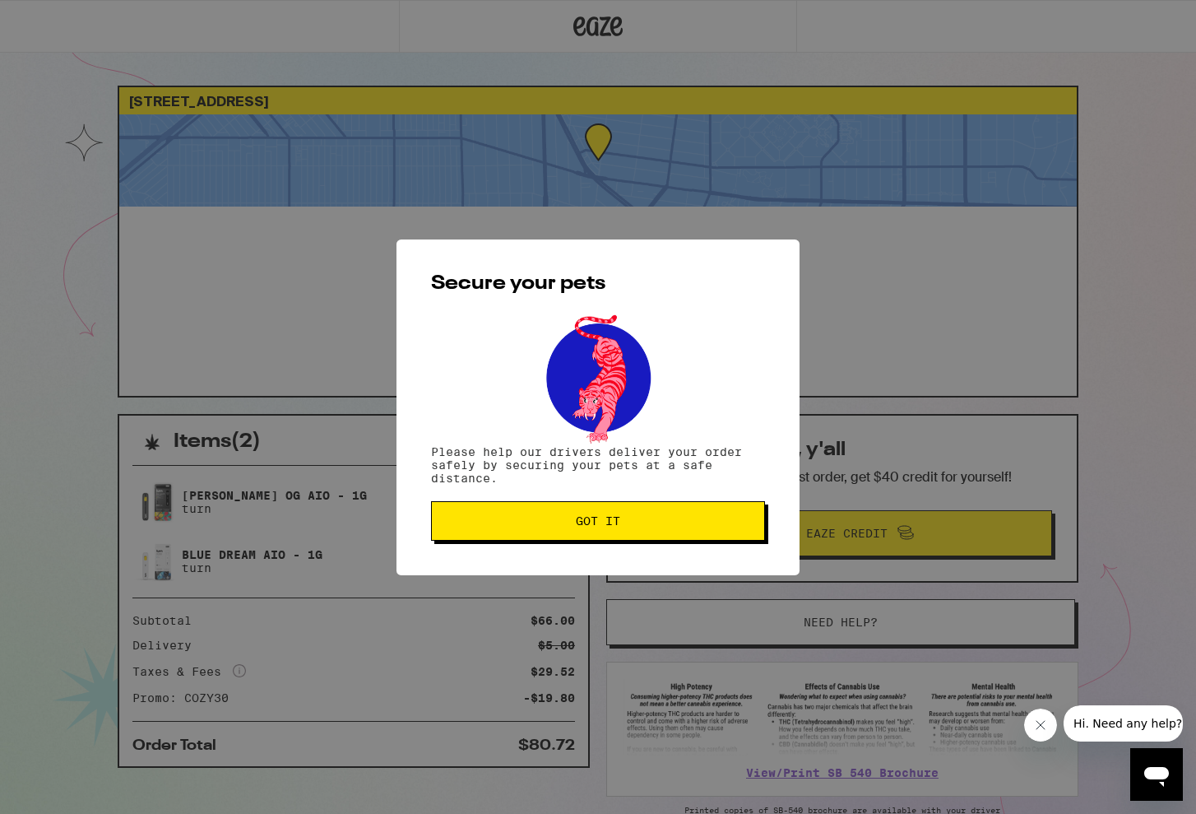
click at [673, 541] on button "Got it" at bounding box center [598, 520] width 334 height 39
